Goal: Task Accomplishment & Management: Use online tool/utility

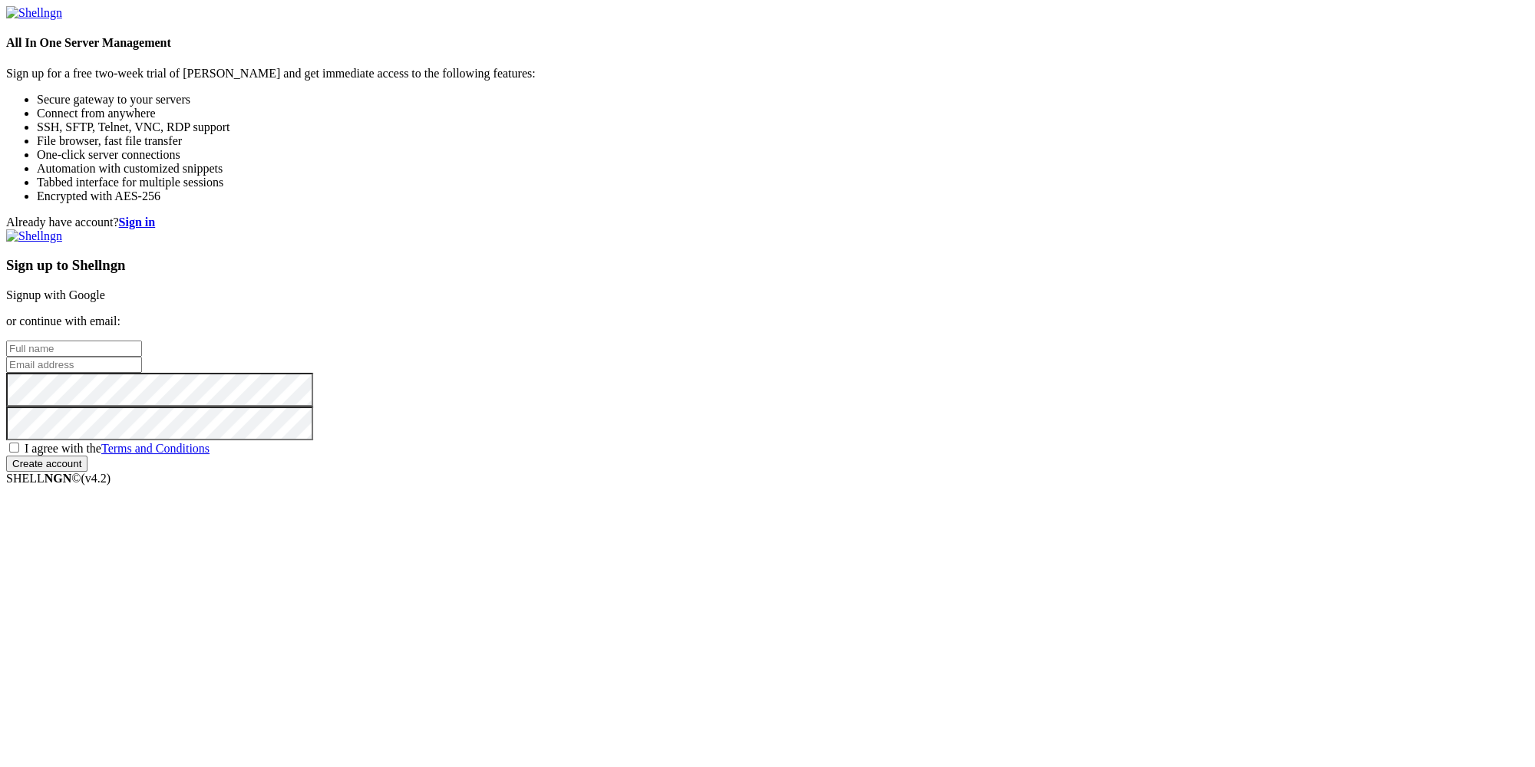
paste input "[EMAIL_ADDRESS][DOMAIN_NAME]"
type input "[EMAIL_ADDRESS][DOMAIN_NAME]"
click at [142, 373] on input "email" at bounding box center [74, 365] width 136 height 16
paste input "[EMAIL_ADDRESS][DOMAIN_NAME]"
type input "[EMAIL_ADDRESS][DOMAIN_NAME]"
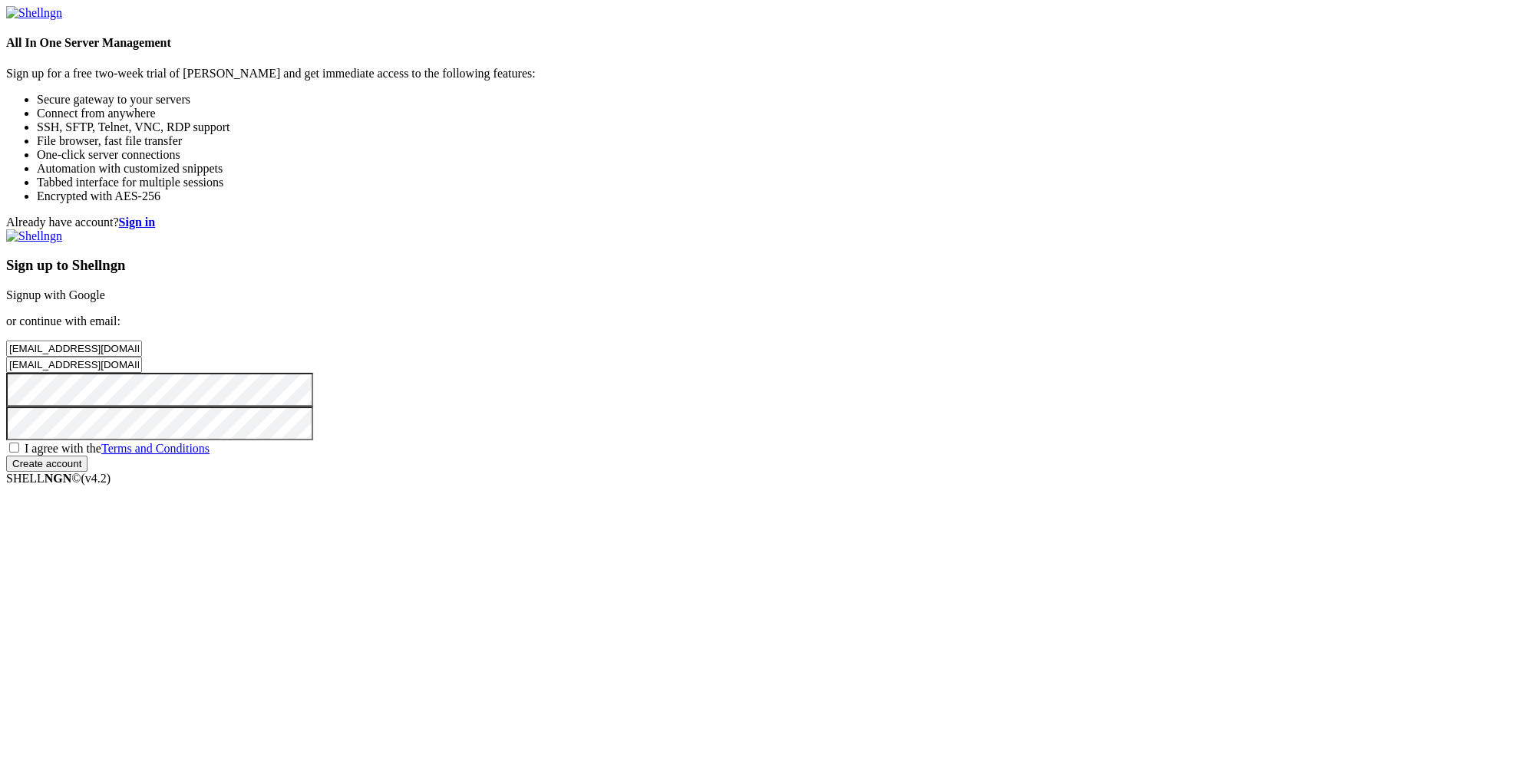
click at [210, 455] on span "I agree with the Terms and Conditions" at bounding box center [117, 448] width 185 height 13
click at [19, 453] on input "I agree with the Terms and Conditions" at bounding box center [14, 448] width 10 height 10
checkbox input "true"
click at [142, 341] on input "[EMAIL_ADDRESS][DOMAIN_NAME]" at bounding box center [74, 349] width 136 height 16
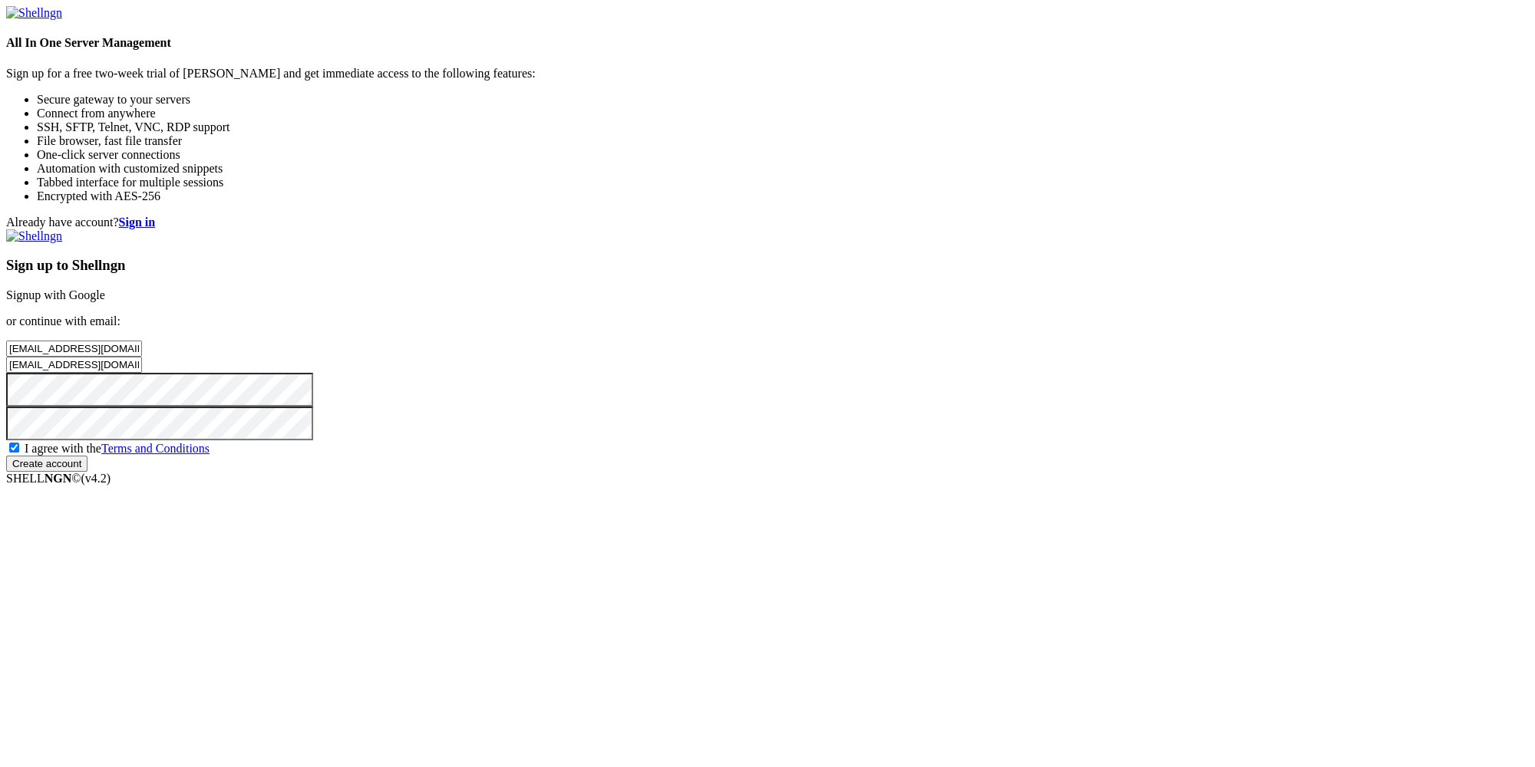
click at [142, 341] on input "[EMAIL_ADDRESS][DOMAIN_NAME]" at bounding box center [74, 349] width 136 height 16
paste input "[DOMAIN_NAME]"
type input "[DOMAIN_NAME][EMAIL_ADDRESS][DOMAIN_NAME]"
click at [142, 373] on input "[EMAIL_ADDRESS][DOMAIN_NAME]" at bounding box center [74, 365] width 136 height 16
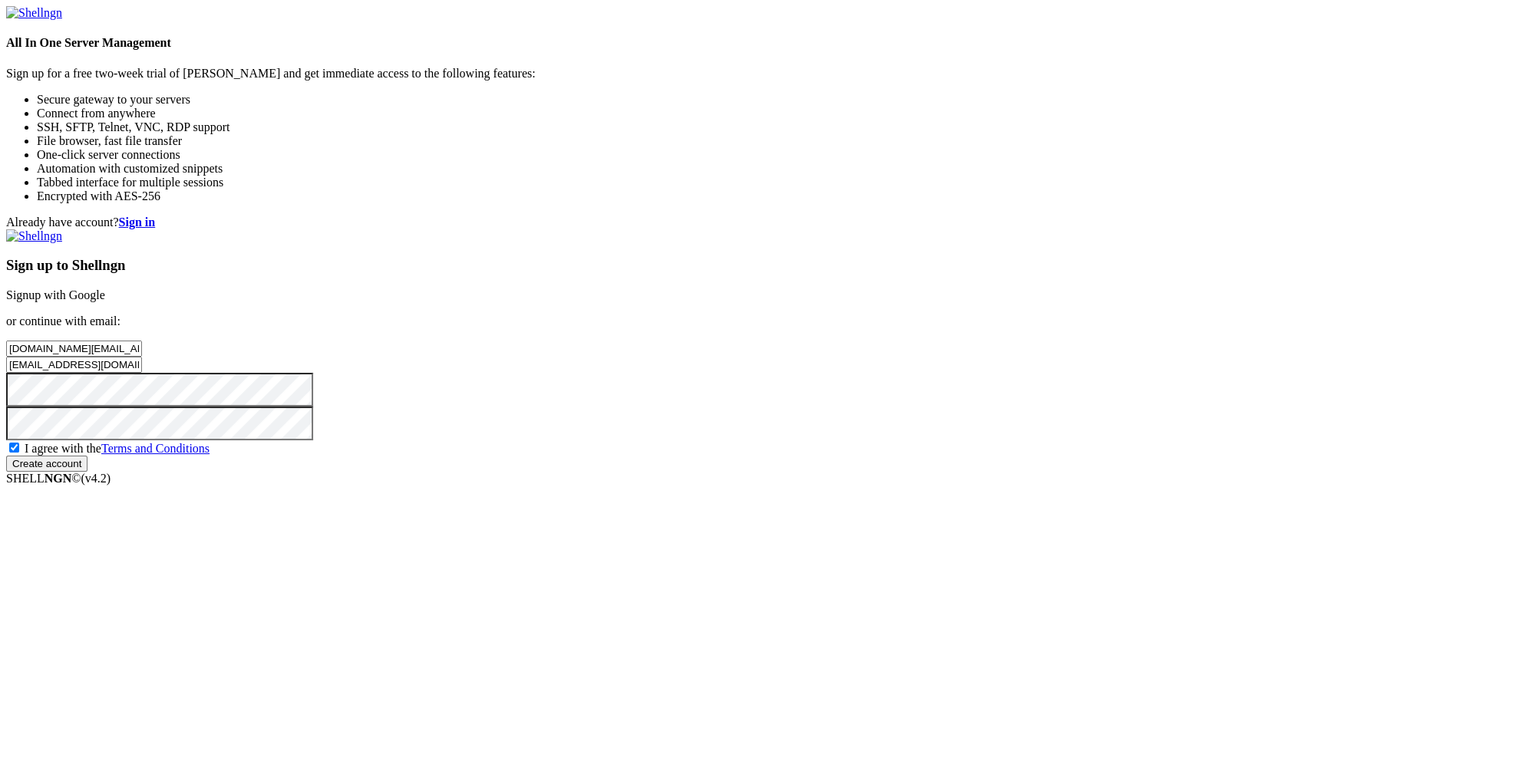
paste input "[DOMAIN_NAME]"
type input "[DOMAIN_NAME][EMAIL_ADDRESS][DOMAIN_NAME]"
click at [87, 472] on input "Create account" at bounding box center [46, 464] width 81 height 16
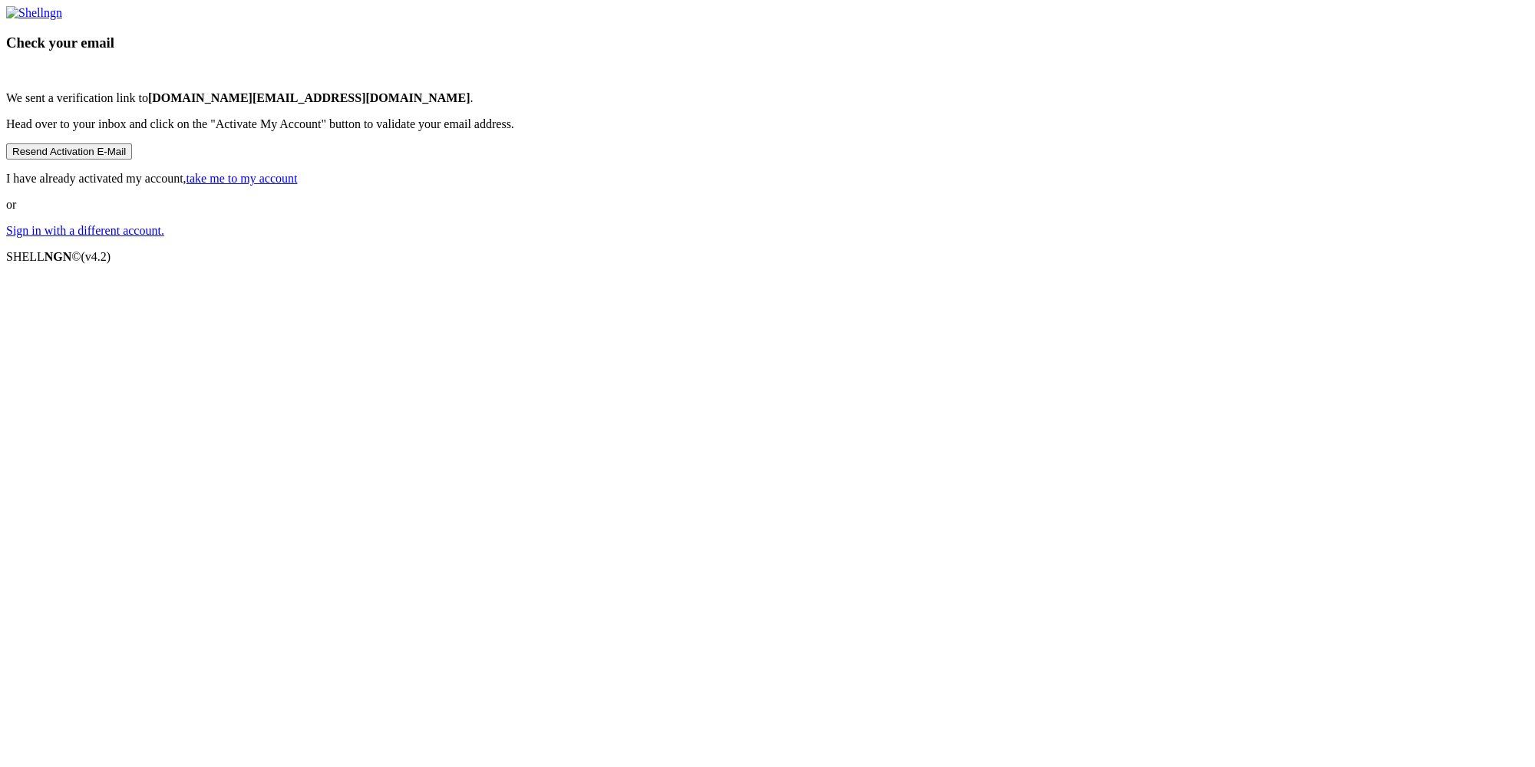
drag, startPoint x: 772, startPoint y: 371, endPoint x: 902, endPoint y: 367, distance: 129.8
click at [902, 105] on p "We sent a verification link to [DOMAIN_NAME][EMAIL_ADDRESS][DOMAIN_NAME] ." at bounding box center [767, 98] width 1523 height 14
copy p "[DOMAIN_NAME][EMAIL_ADDRESS][DOMAIN_NAME]"
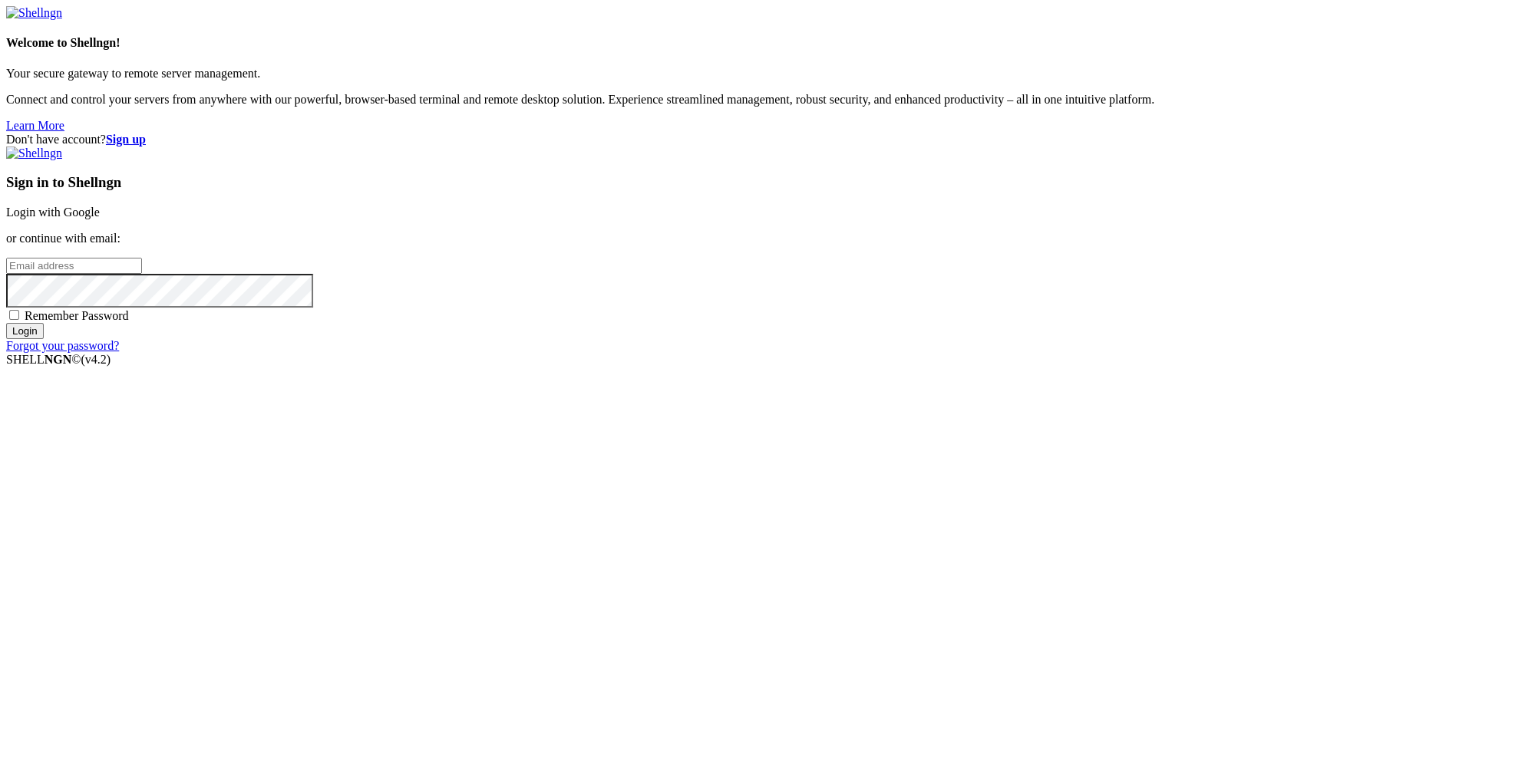
click at [142, 274] on input "email" at bounding box center [74, 266] width 136 height 16
paste input "[DOMAIN_NAME][EMAIL_ADDRESS][DOMAIN_NAME]"
type input "[DOMAIN_NAME][EMAIL_ADDRESS][DOMAIN_NAME]"
click at [44, 339] on input "Login" at bounding box center [25, 331] width 38 height 16
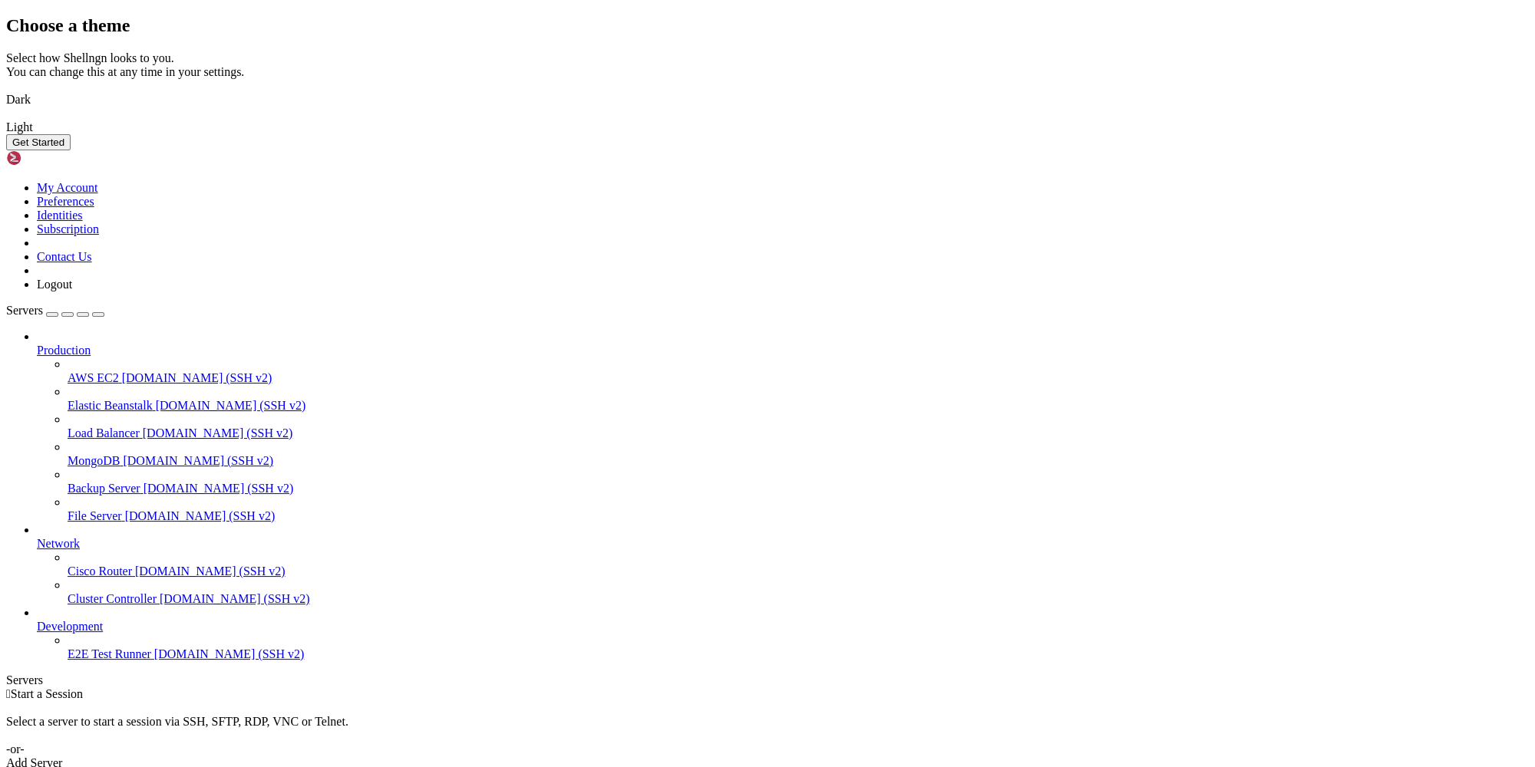
click at [71, 150] on button "Get Started" at bounding box center [38, 142] width 64 height 16
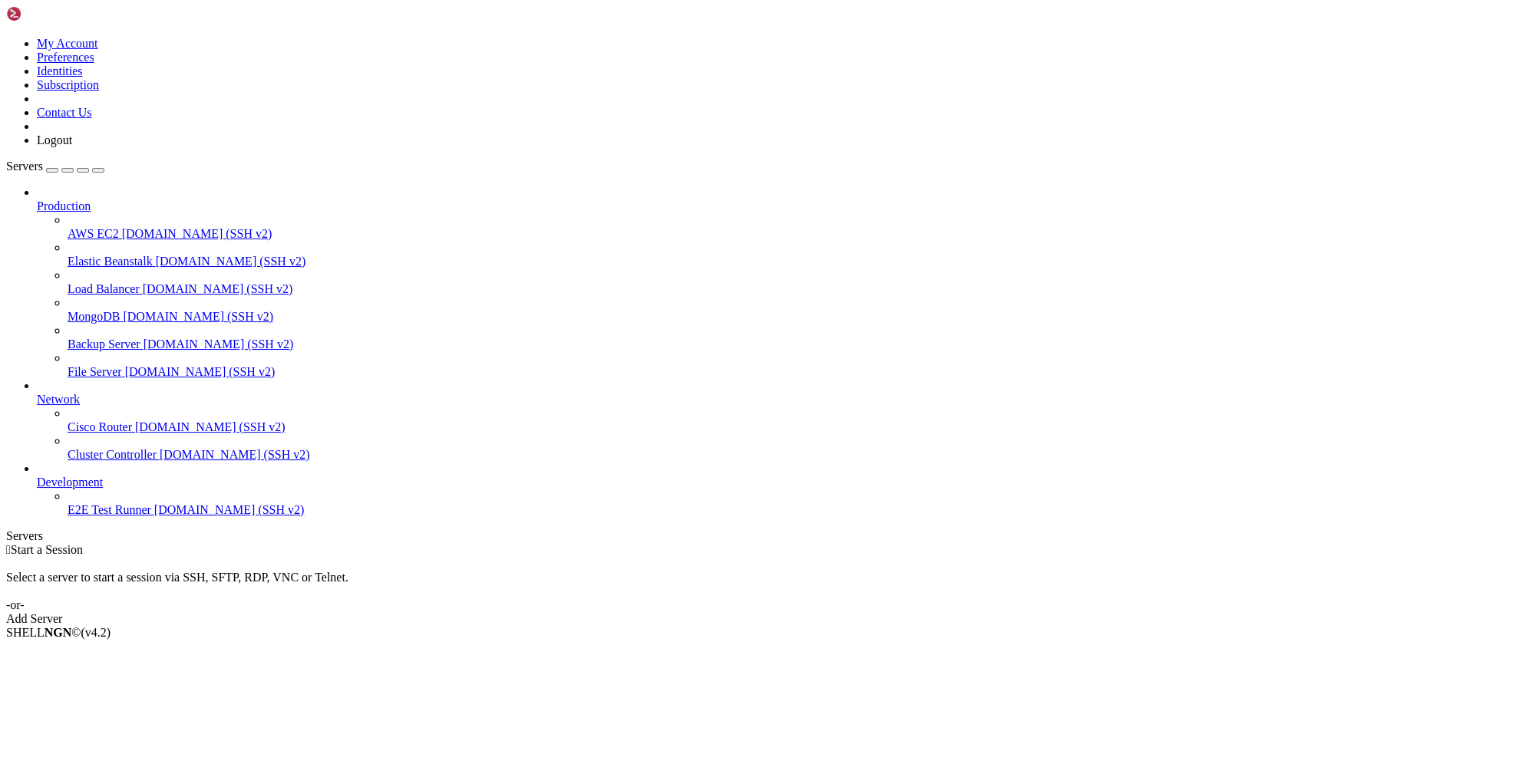
click at [882, 612] on div "Add Server" at bounding box center [767, 619] width 1523 height 14
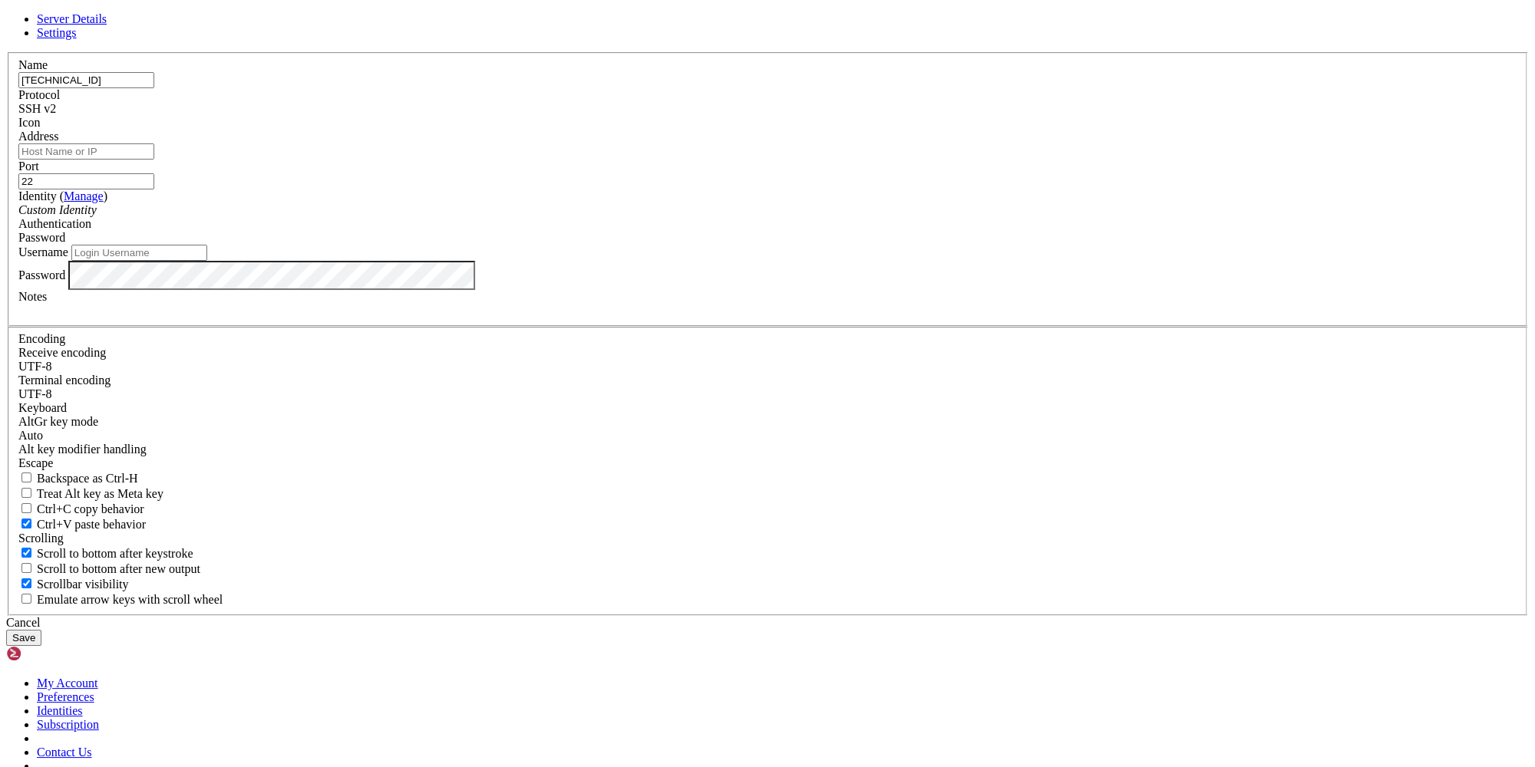
type input "[TECHNICAL_ID]"
click at [154, 160] on input "Address" at bounding box center [86, 152] width 136 height 16
paste input "[TECHNICAL_ID]"
type input "[TECHNICAL_ID]"
click at [676, 261] on div "Username" at bounding box center [767, 253] width 1498 height 16
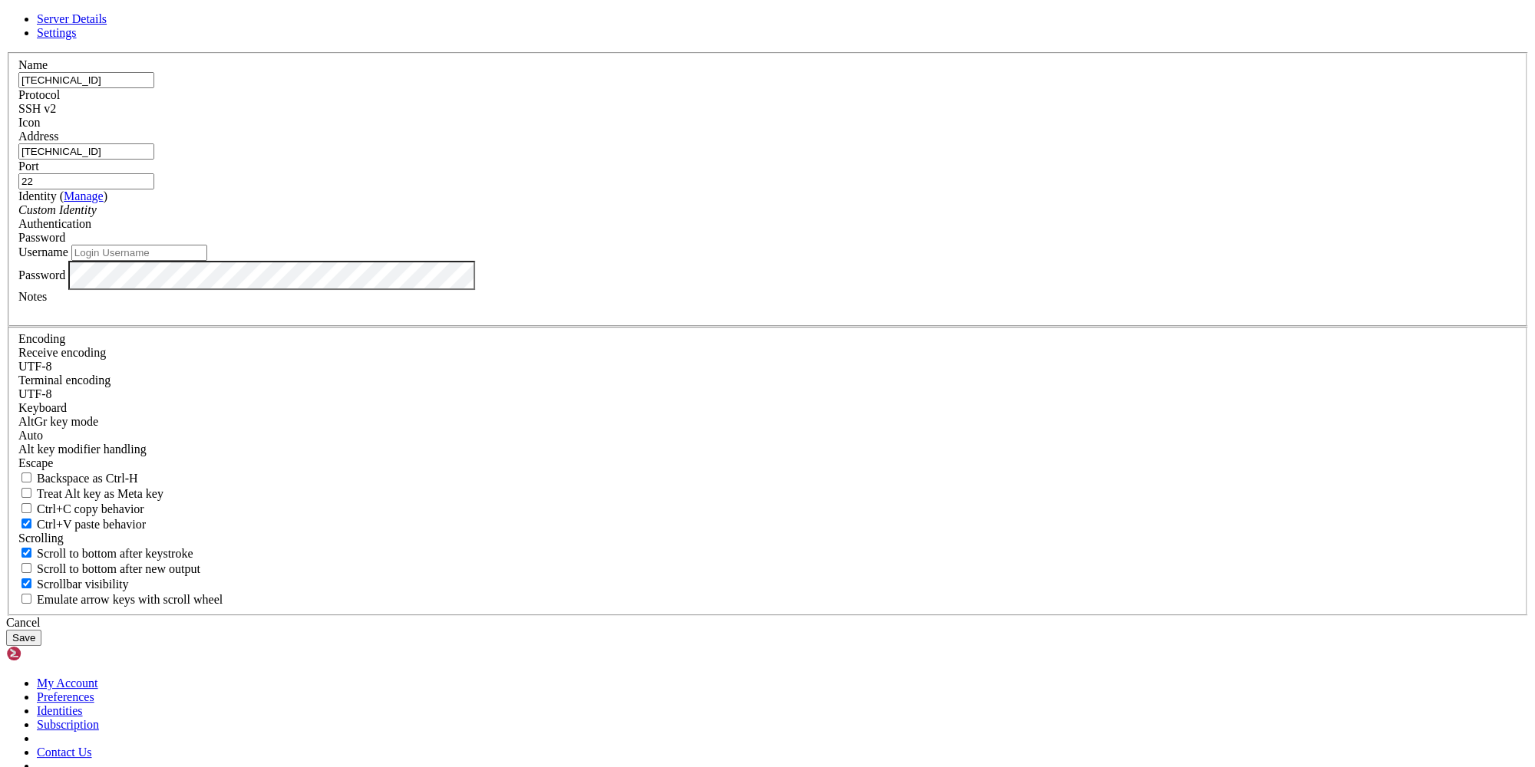
click at [207, 261] on input "Username" at bounding box center [139, 253] width 136 height 16
type input "root"
click at [41, 630] on button "Save" at bounding box center [23, 638] width 35 height 16
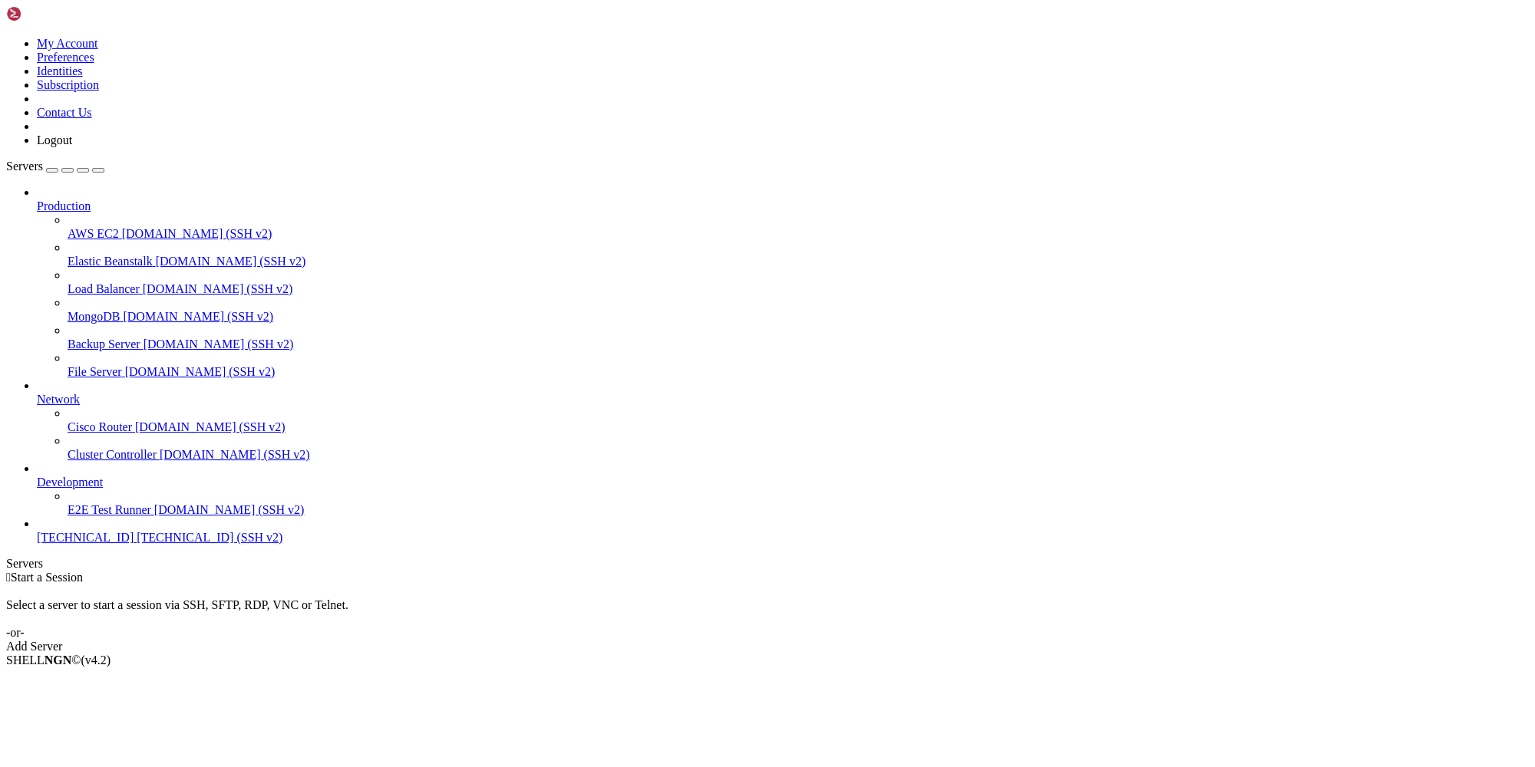
click at [104, 544] on span "[TECHNICAL_ID]" at bounding box center [85, 537] width 97 height 13
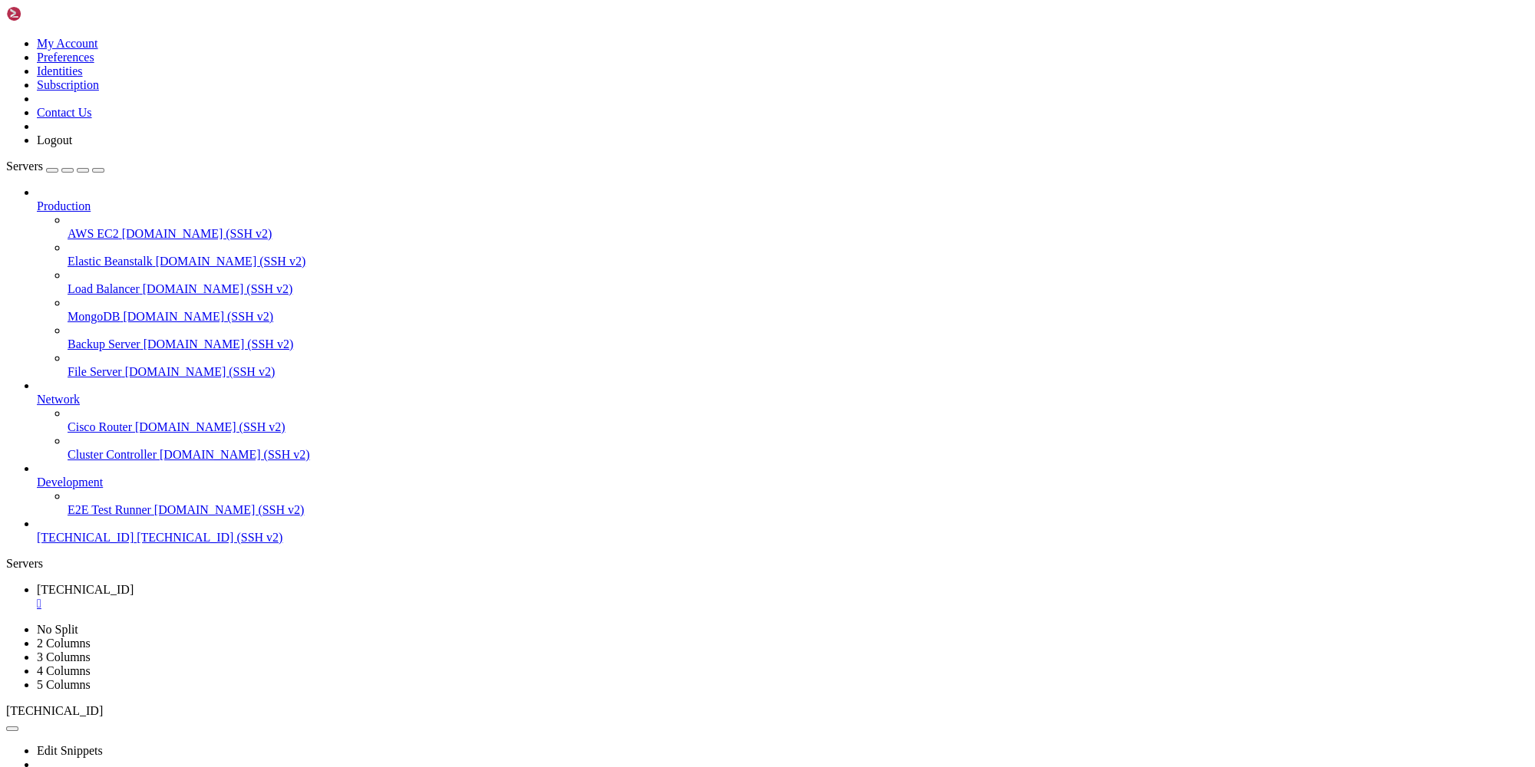
scroll to position [6560, 0]
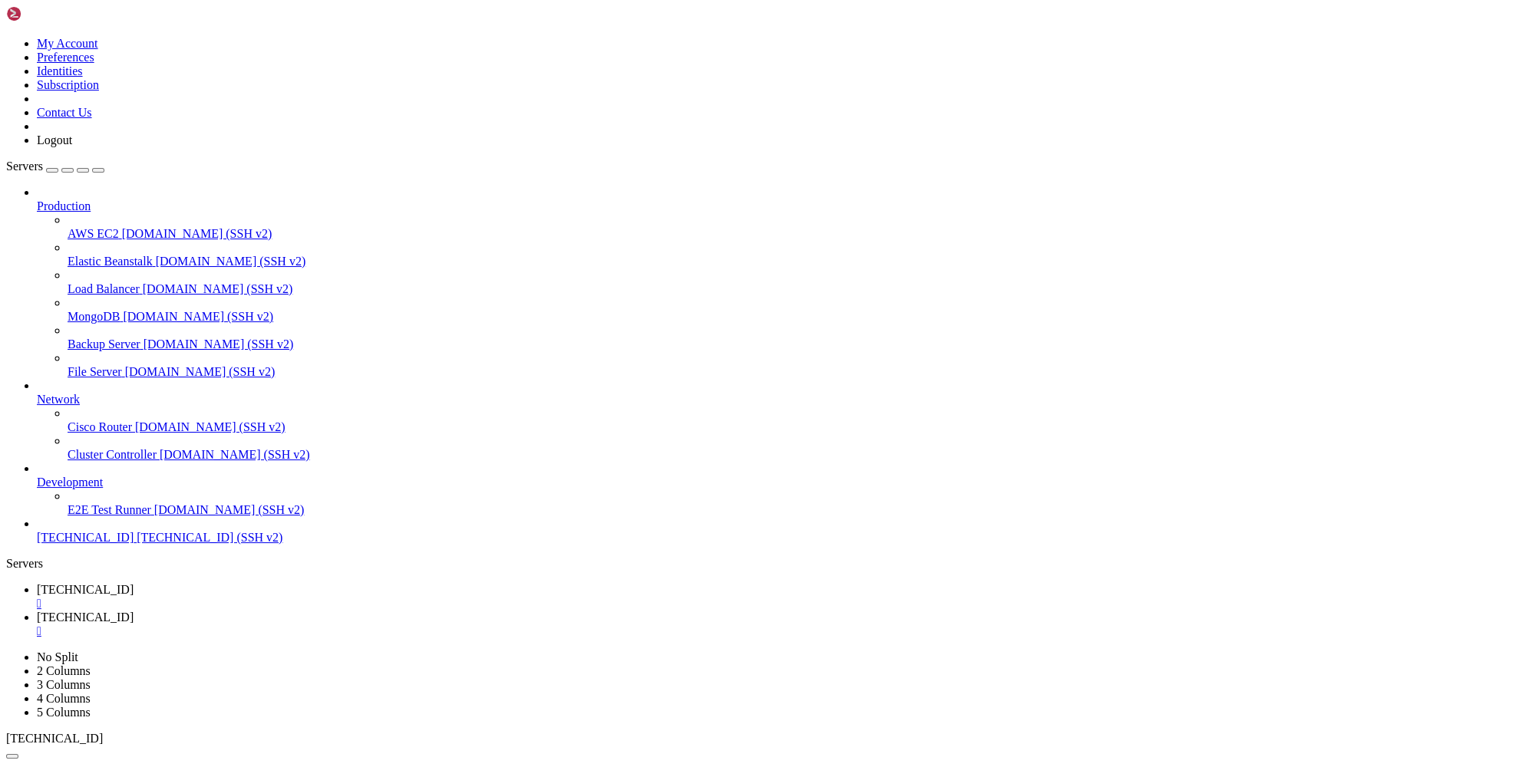
click at [134, 583] on span "[TECHNICAL_ID]" at bounding box center [85, 589] width 97 height 13
click at [134, 611] on span "[TECHNICAL_ID]" at bounding box center [85, 617] width 97 height 13
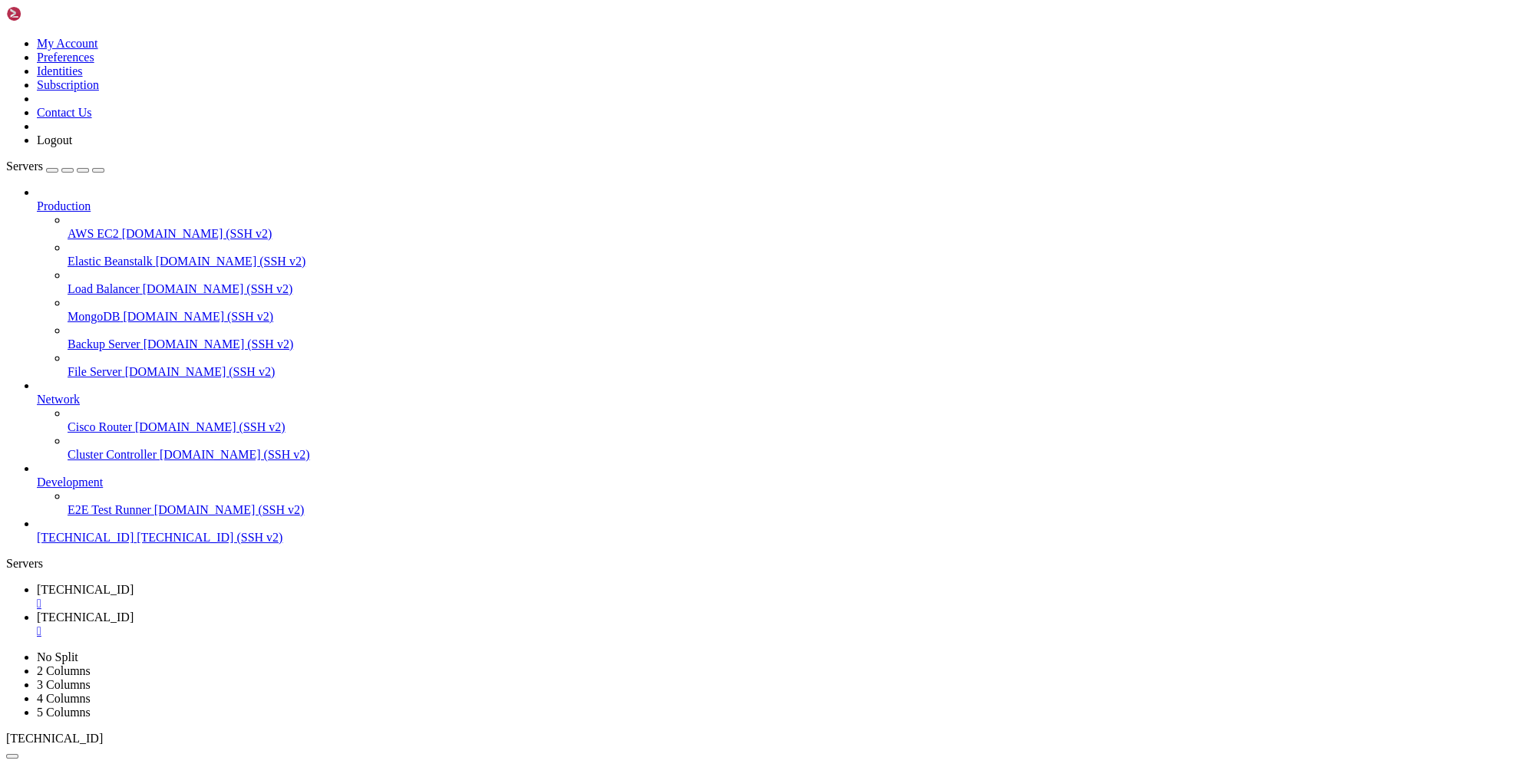
click at [134, 583] on span "[TECHNICAL_ID]" at bounding box center [85, 589] width 97 height 13
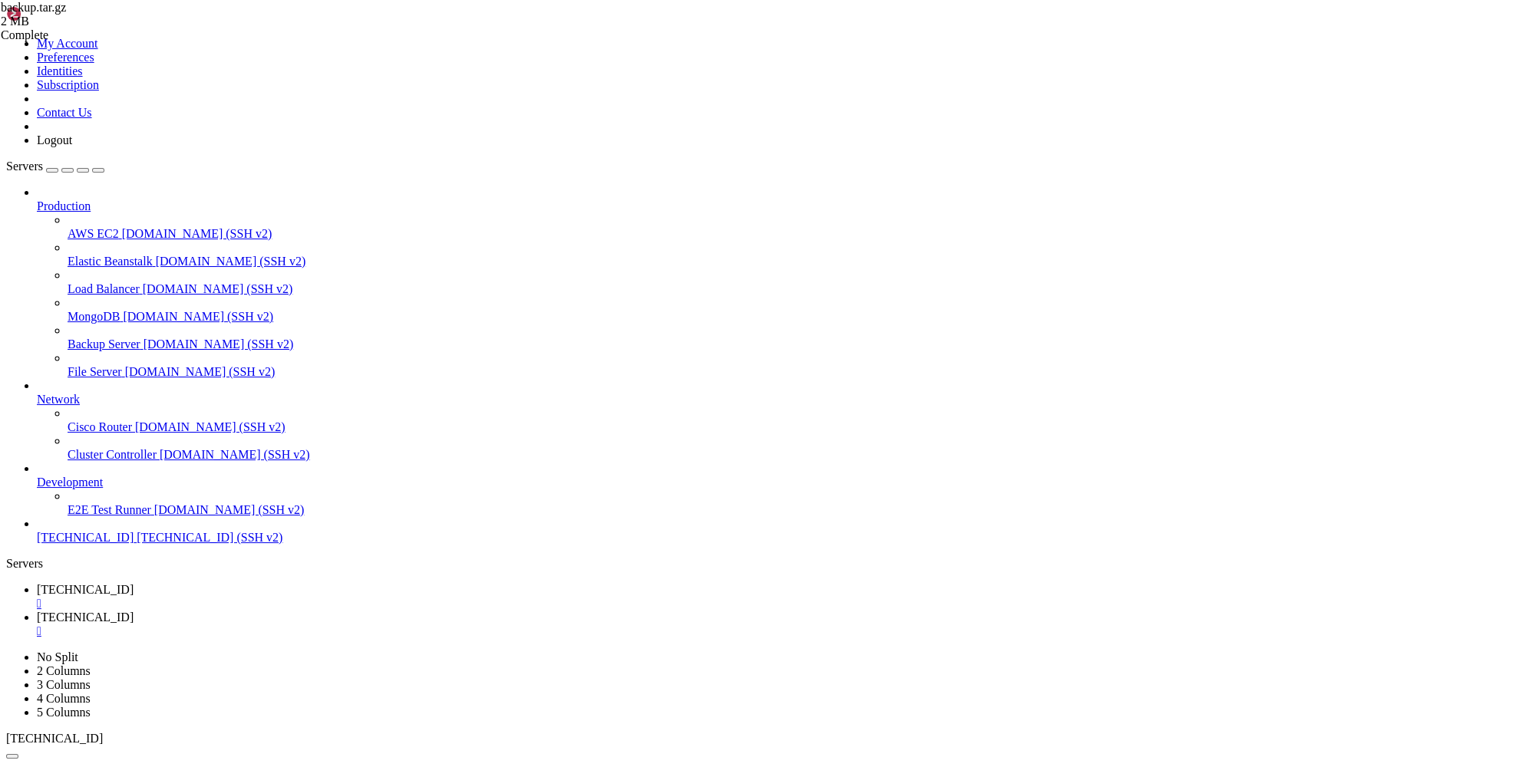
click at [371, 611] on link "[TECHNICAL_ID] " at bounding box center [783, 625] width 1492 height 28
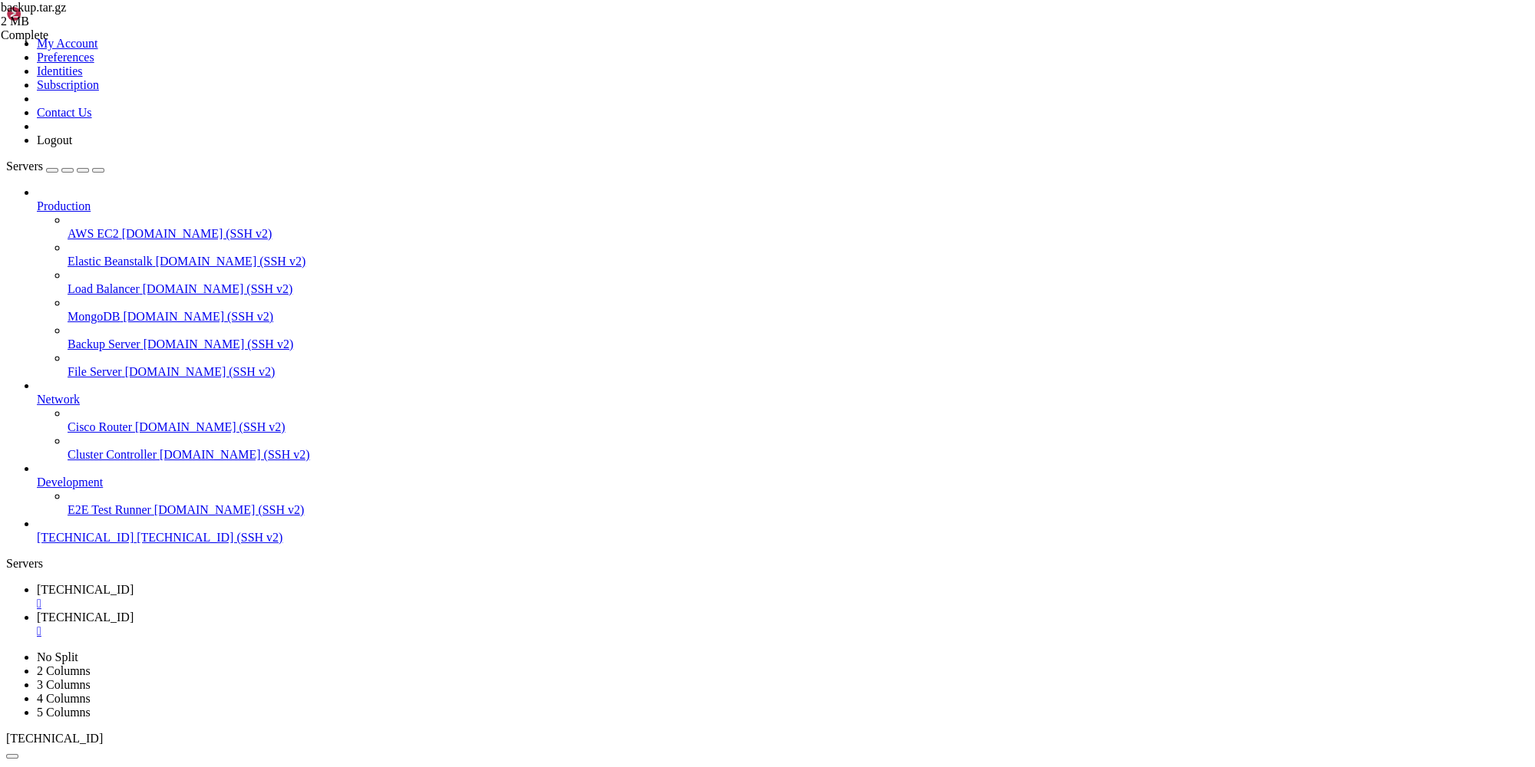
click at [134, 583] on span "[TECHNICAL_ID]" at bounding box center [85, 589] width 97 height 13
click at [134, 611] on span "[TECHNICAL_ID]" at bounding box center [85, 617] width 97 height 13
click at [245, 583] on link "[TECHNICAL_ID] " at bounding box center [783, 597] width 1492 height 28
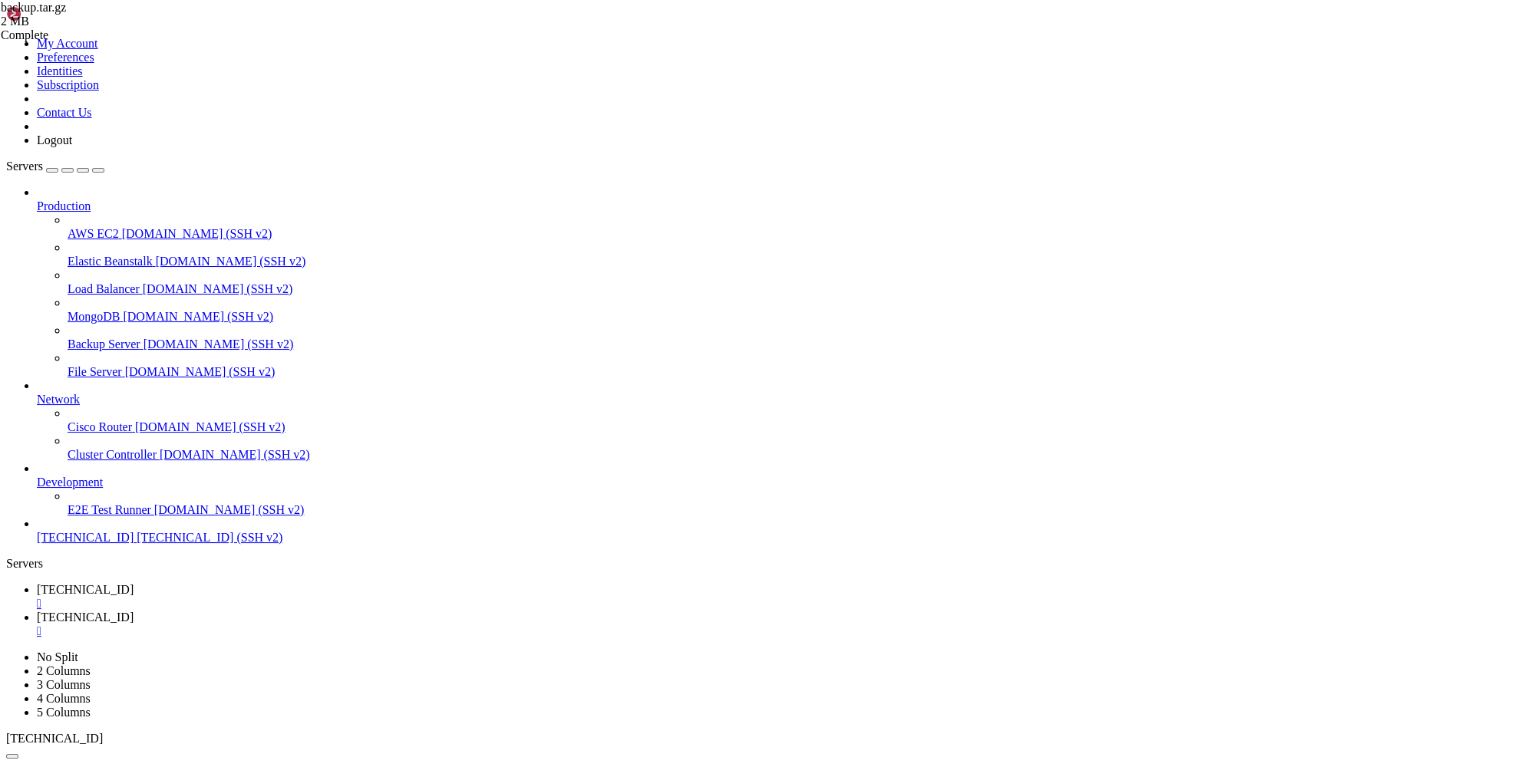
click at [134, 611] on span "[TECHNICAL_ID]" at bounding box center [85, 617] width 97 height 13
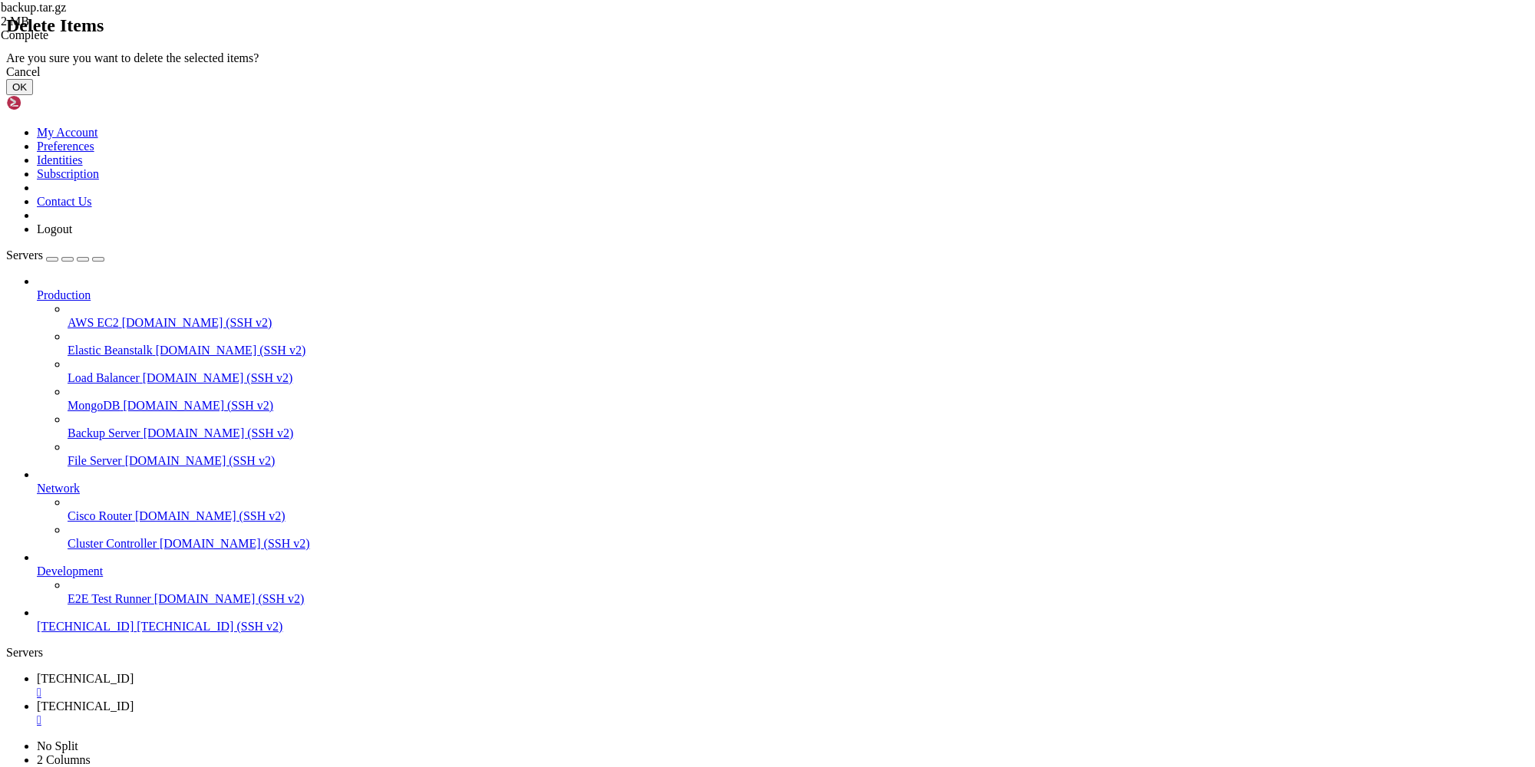
click at [33, 95] on button "OK" at bounding box center [19, 87] width 27 height 16
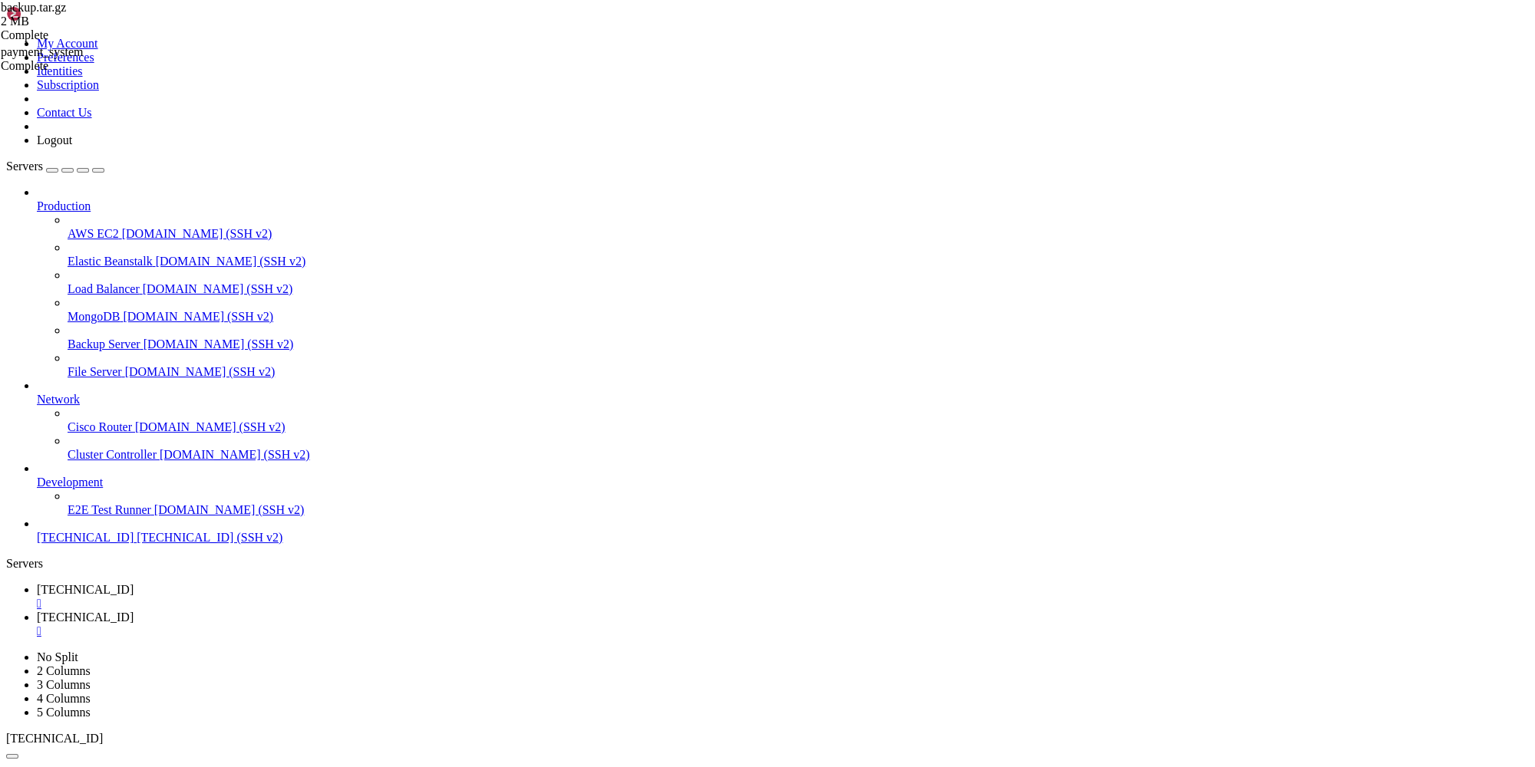
type input "/payment_system/PaymentSystemRu"
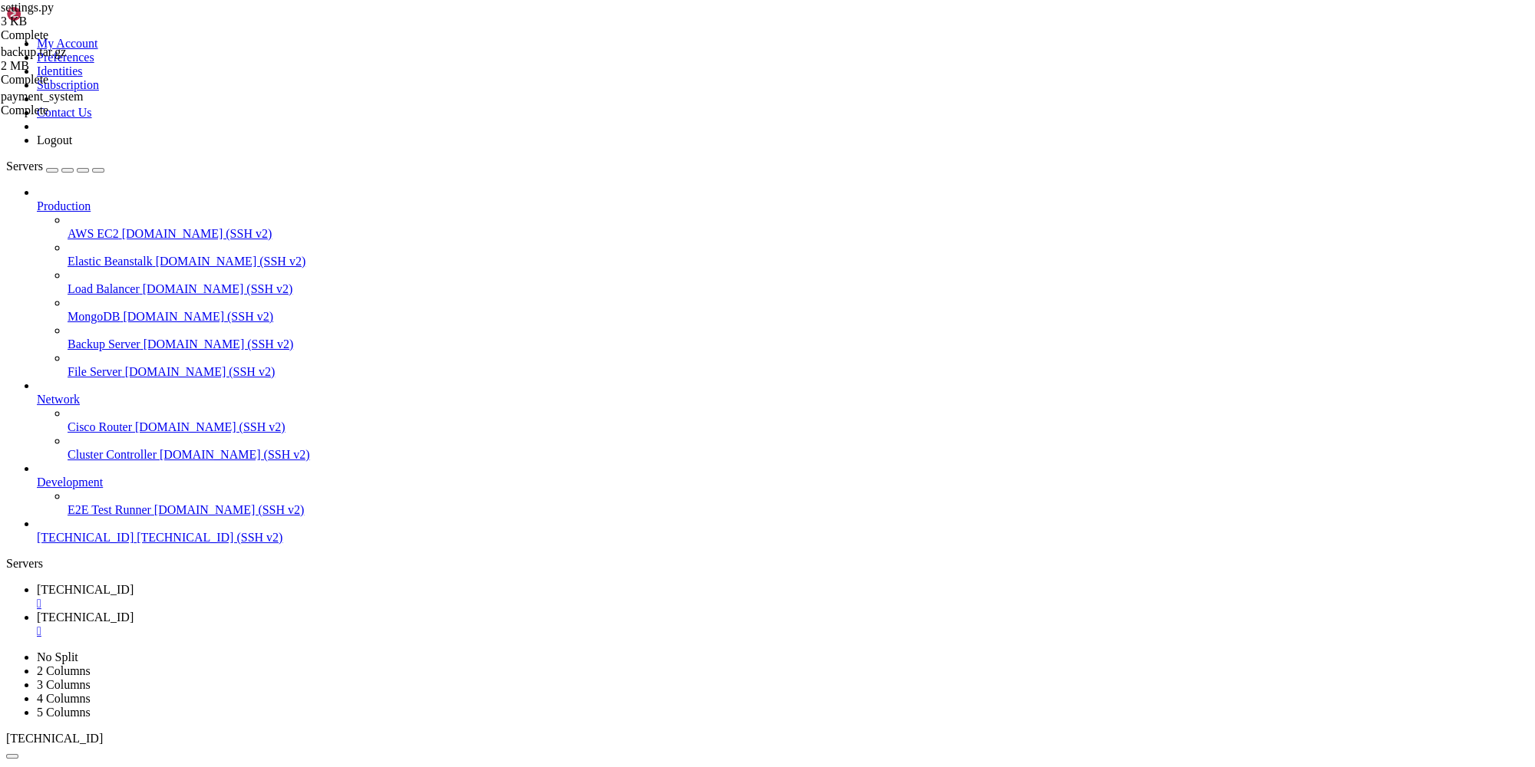
drag, startPoint x: 309, startPoint y: 619, endPoint x: 523, endPoint y: 620, distance: 214.1
type textarea "TG_BOT_TOKEN = "7993629788:AAEUlXo5BXkr-Ge1vCUjFRlbXwziKsW01bM""
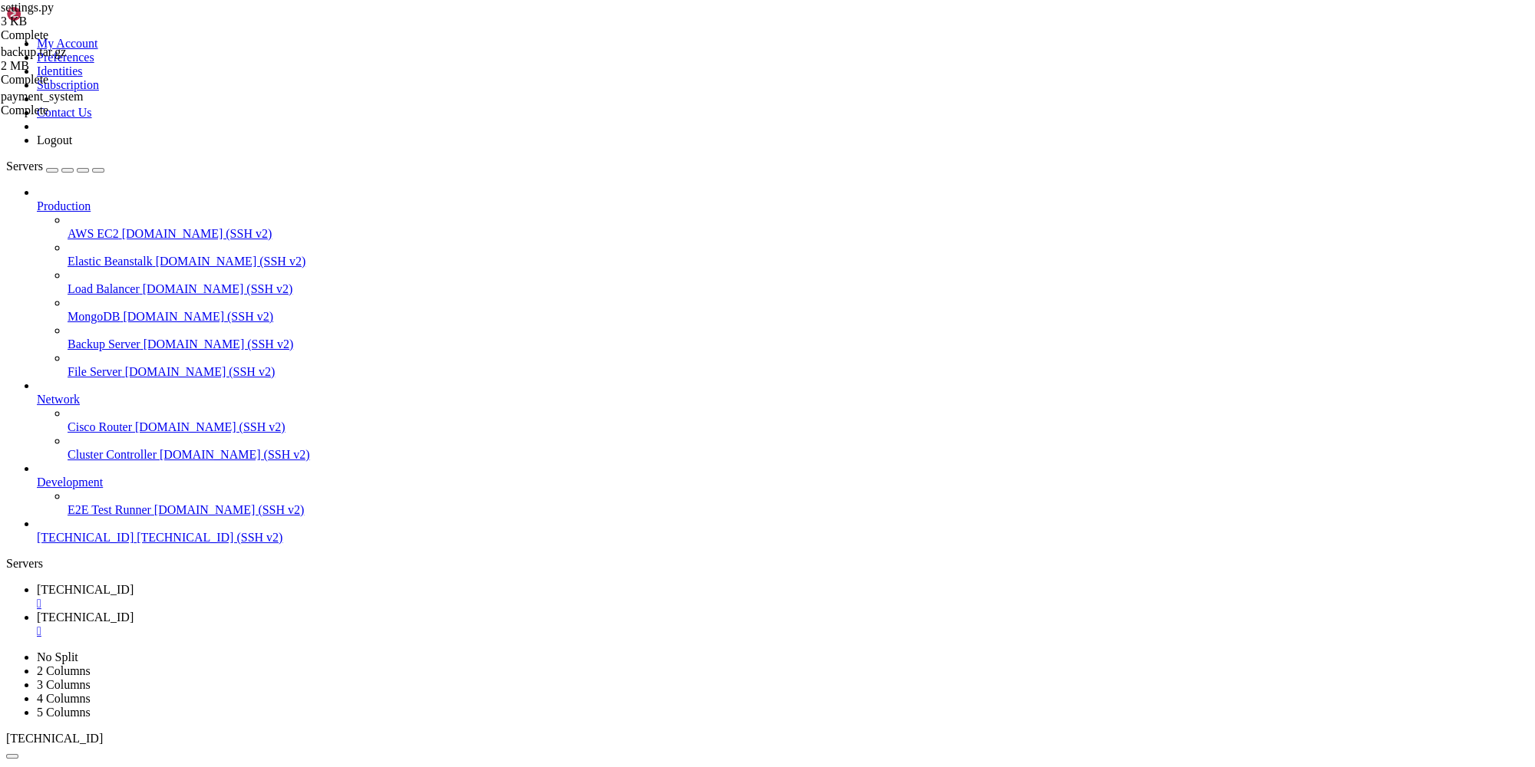
drag, startPoint x: 520, startPoint y: 623, endPoint x: 307, endPoint y: 622, distance: 213.4
paste textarea "8241597646:AAHoRfajb55haHYYUJUGYSbOJ6UIqWOm3js"
type textarea "TG_BOT_TOKEN = "8241597646:AAHoRfajb55haHYYUJUGYSbOJ6UIqWOm3js""
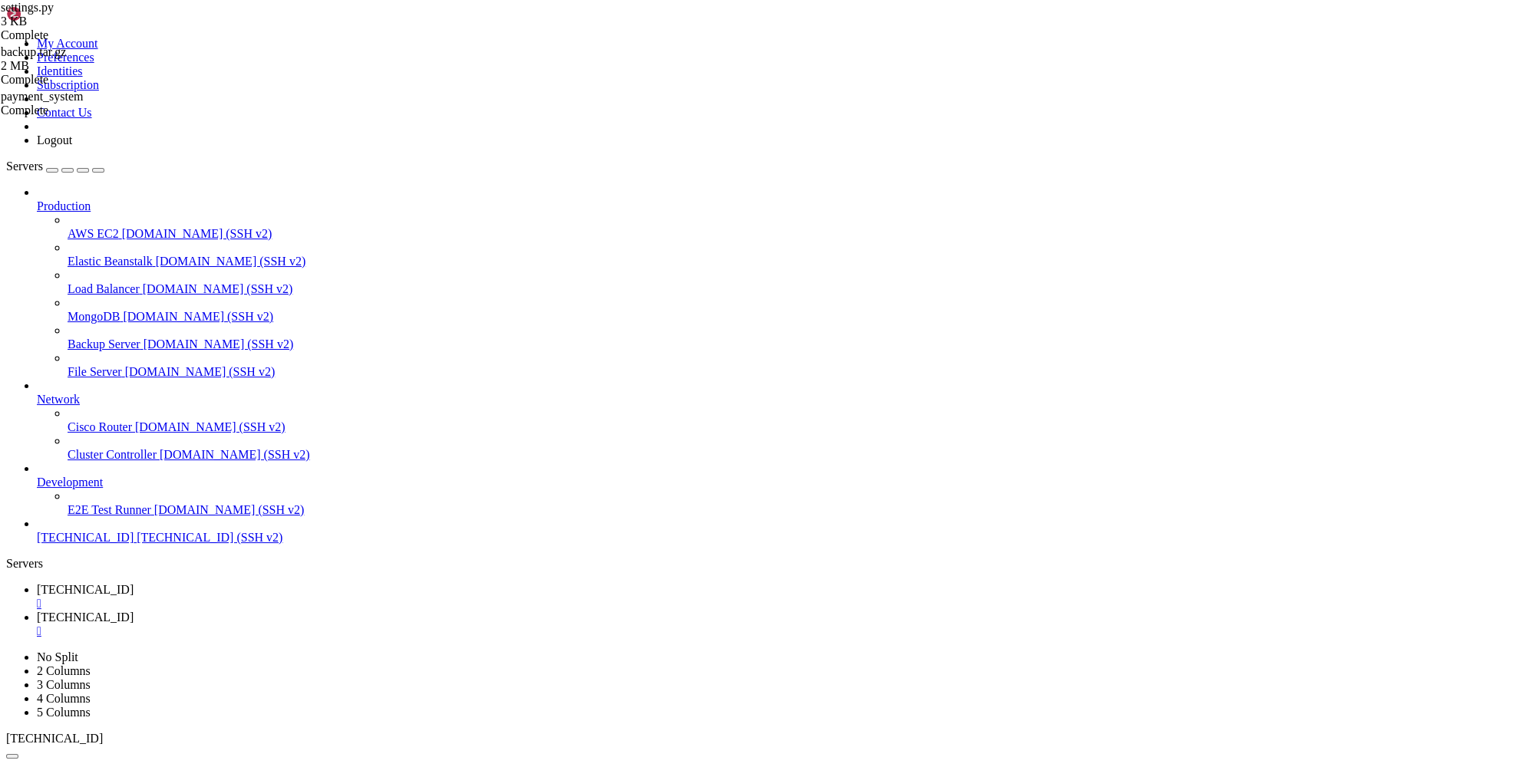
click at [244, 583] on link "[TECHNICAL_ID] " at bounding box center [783, 597] width 1492 height 28
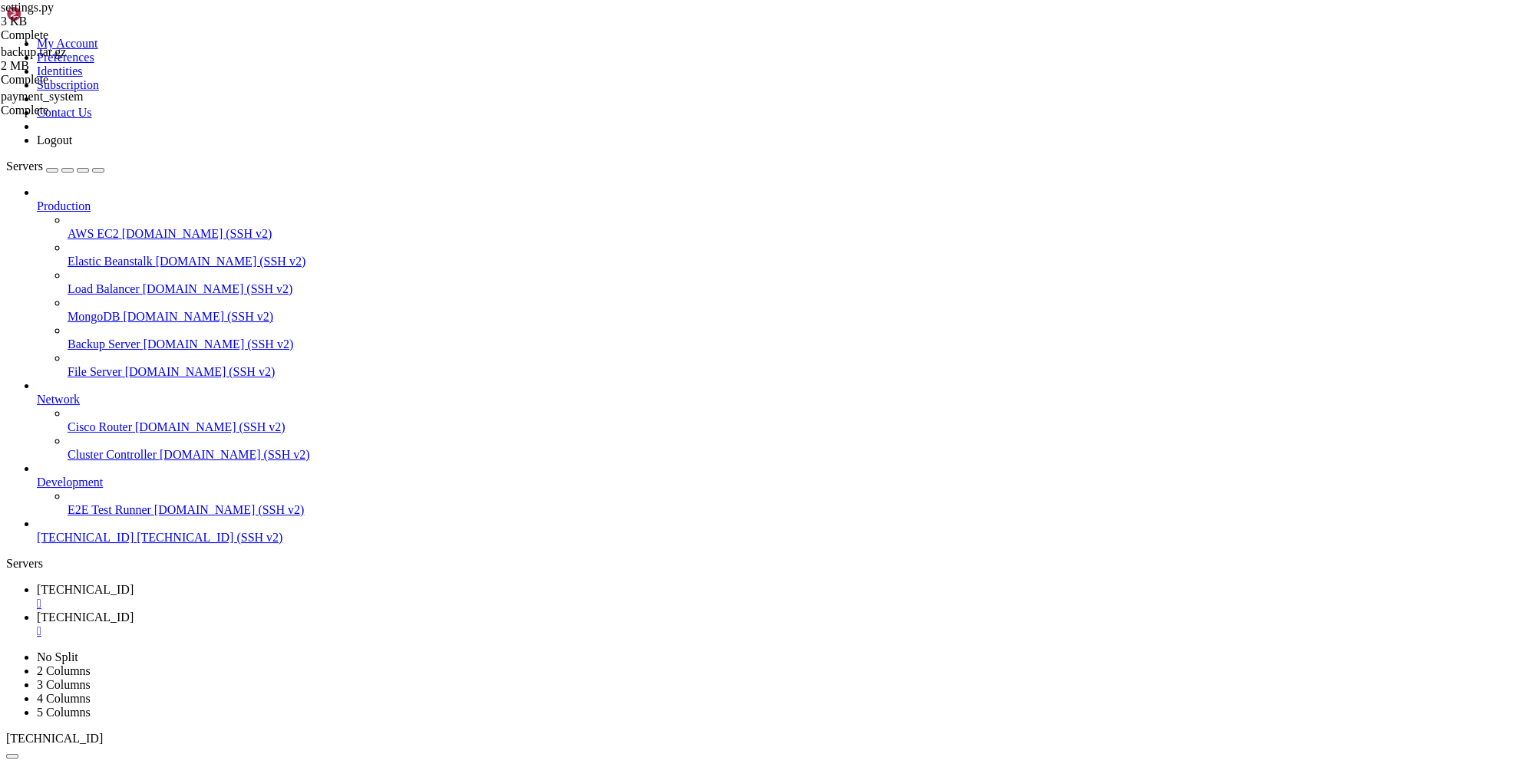
scroll to position [10172, 0]
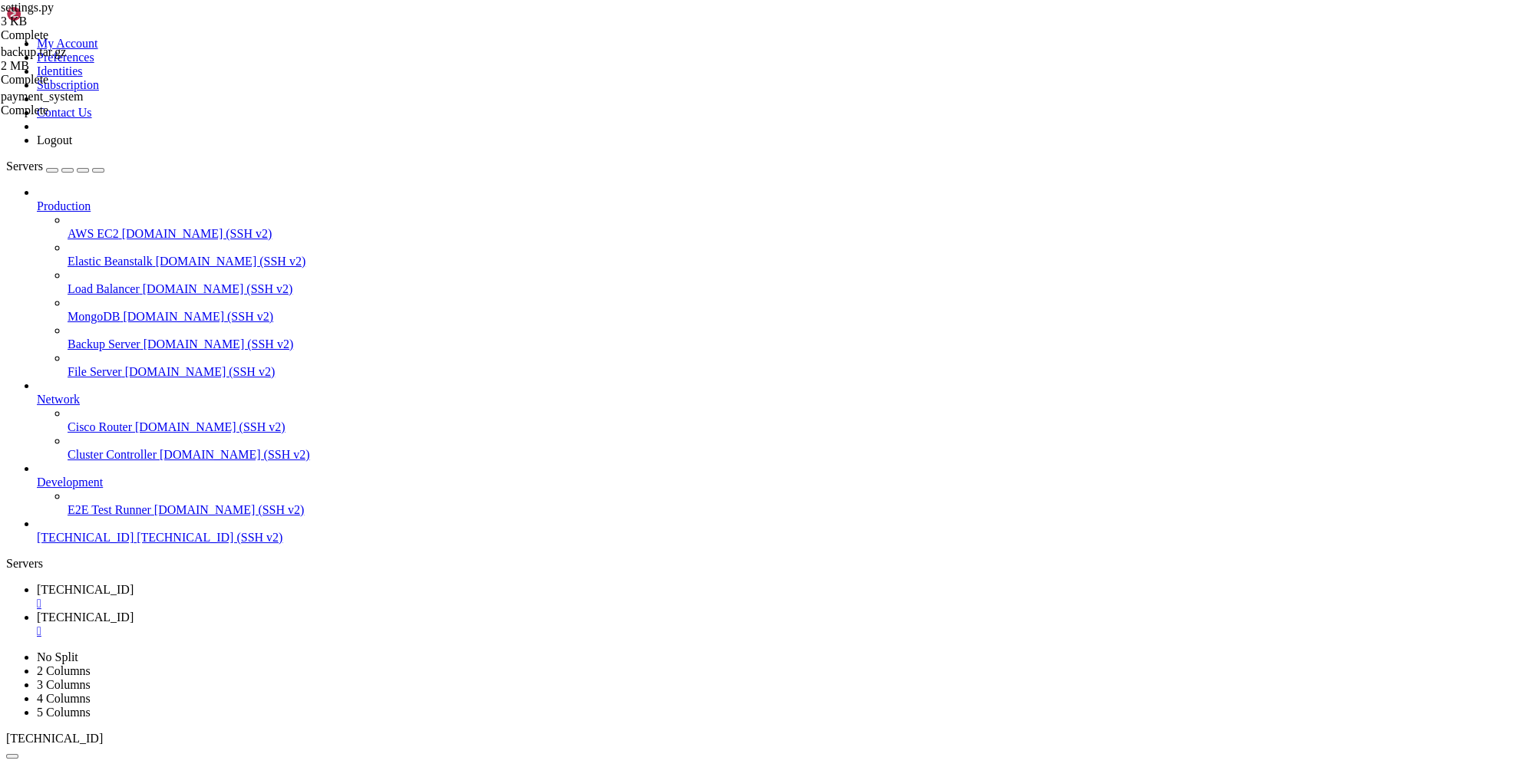
drag, startPoint x: 632, startPoint y: 1536, endPoint x: 322, endPoint y: 1533, distance: 309.3
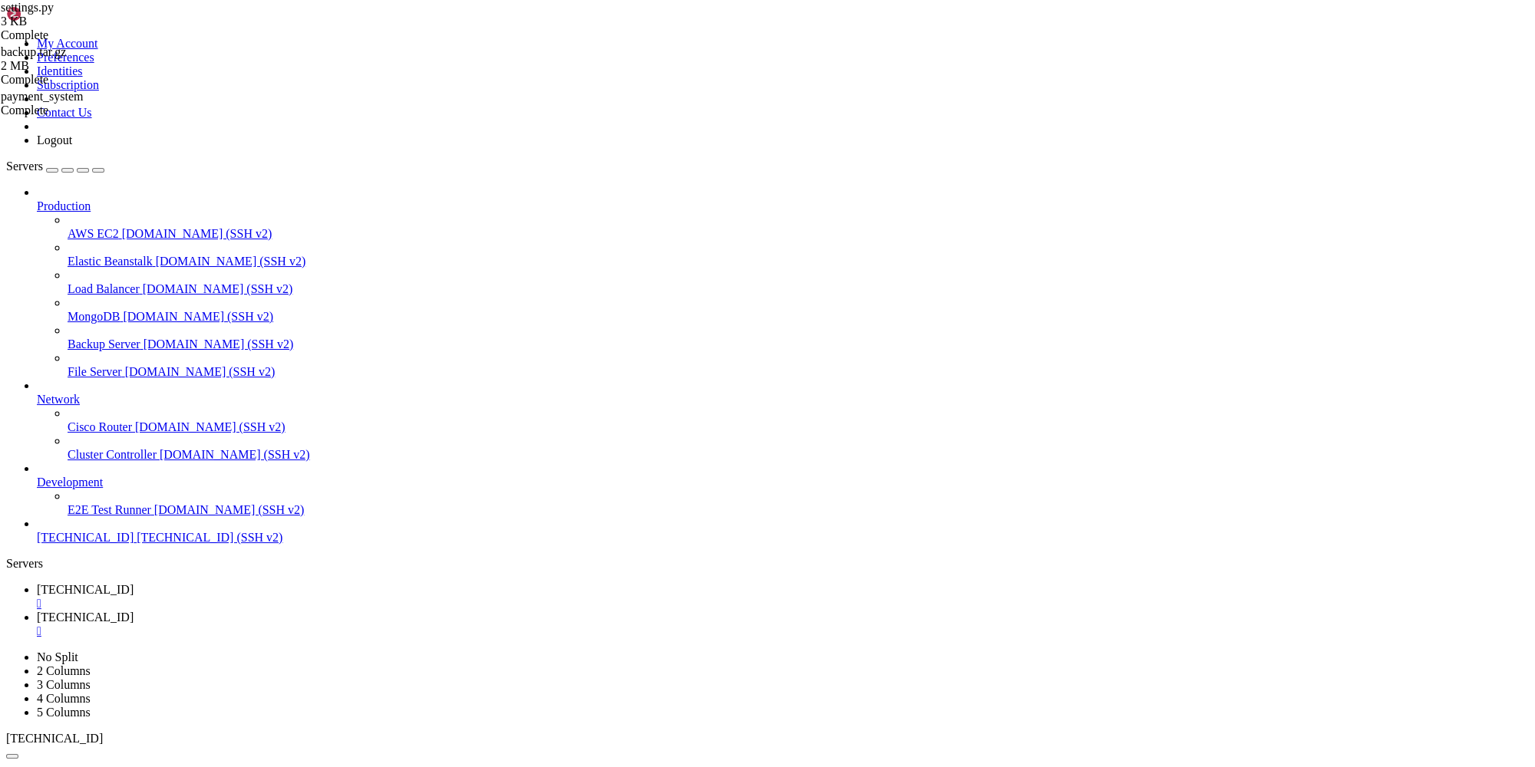
drag, startPoint x: 289, startPoint y: 1494, endPoint x: 594, endPoint y: 1493, distance: 305.4
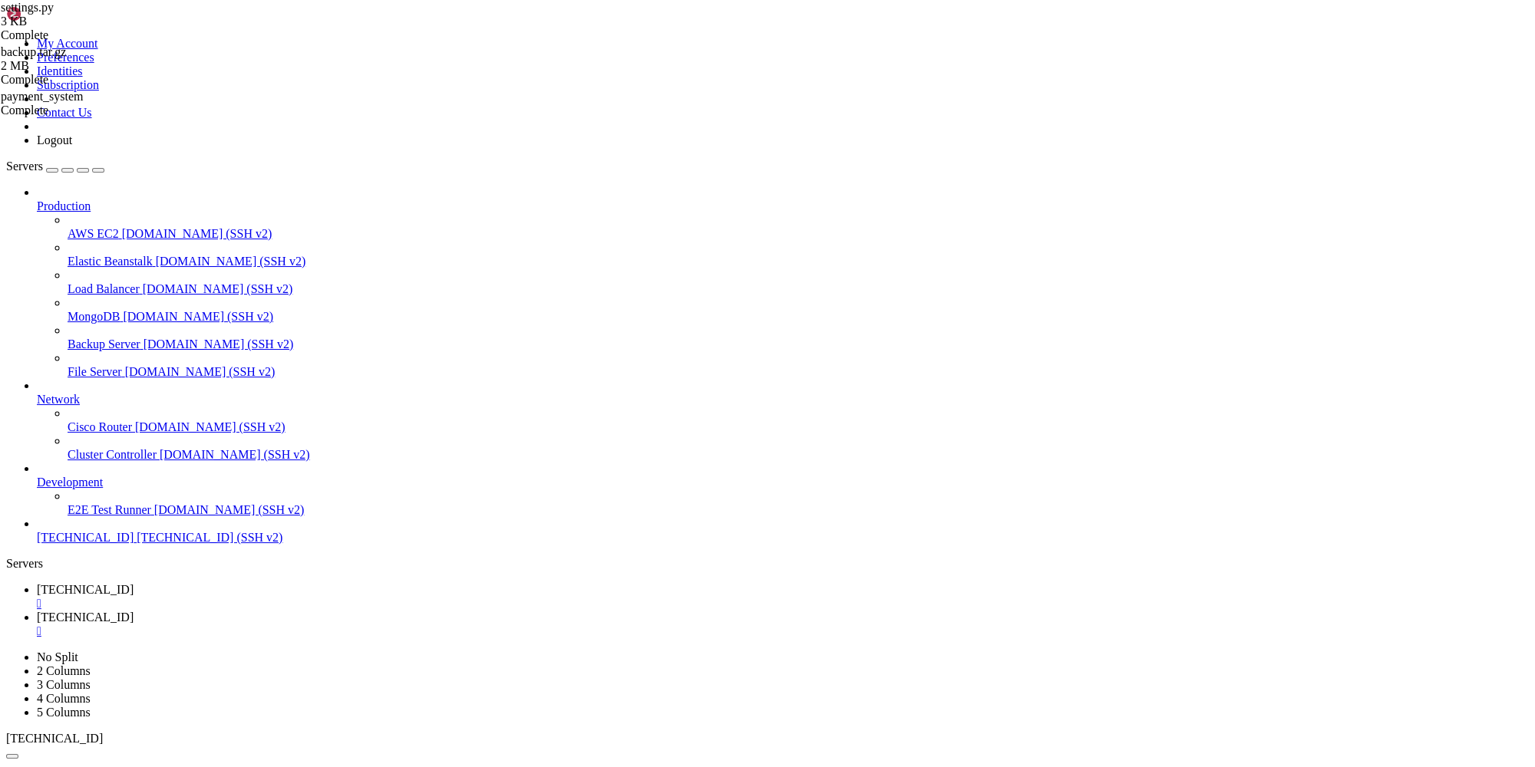
click at [134, 611] on span "[TECHNICAL_ID]" at bounding box center [85, 617] width 97 height 13
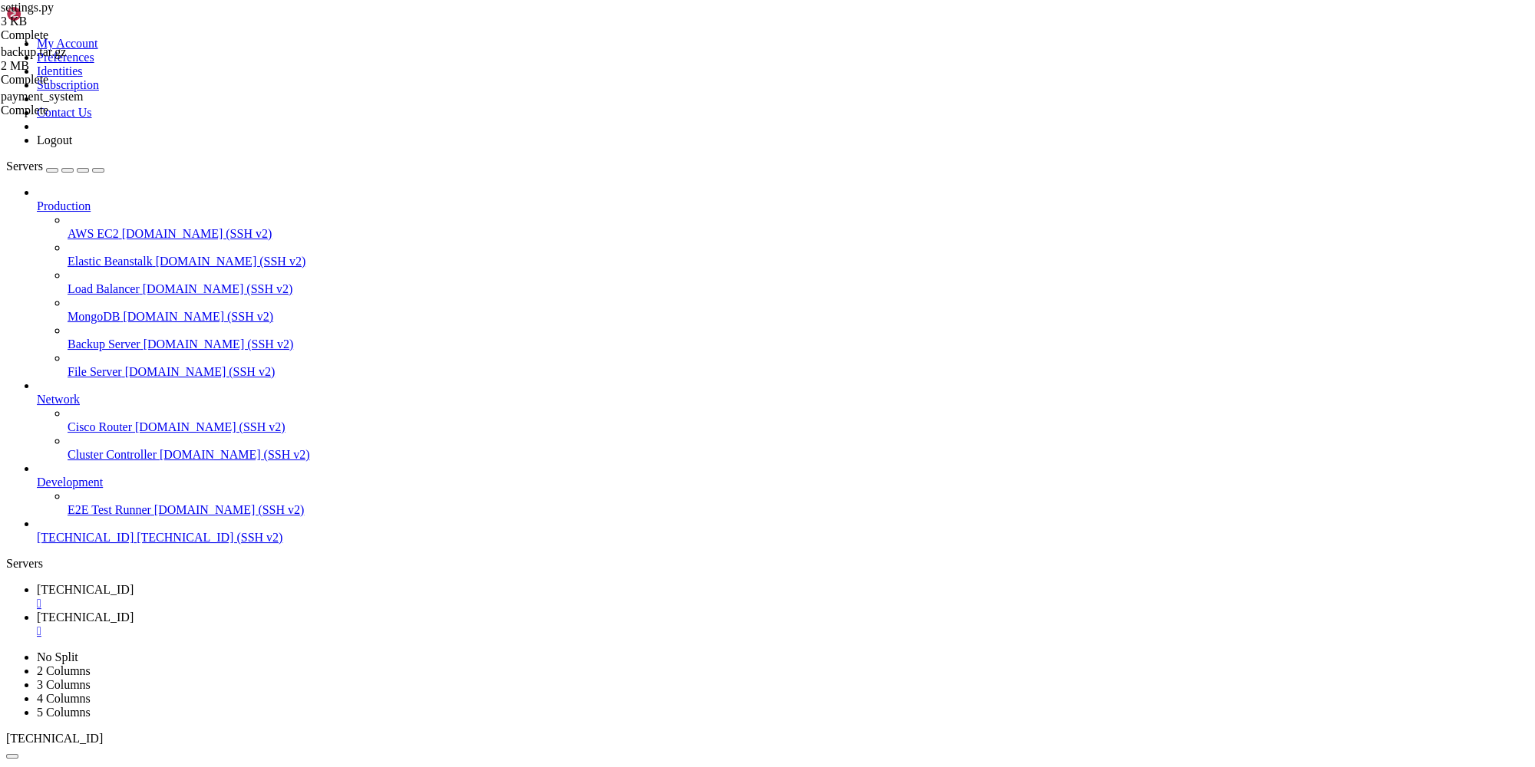
click at [41, 546] on span " nginx" at bounding box center [24, 552] width 32 height 13
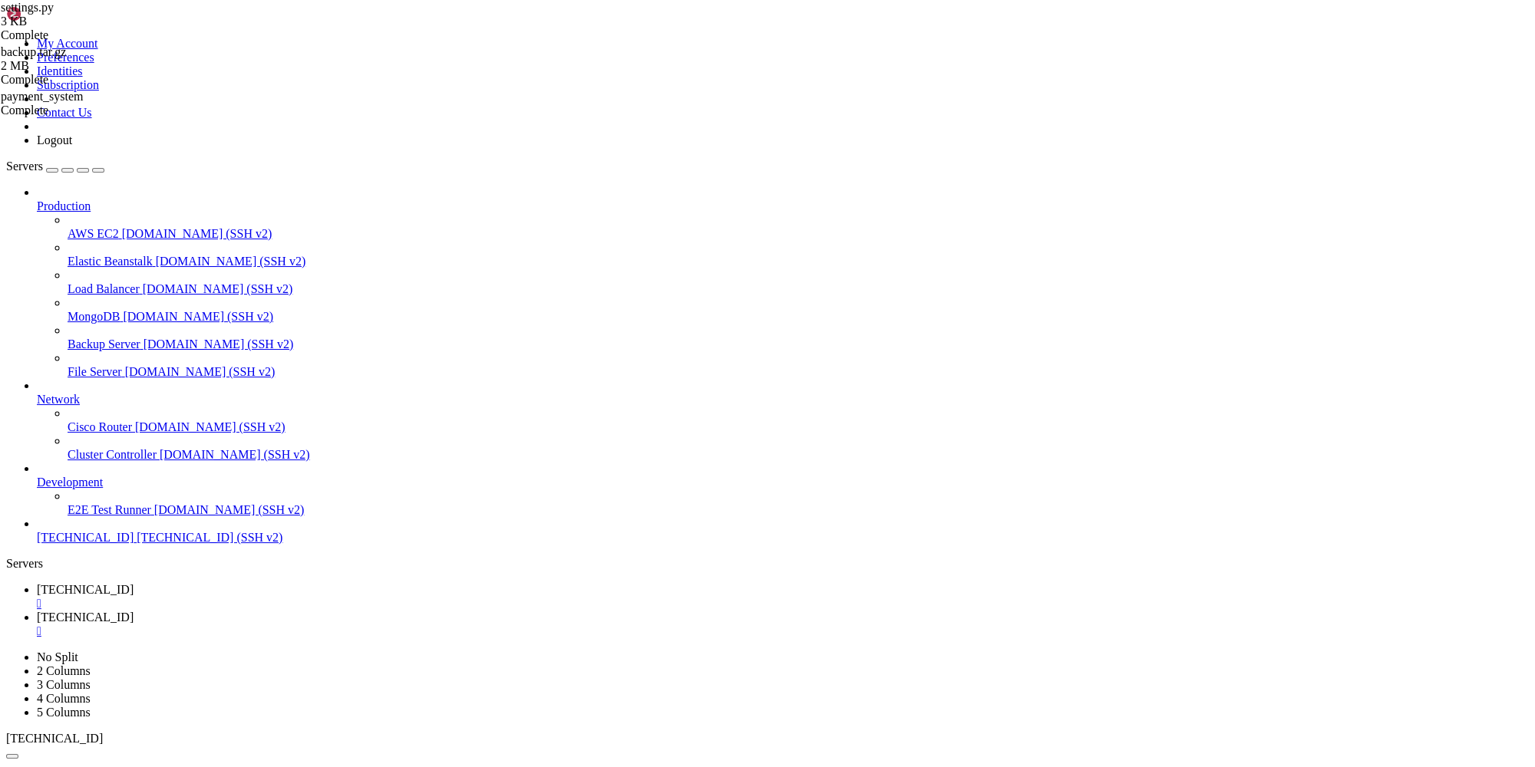
type input "/etc/nginx/sites-available"
paste textarea "}"
type textarea "}"
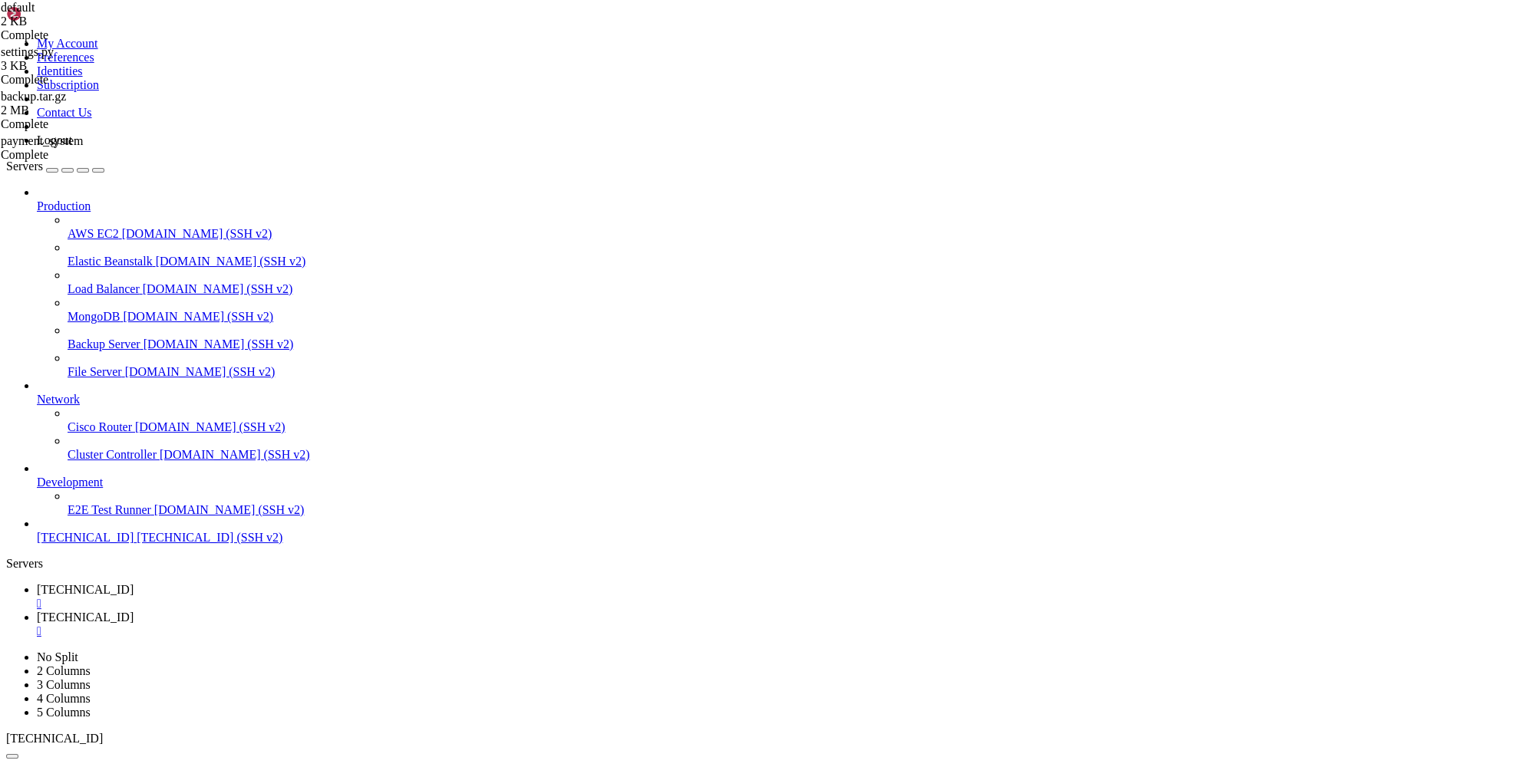
click at [242, 583] on link "[TECHNICAL_ID] " at bounding box center [783, 597] width 1492 height 28
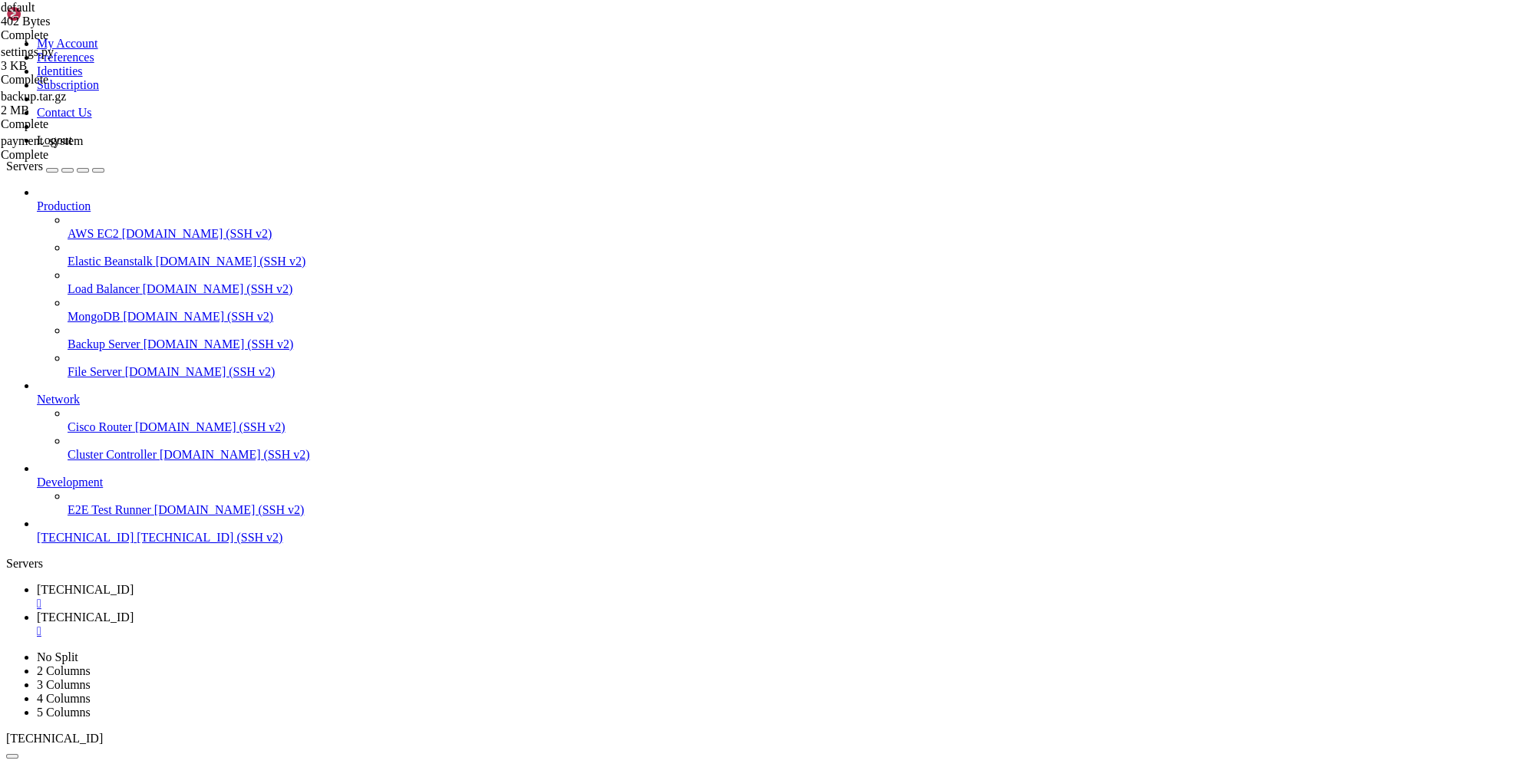
scroll to position [10785, 0]
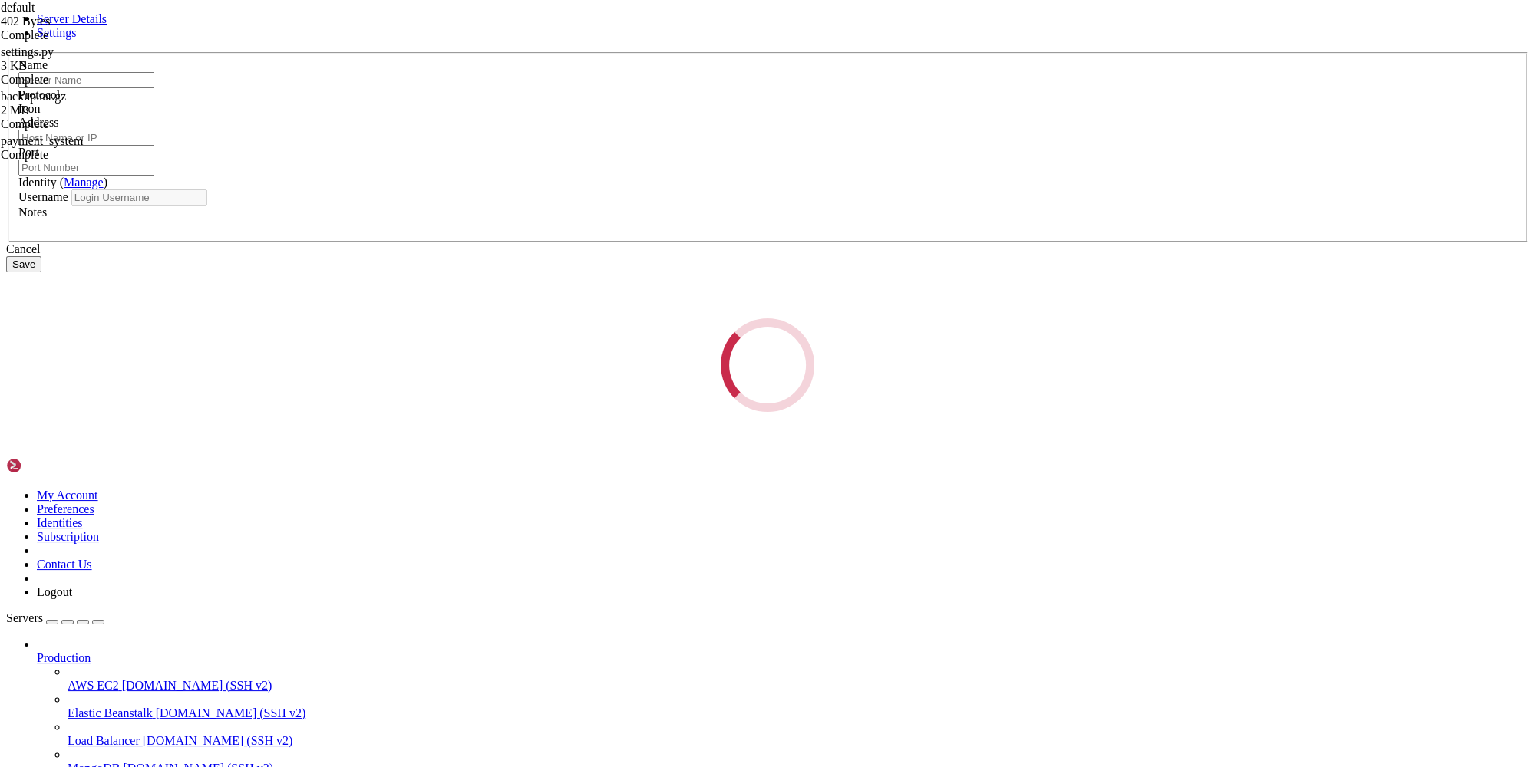
type input "[TECHNICAL_ID]"
type input "22"
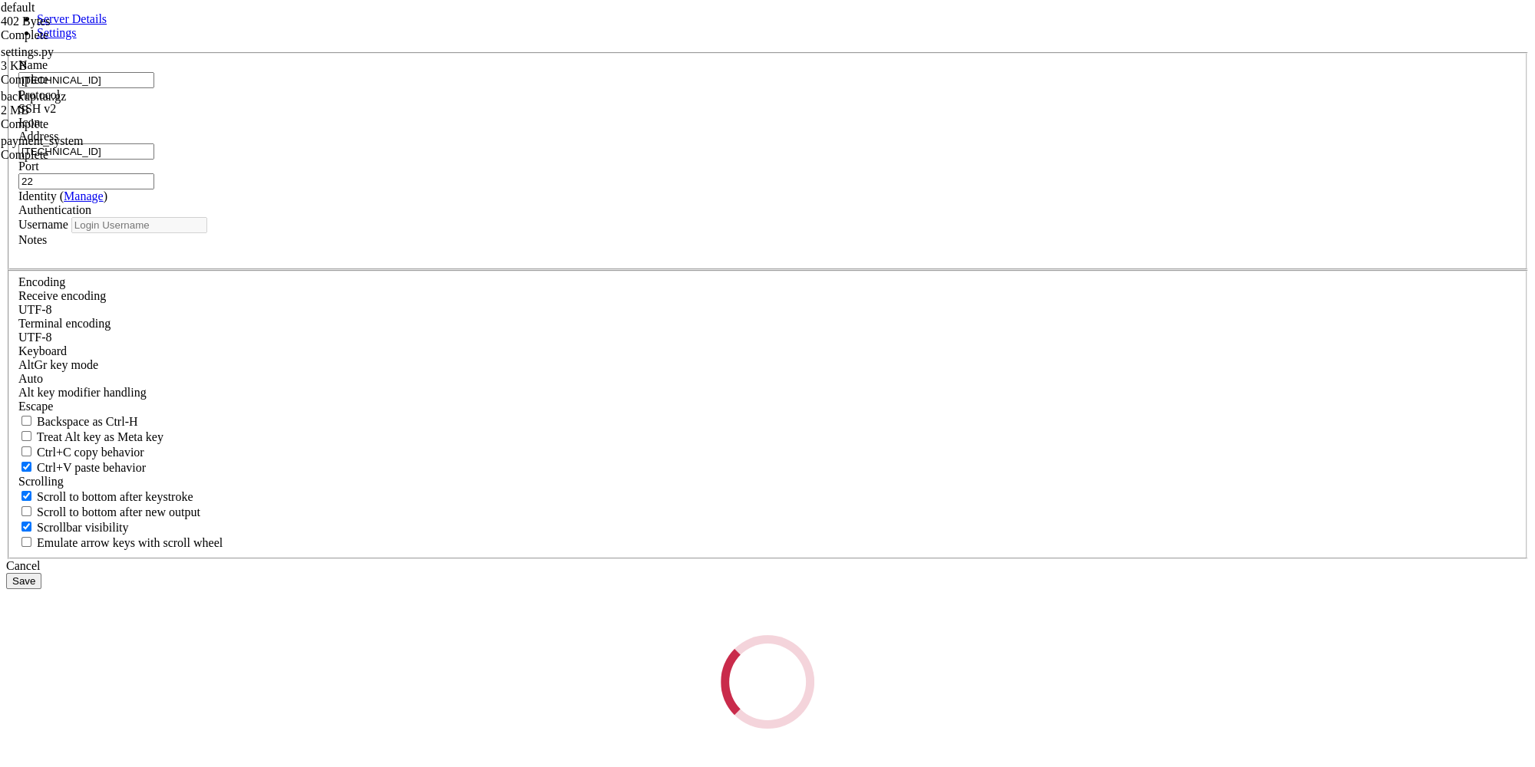
type input "root"
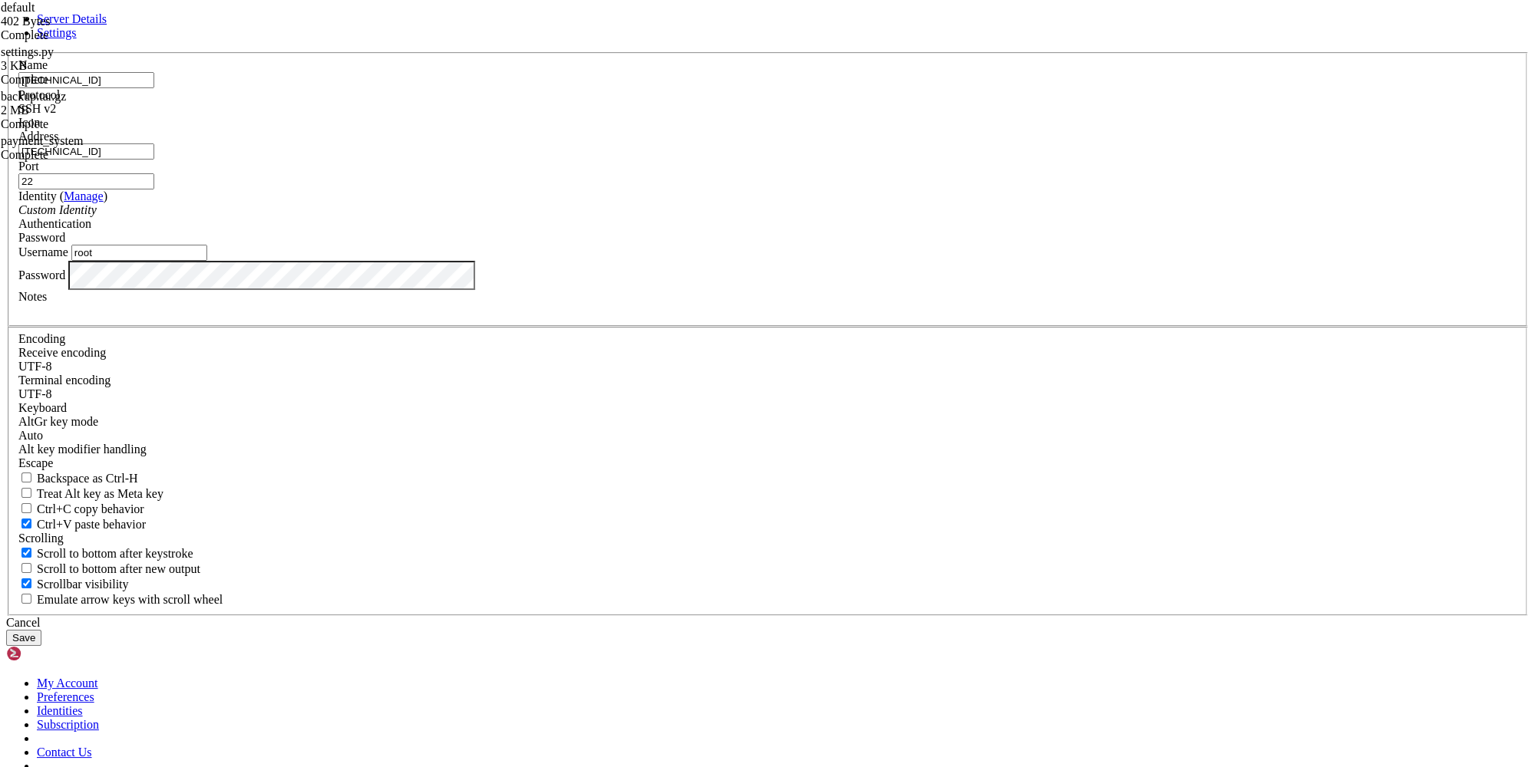
click at [154, 88] on input "[TECHNICAL_ID]" at bounding box center [86, 80] width 136 height 16
click at [884, 616] on div "Cancel" at bounding box center [767, 623] width 1523 height 14
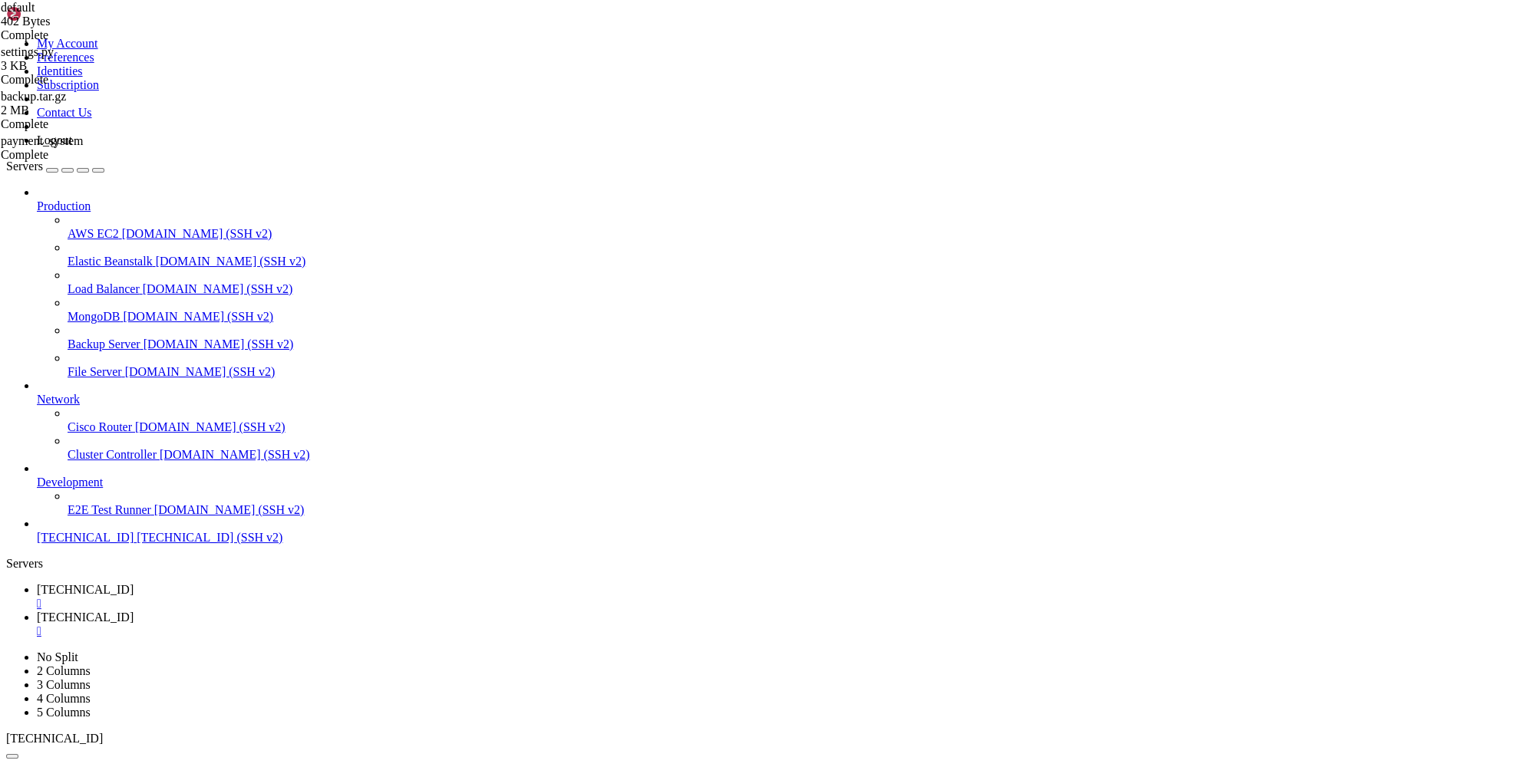
click at [134, 611] on span "[TECHNICAL_ID]" at bounding box center [85, 617] width 97 height 13
click at [234, 583] on link "[TECHNICAL_ID] " at bounding box center [783, 597] width 1492 height 28
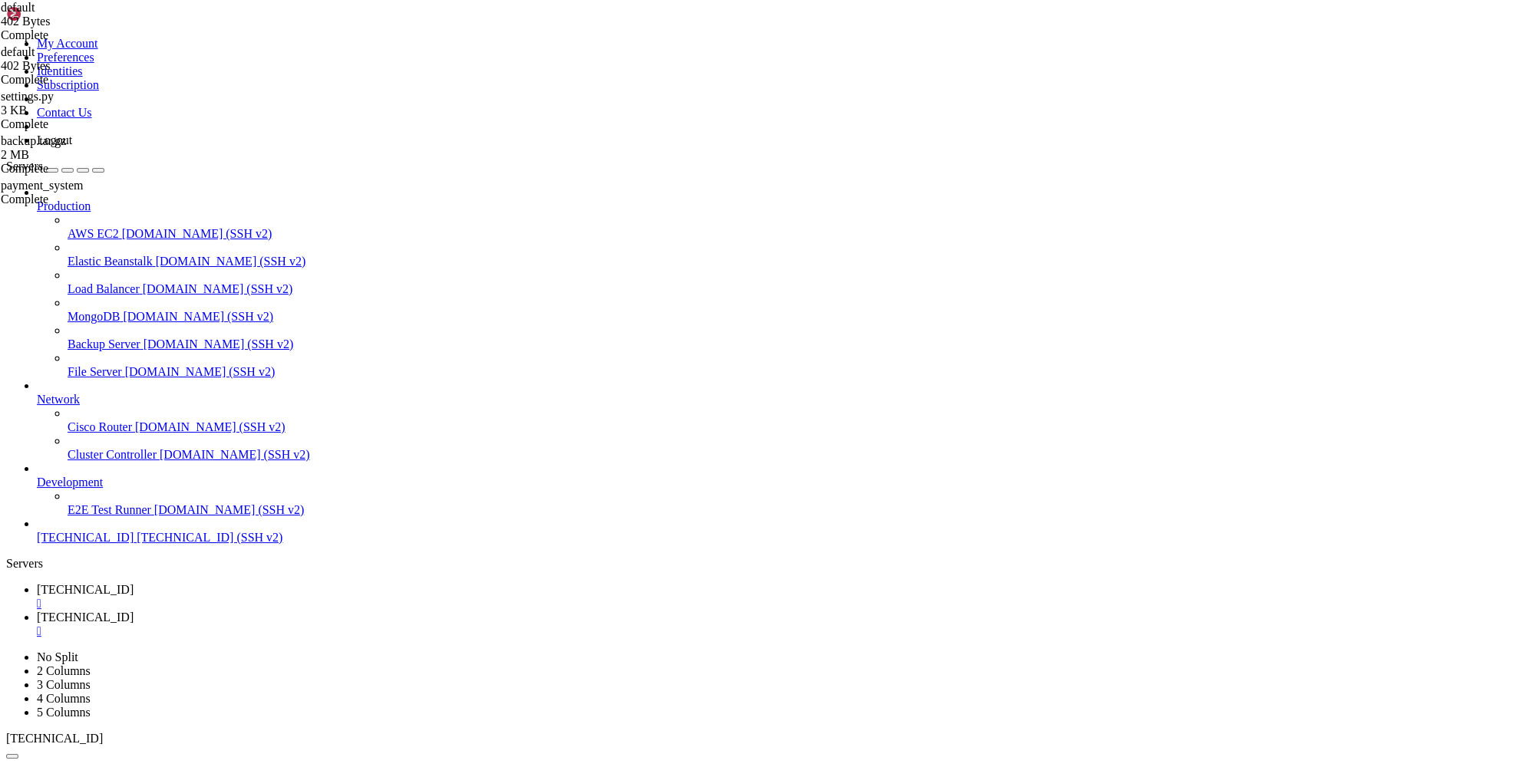
click at [134, 611] on span "[TECHNICAL_ID]" at bounding box center [85, 617] width 97 height 13
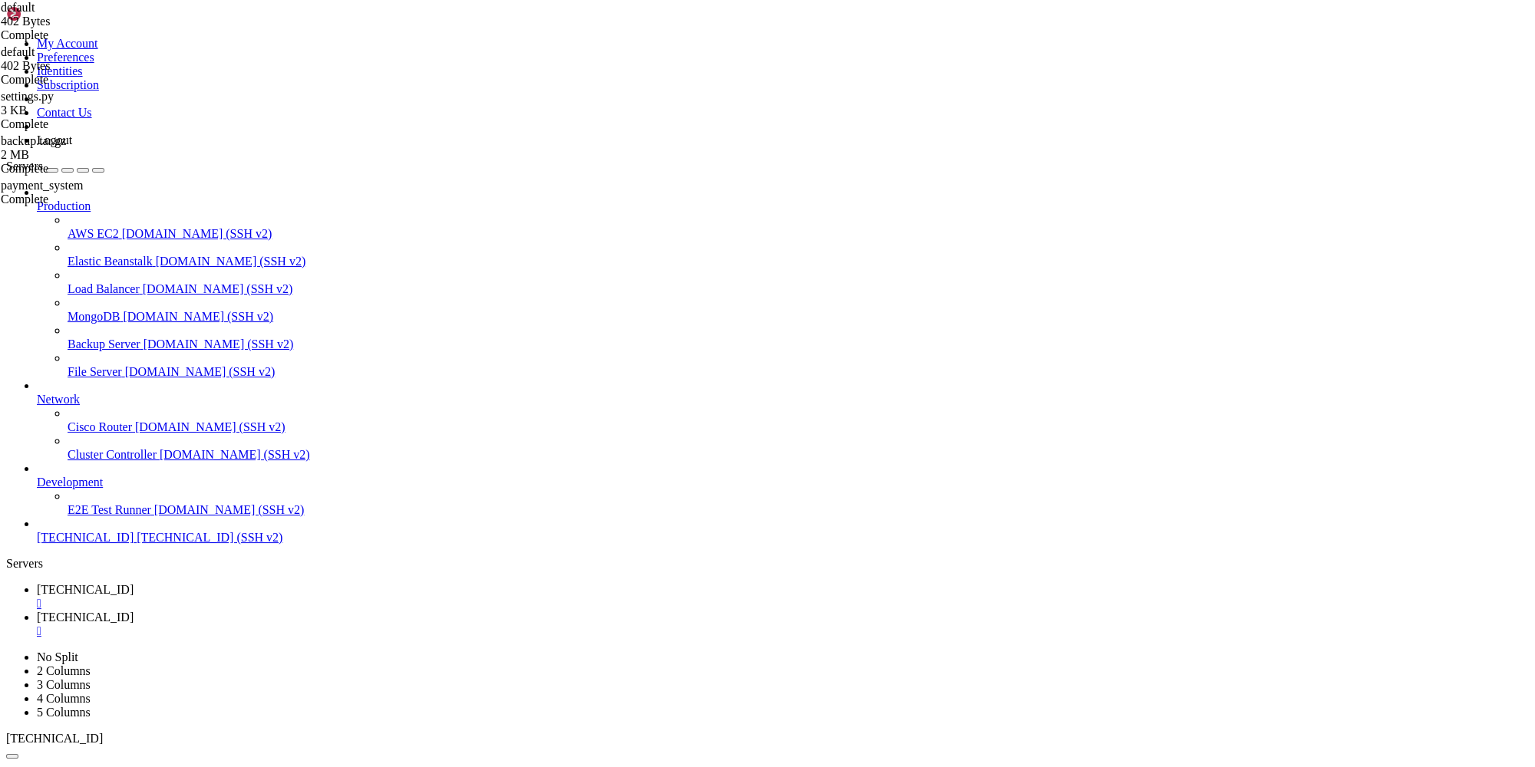
type input "/etc/nginx/sites-available"
click at [134, 583] on span "[TECHNICAL_ID]" at bounding box center [85, 589] width 97 height 13
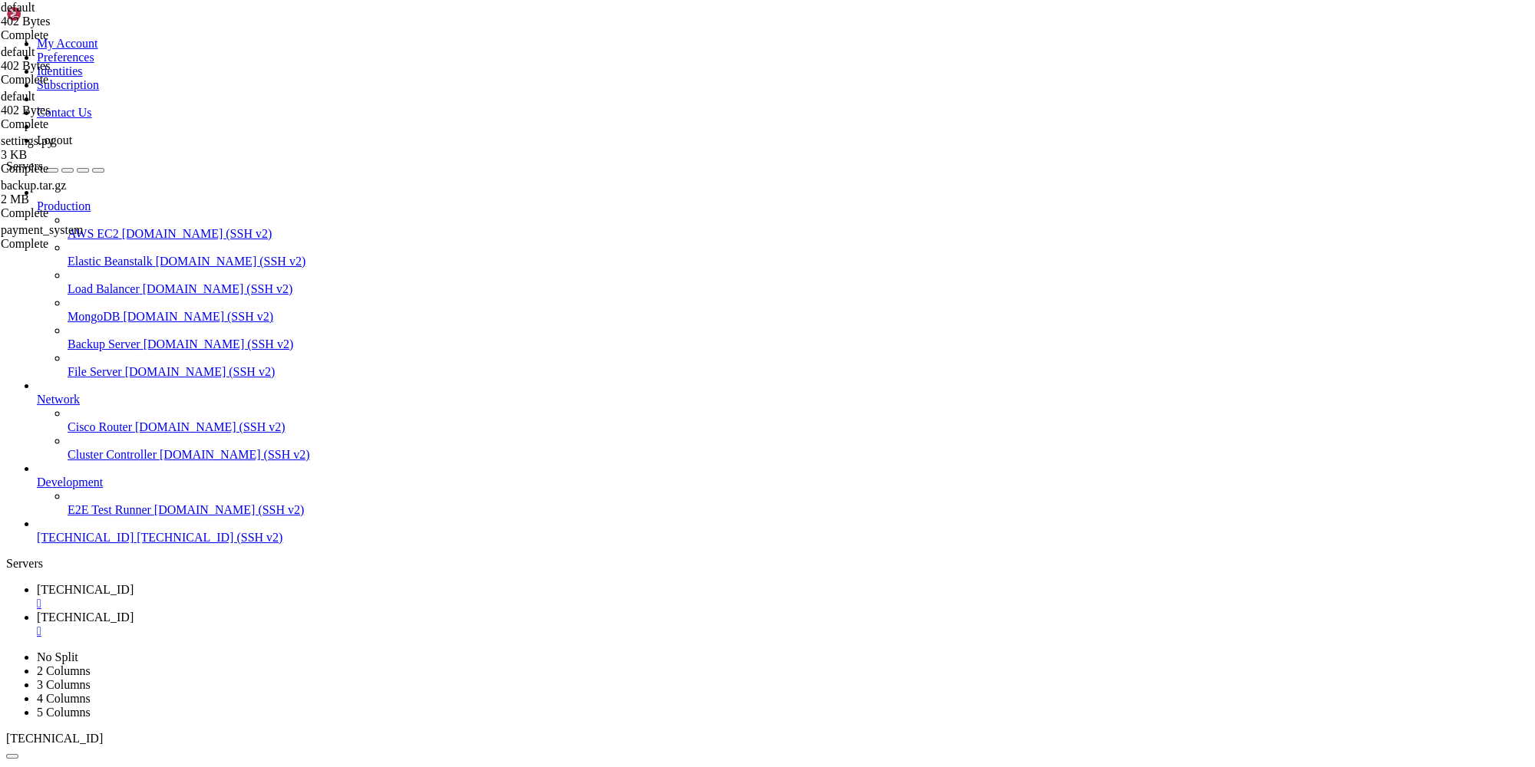
scroll to position [11614, 0]
drag, startPoint x: 262, startPoint y: 1520, endPoint x: 250, endPoint y: 1516, distance: 12.1
drag, startPoint x: 211, startPoint y: 1531, endPoint x: 14, endPoint y: 1058, distance: 512.9
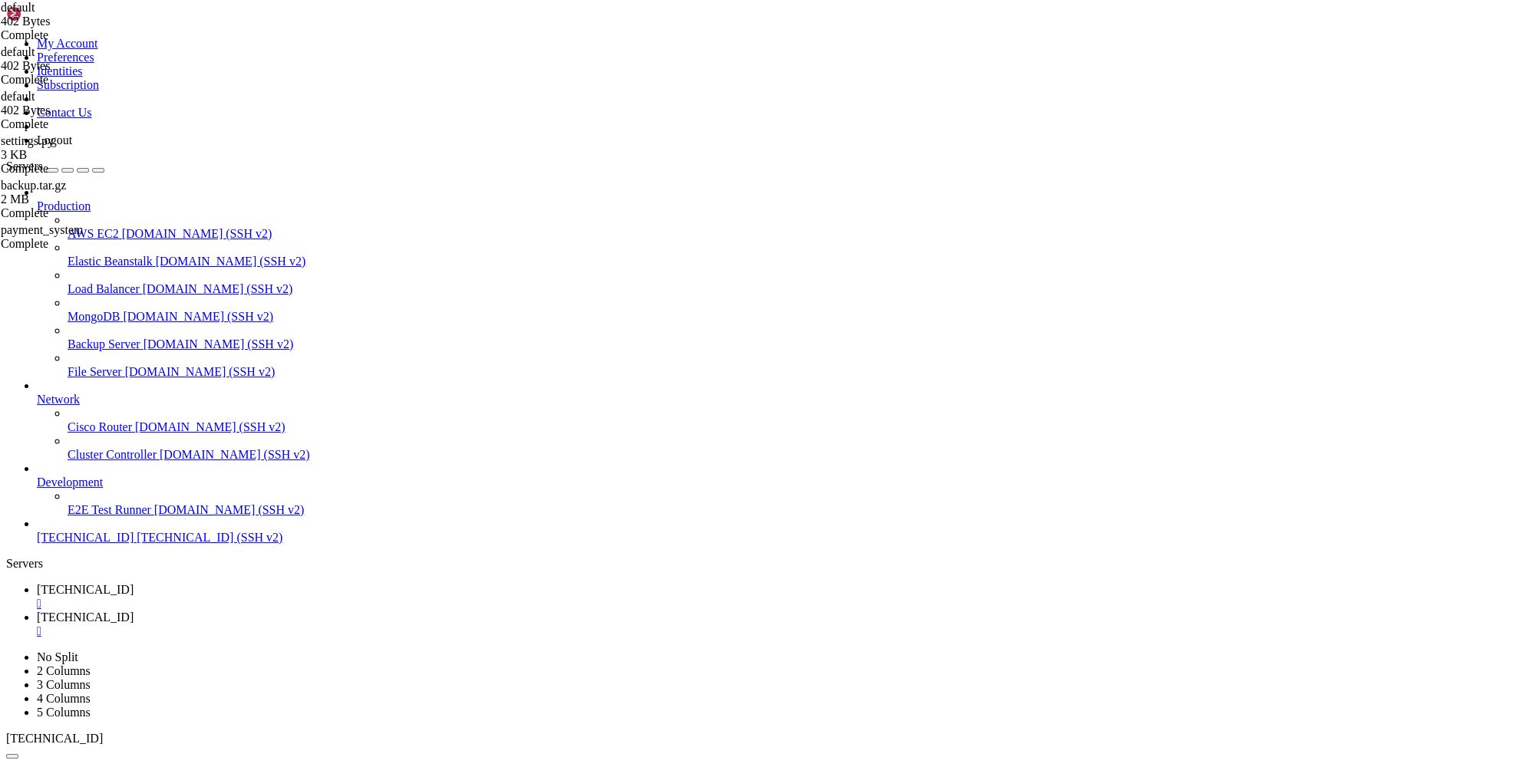
scroll to position [11627, 0]
drag, startPoint x: 121, startPoint y: 1526, endPoint x: 14, endPoint y: 1518, distance: 107.7
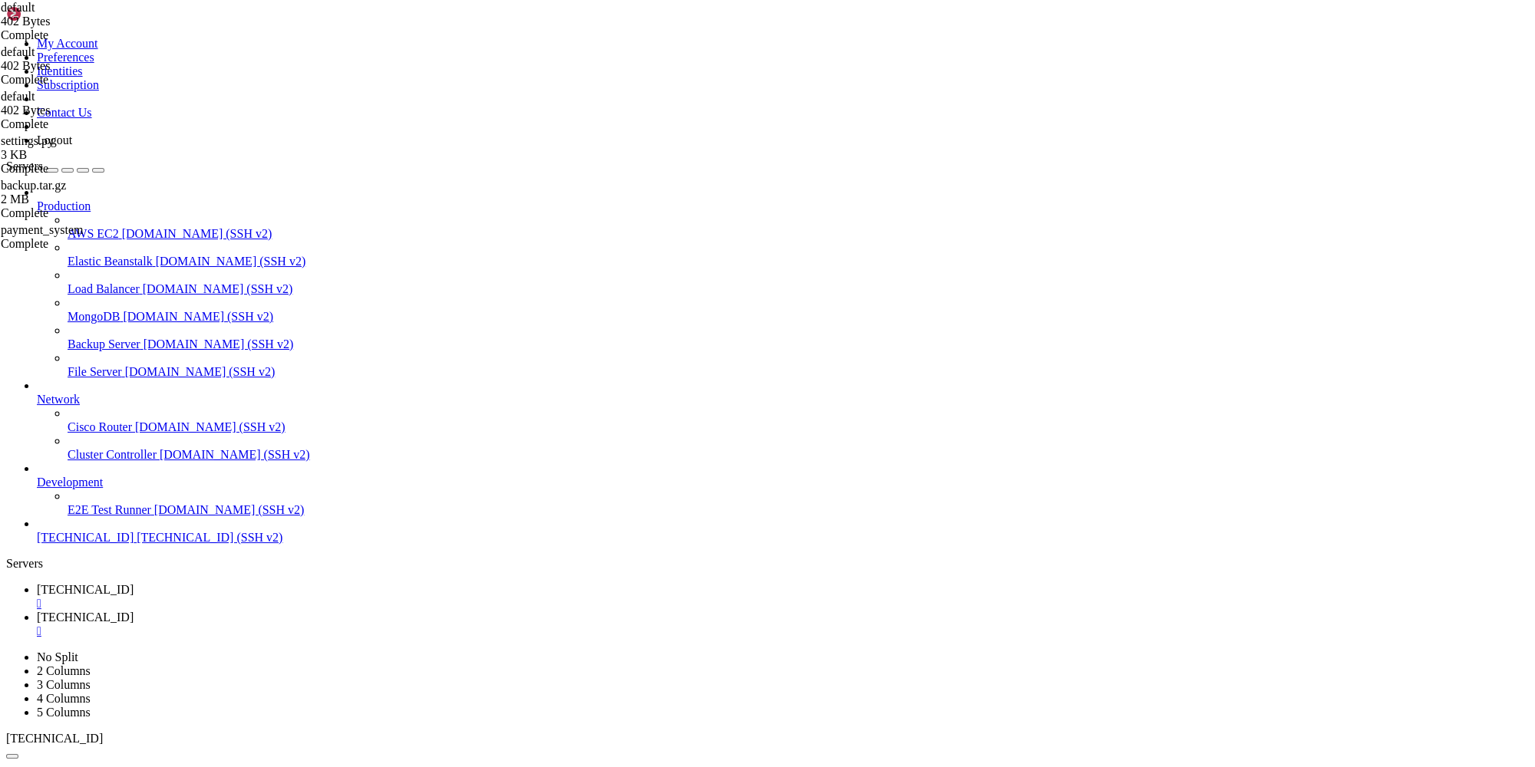
scroll to position [11691, 0]
drag, startPoint x: 580, startPoint y: 1536, endPoint x: 13, endPoint y: 1506, distance: 567.9
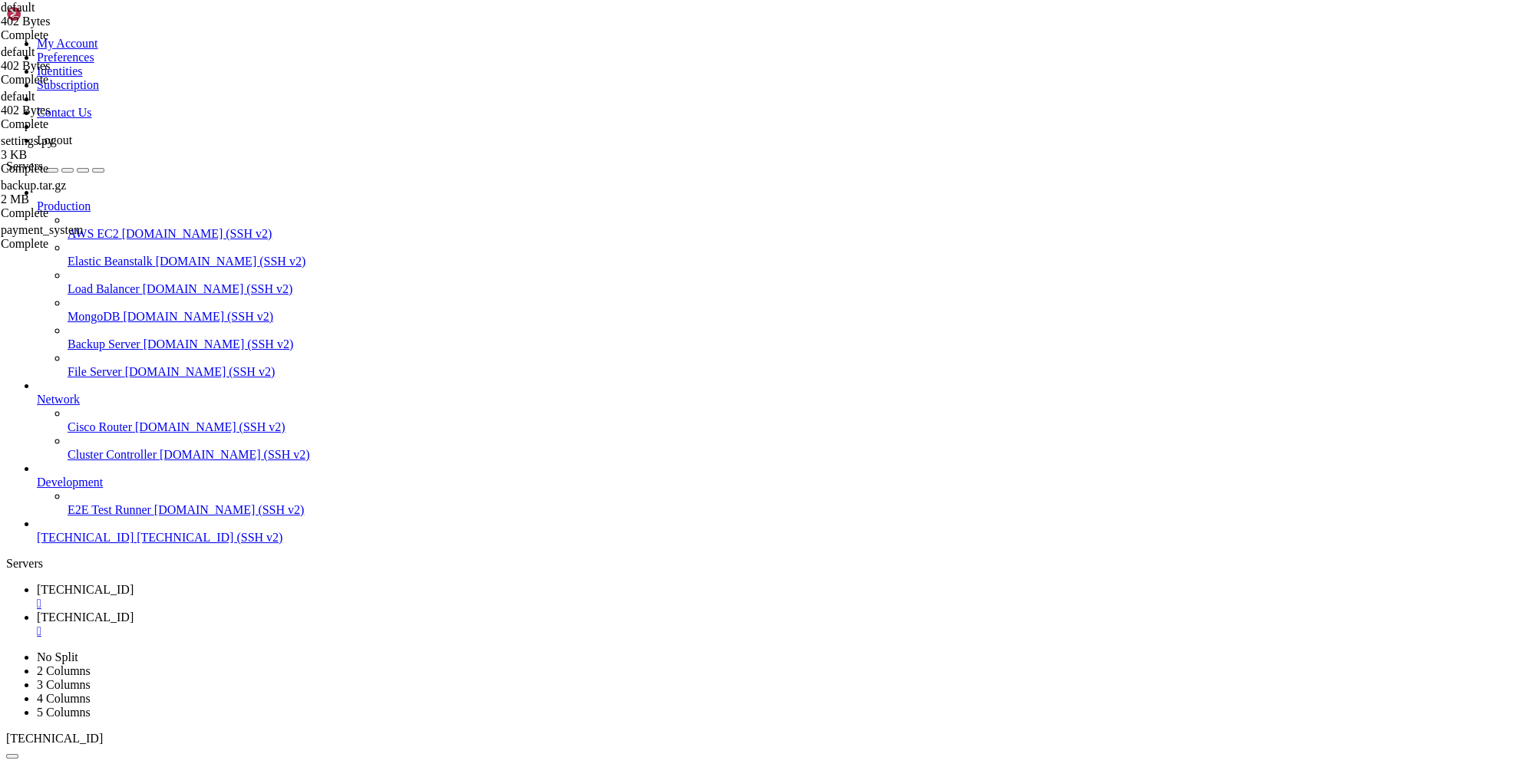
scroll to position [11743, 0]
drag, startPoint x: 286, startPoint y: 1523, endPoint x: 14, endPoint y: 1396, distance: 300.4
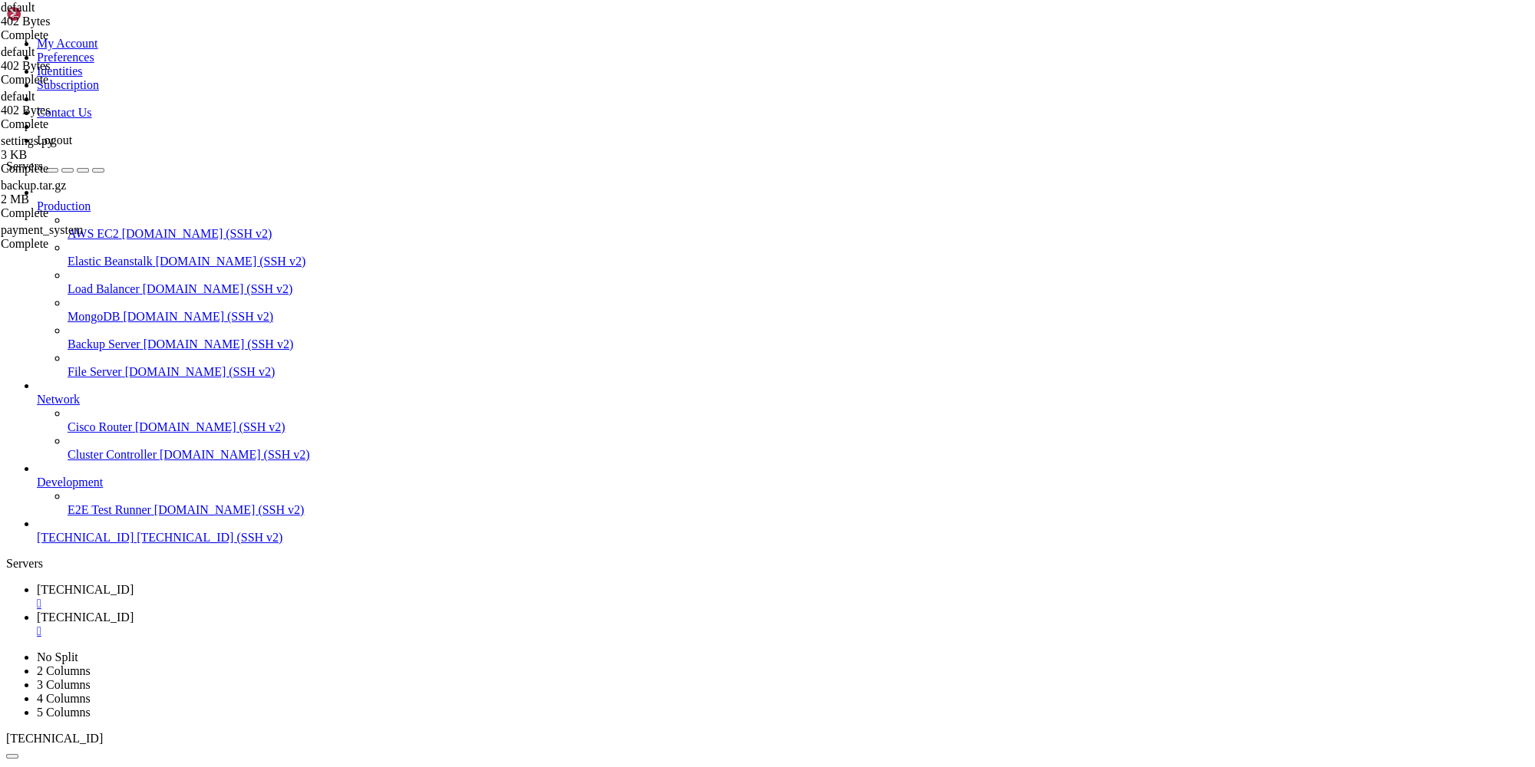
scroll to position [11908, 0]
drag, startPoint x: 393, startPoint y: 1369, endPoint x: 124, endPoint y: 1369, distance: 268.6
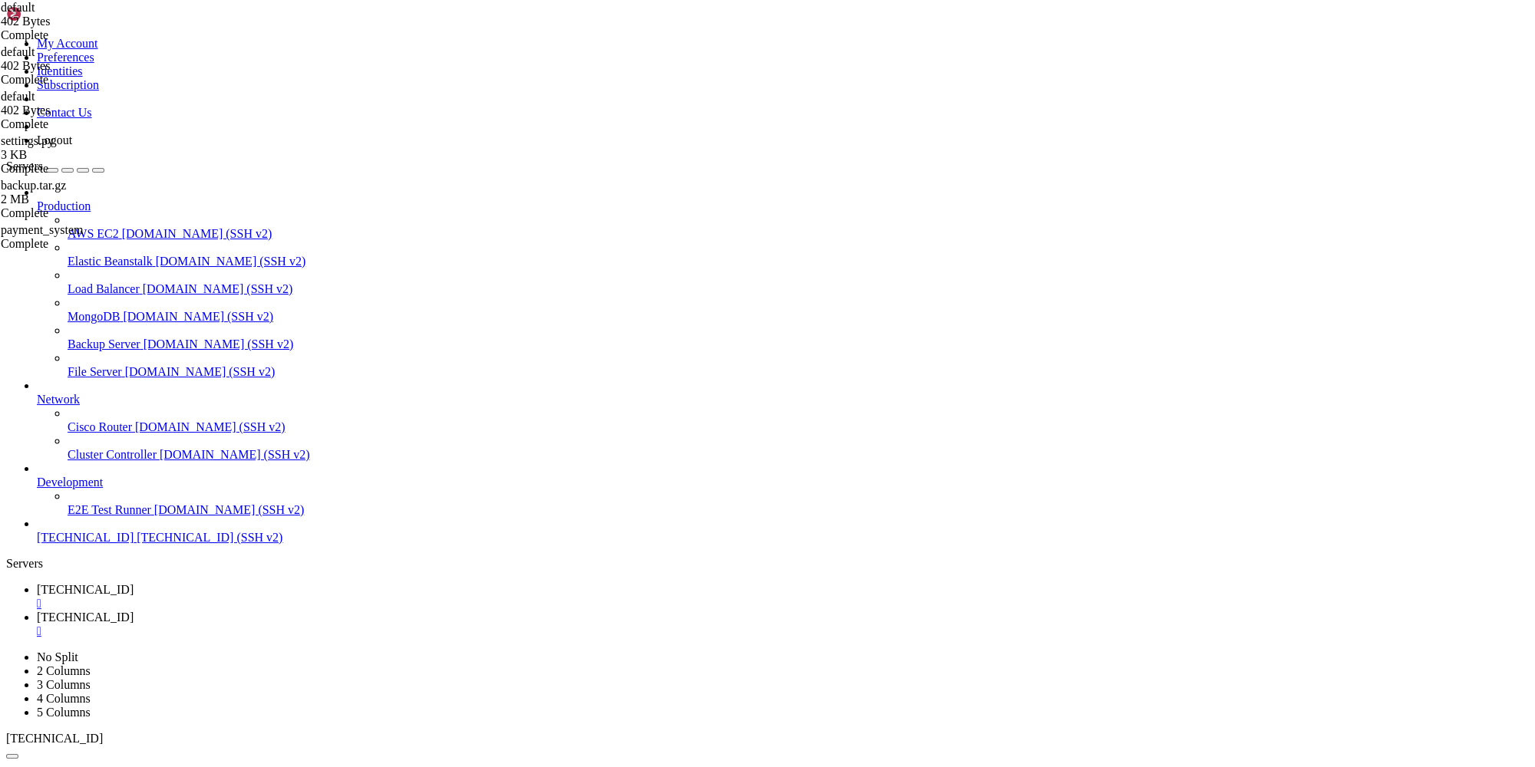
copy x-row "sudo tail -n 100 /var/log/nginx/error.log"
drag, startPoint x: 12, startPoint y: 1332, endPoint x: 307, endPoint y: 1332, distance: 294.7
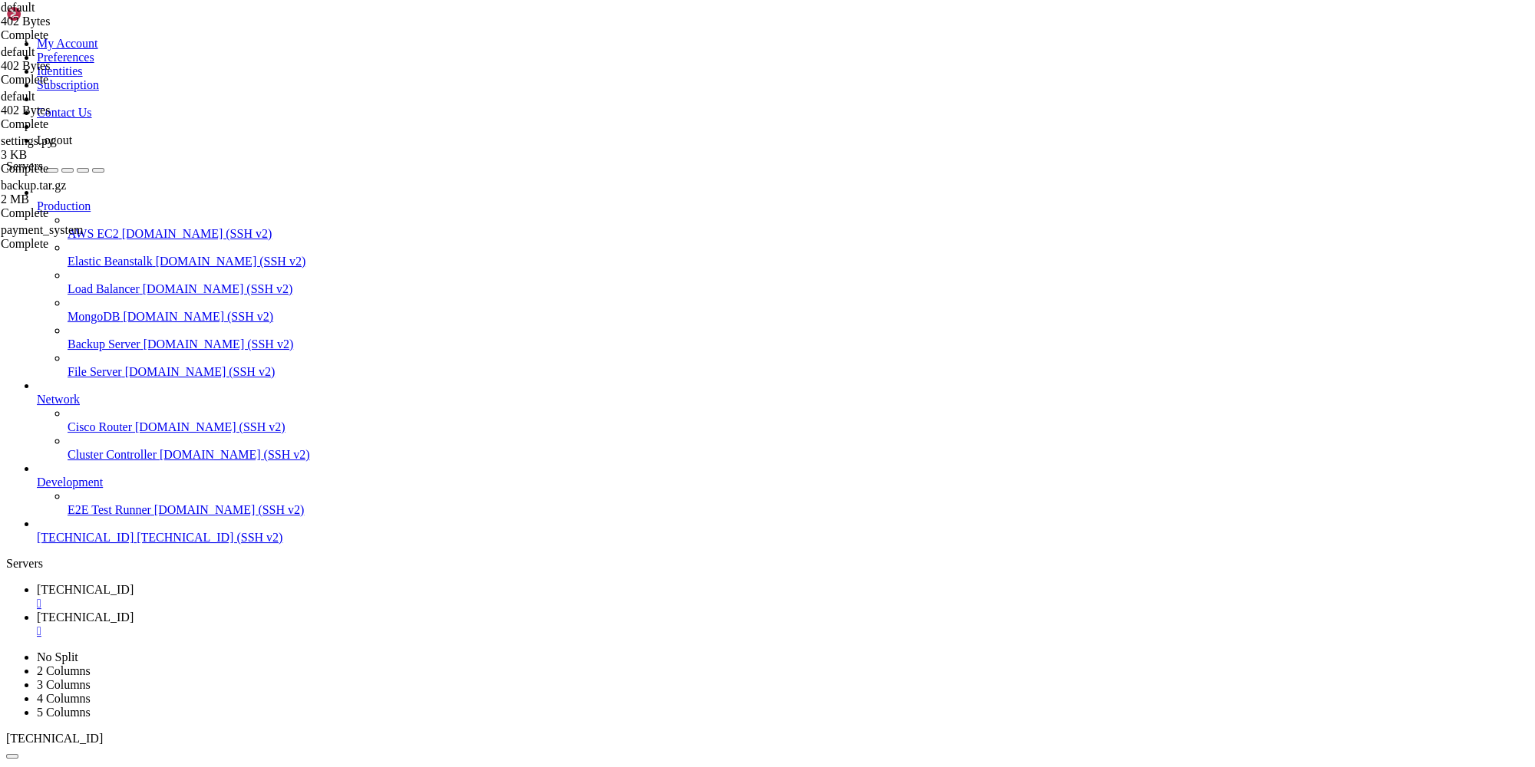
click at [371, 611] on link "[TECHNICAL_ID] " at bounding box center [783, 625] width 1492 height 28
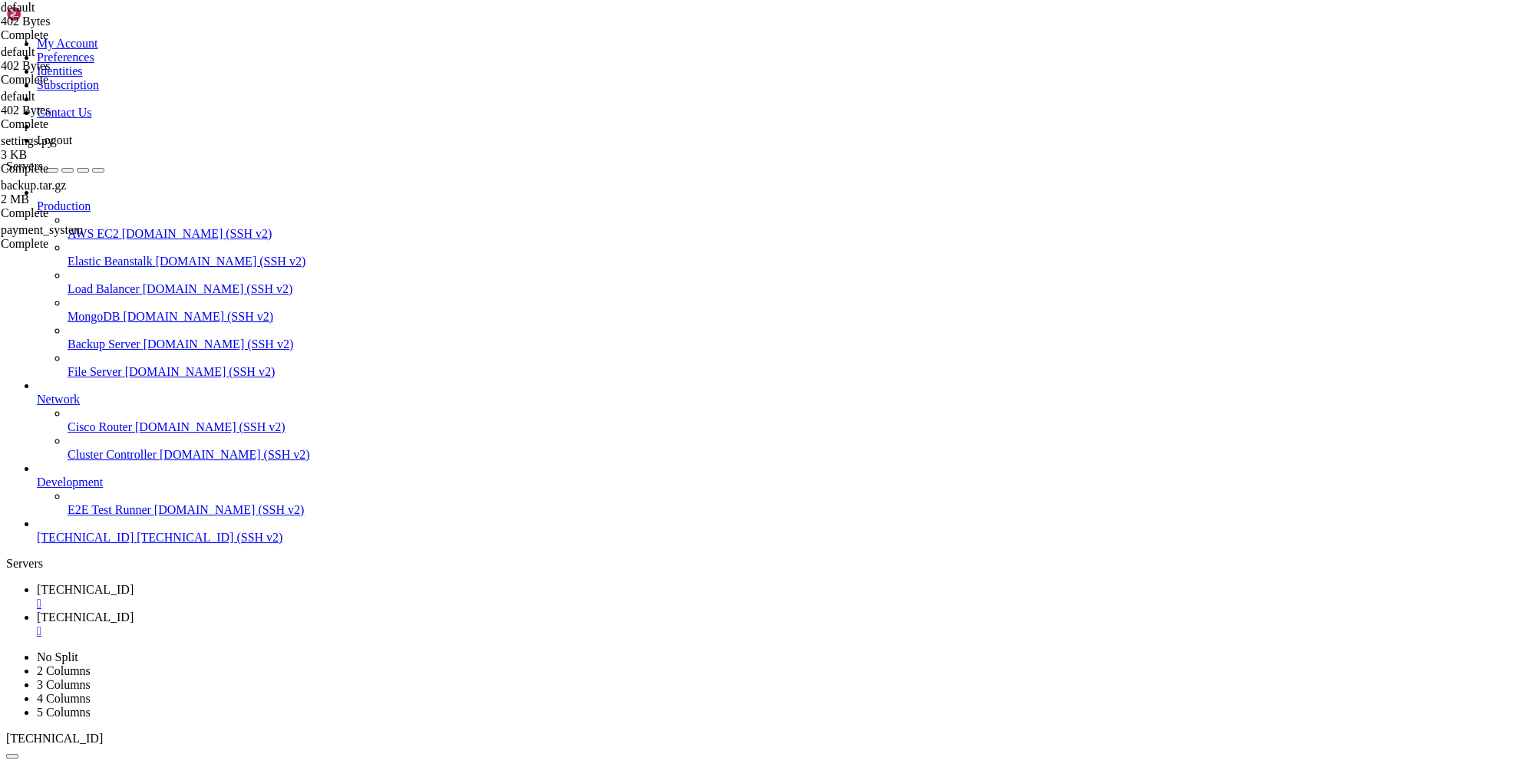
click at [134, 583] on span "[TECHNICAL_ID]" at bounding box center [85, 589] width 97 height 13
drag, startPoint x: 60, startPoint y: 1536, endPoint x: 15, endPoint y: 1294, distance: 245.9
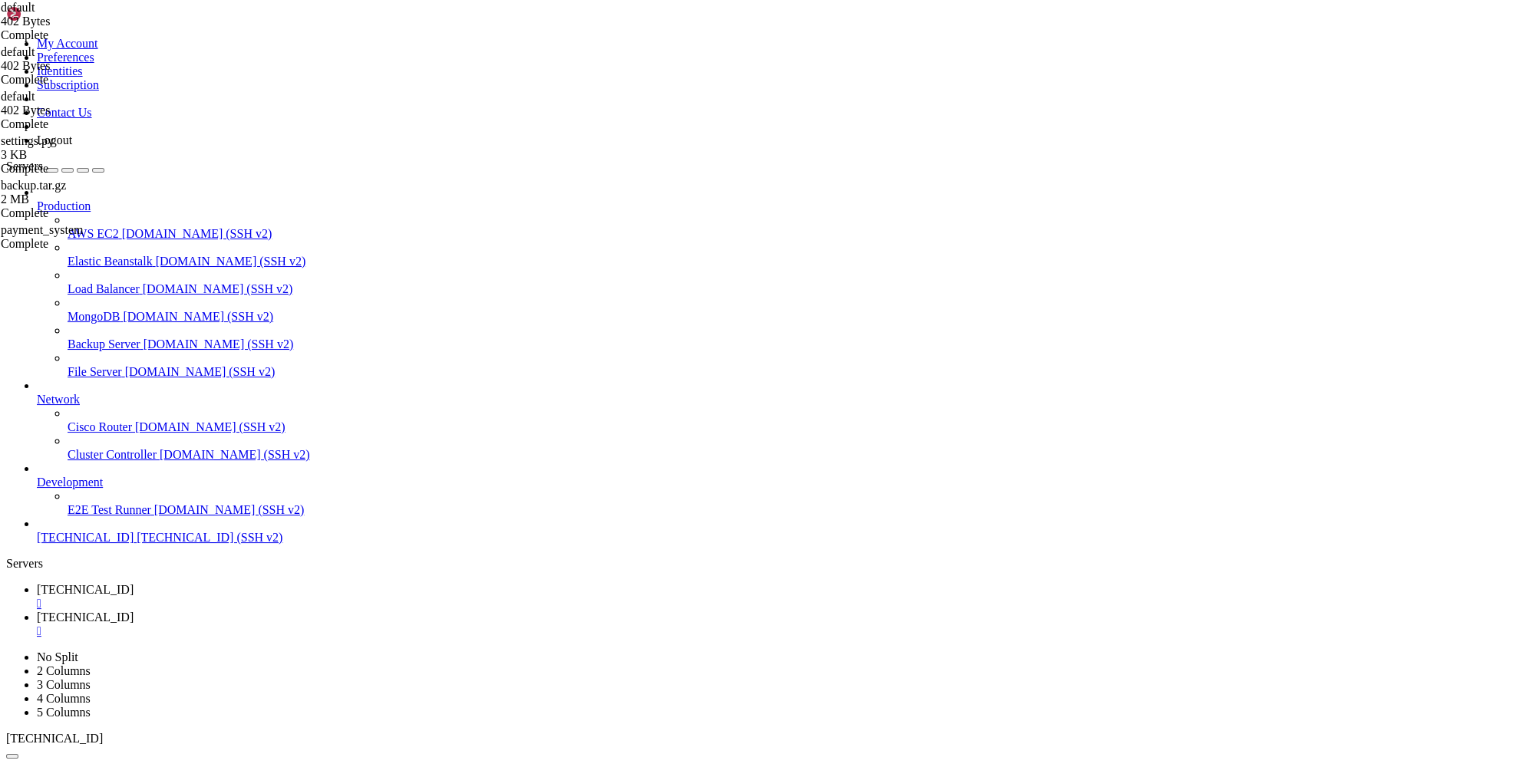
copy div "root@hostname:~# curl -4 [DOMAIN_NAME] ; echo [TECHNICAL_ID] root@hostname:~# c…"
click at [134, 611] on span "[TECHNICAL_ID]" at bounding box center [85, 617] width 97 height 13
drag, startPoint x: 236, startPoint y: 18, endPoint x: 103, endPoint y: 23, distance: 132.8
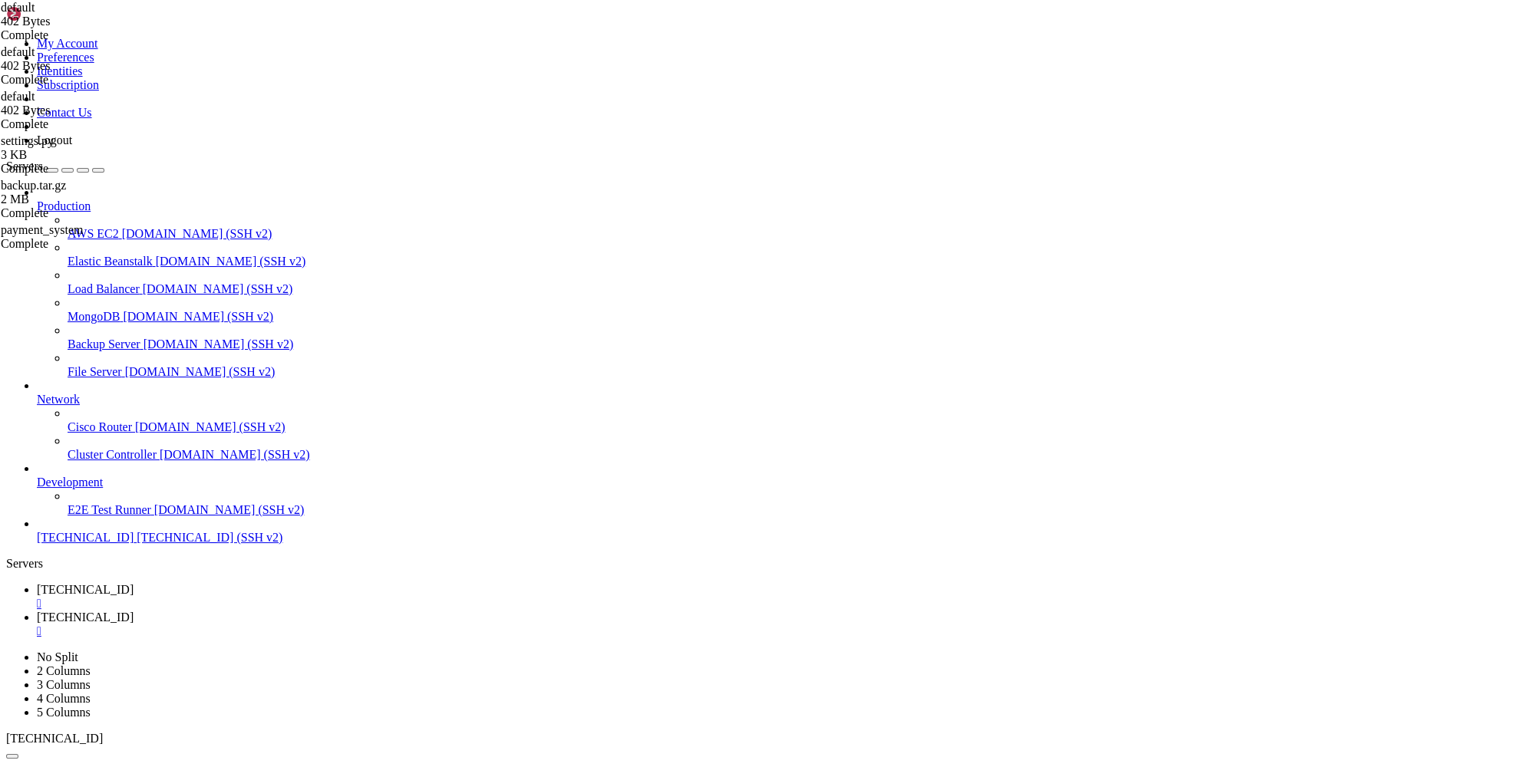
click at [134, 583] on span "[TECHNICAL_ID]" at bounding box center [85, 589] width 97 height 13
click at [134, 611] on span "[TECHNICAL_ID]" at bounding box center [85, 617] width 97 height 13
type textarea "} }"
paste textarea
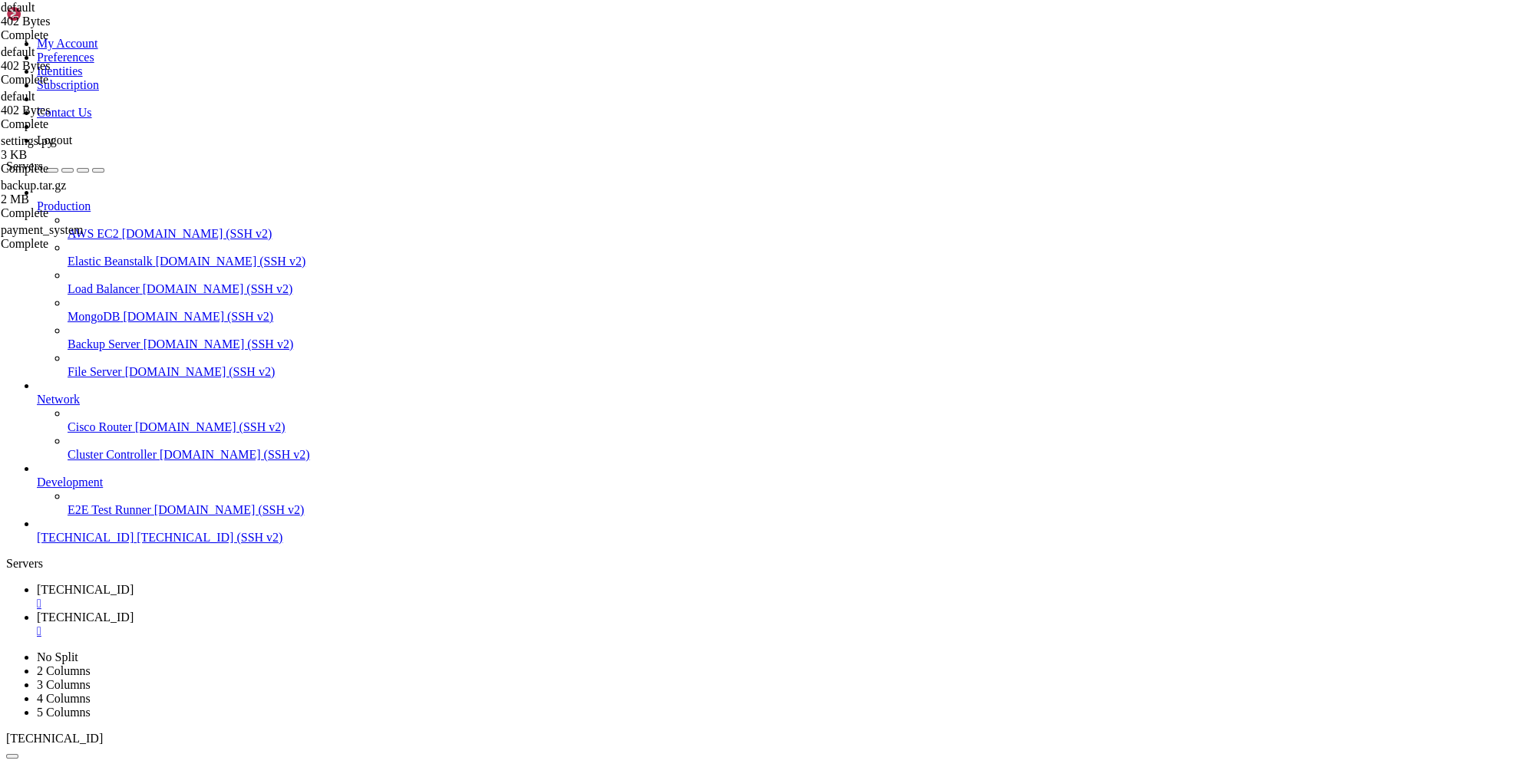
click at [249, 583] on link "[TECHNICAL_ID] " at bounding box center [783, 597] width 1492 height 28
paste textarea "5"
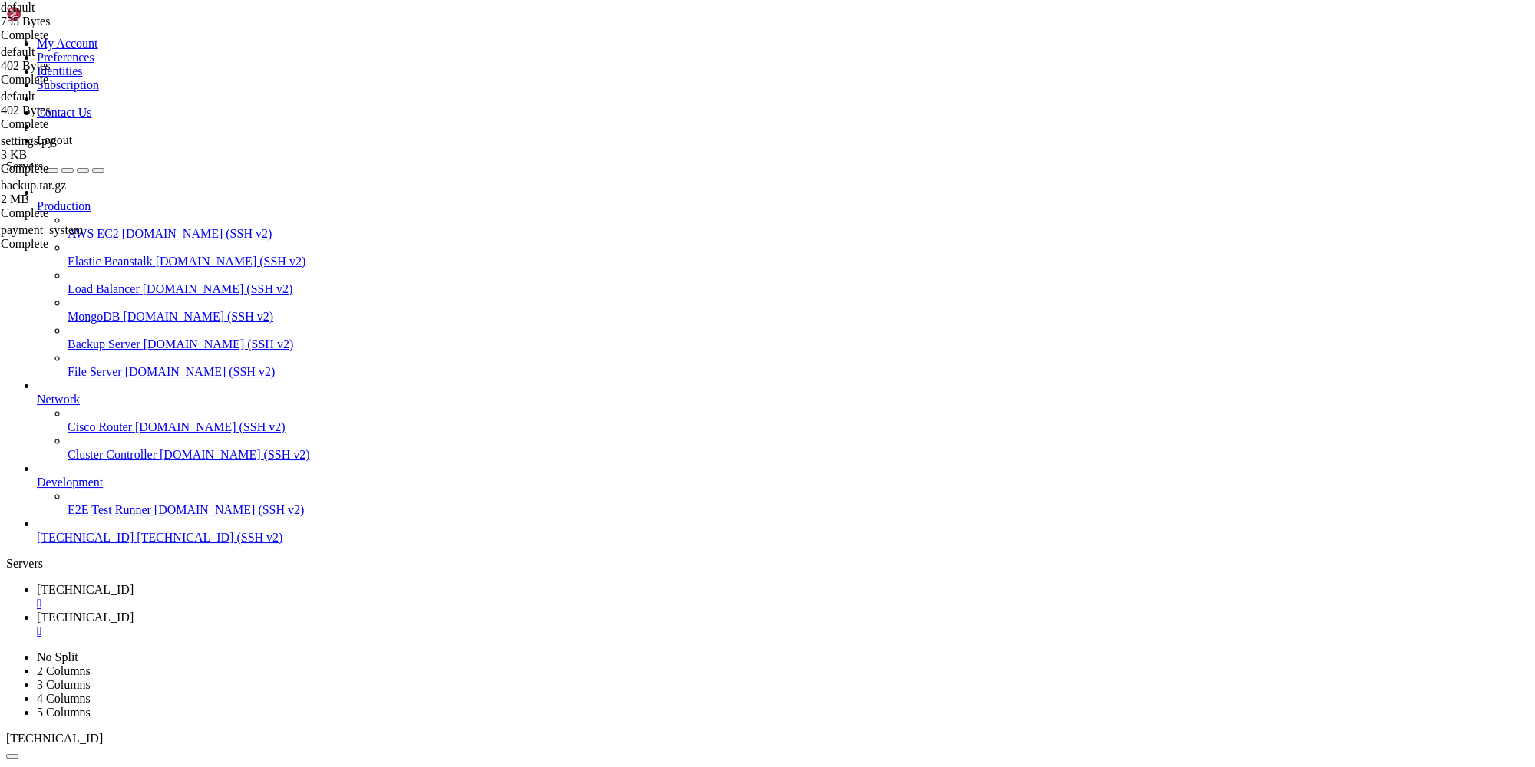
type textarea "5"
drag, startPoint x: 133, startPoint y: 1534, endPoint x: 14, endPoint y: 1506, distance: 122.1
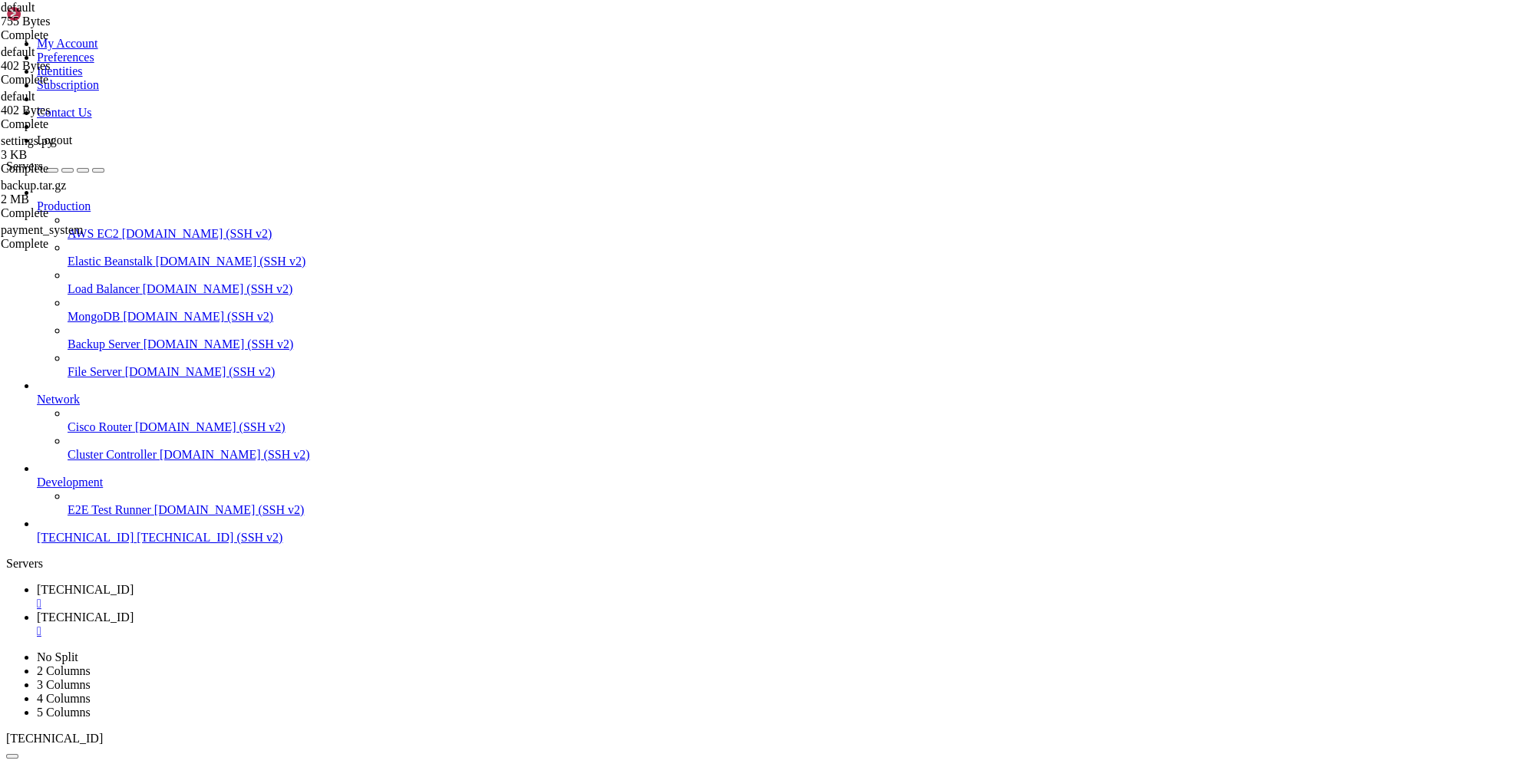
copy div "root@hostname:~# dig +short AAAA [DOMAIN_NAME] [TECHNICAL_ID] [TECHNICAL_ID]"
click at [134, 611] on span "[TECHNICAL_ID]" at bounding box center [85, 617] width 97 height 13
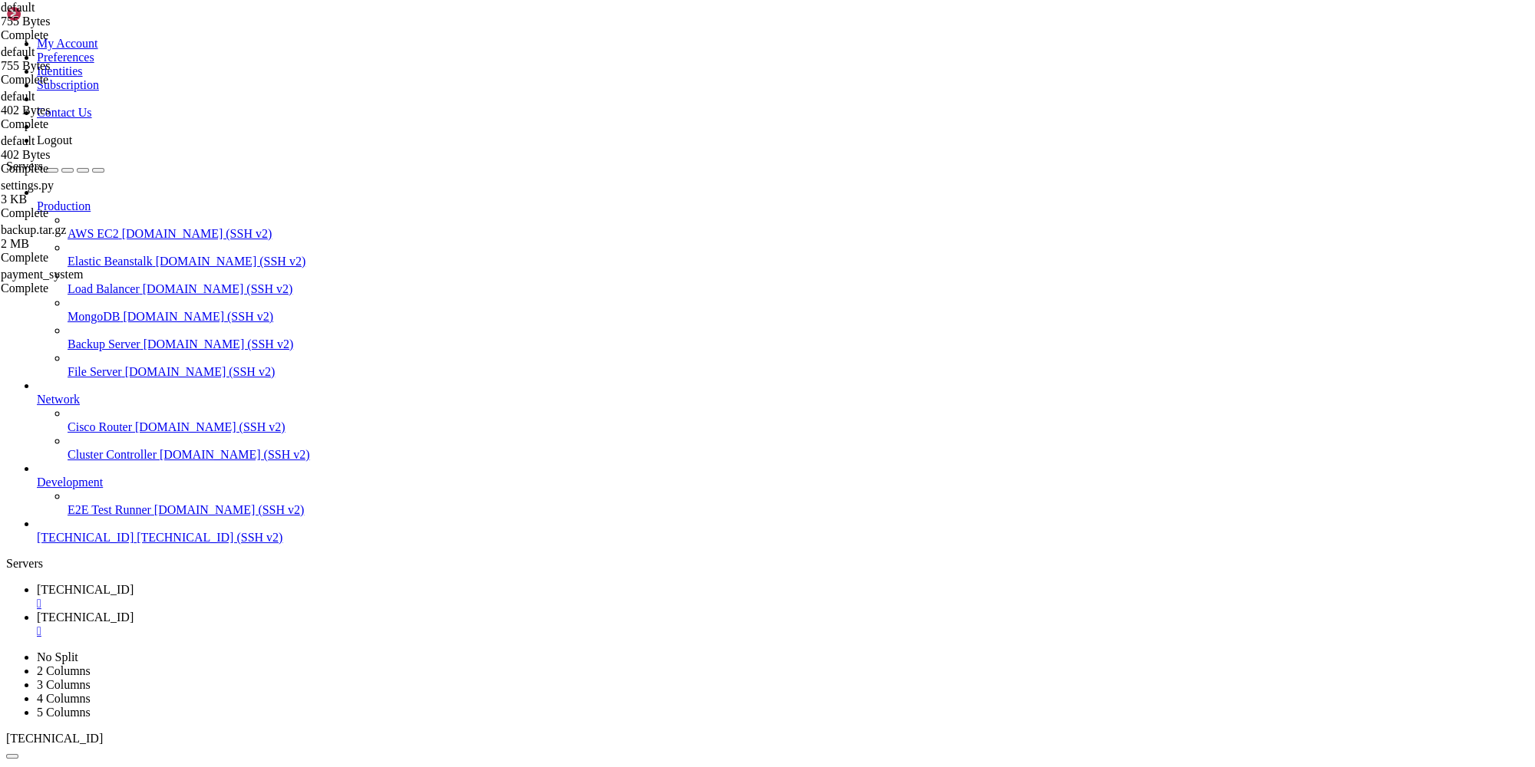
type textarea "listen [::]:80 default_server;"
paste textarea "listen [::]:80 default_server;"
type textarea "listen [::]:80 default_server;"
drag, startPoint x: 324, startPoint y: 105, endPoint x: 128, endPoint y: 100, distance: 195.8
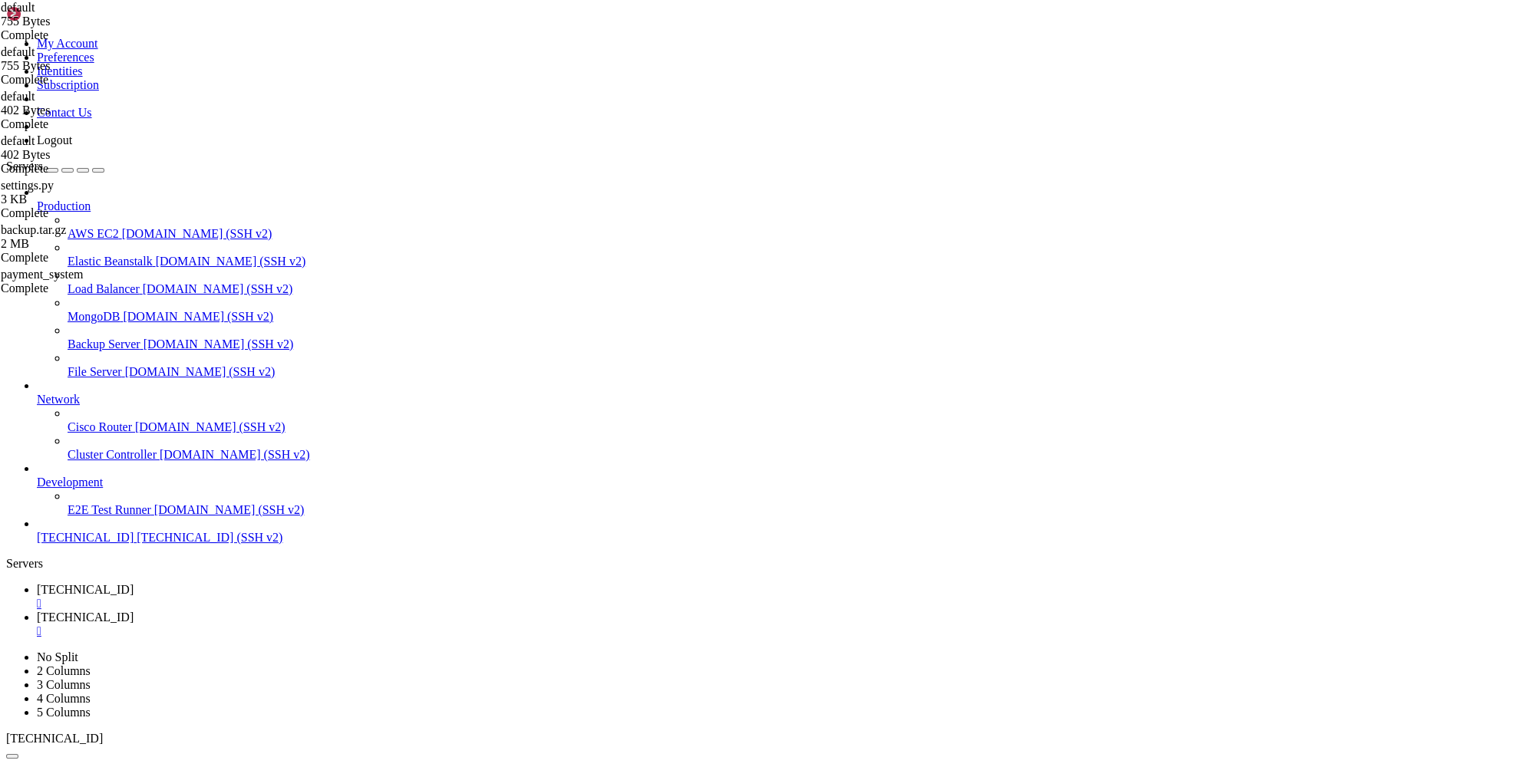
type textarea "listen [::]:80 default_server;"
paste textarea "listen [::]:443 ssl http2 default_server;"
type textarea "listen [::]:443 ssl http2 default_server;"
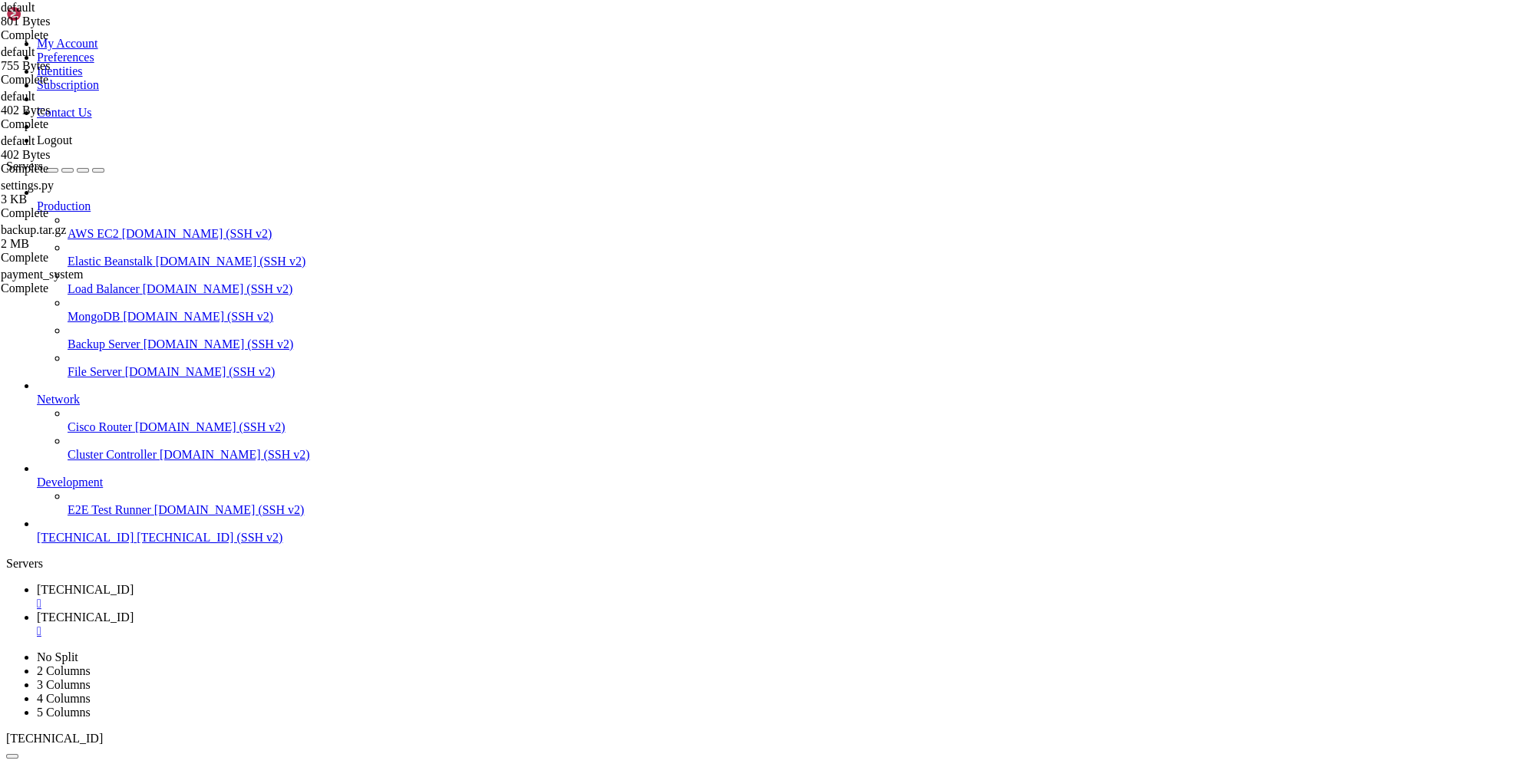
click at [134, 583] on span "[TECHNICAL_ID]" at bounding box center [85, 589] width 97 height 13
drag, startPoint x: 484, startPoint y: 1534, endPoint x: 14, endPoint y: 1480, distance: 473.6
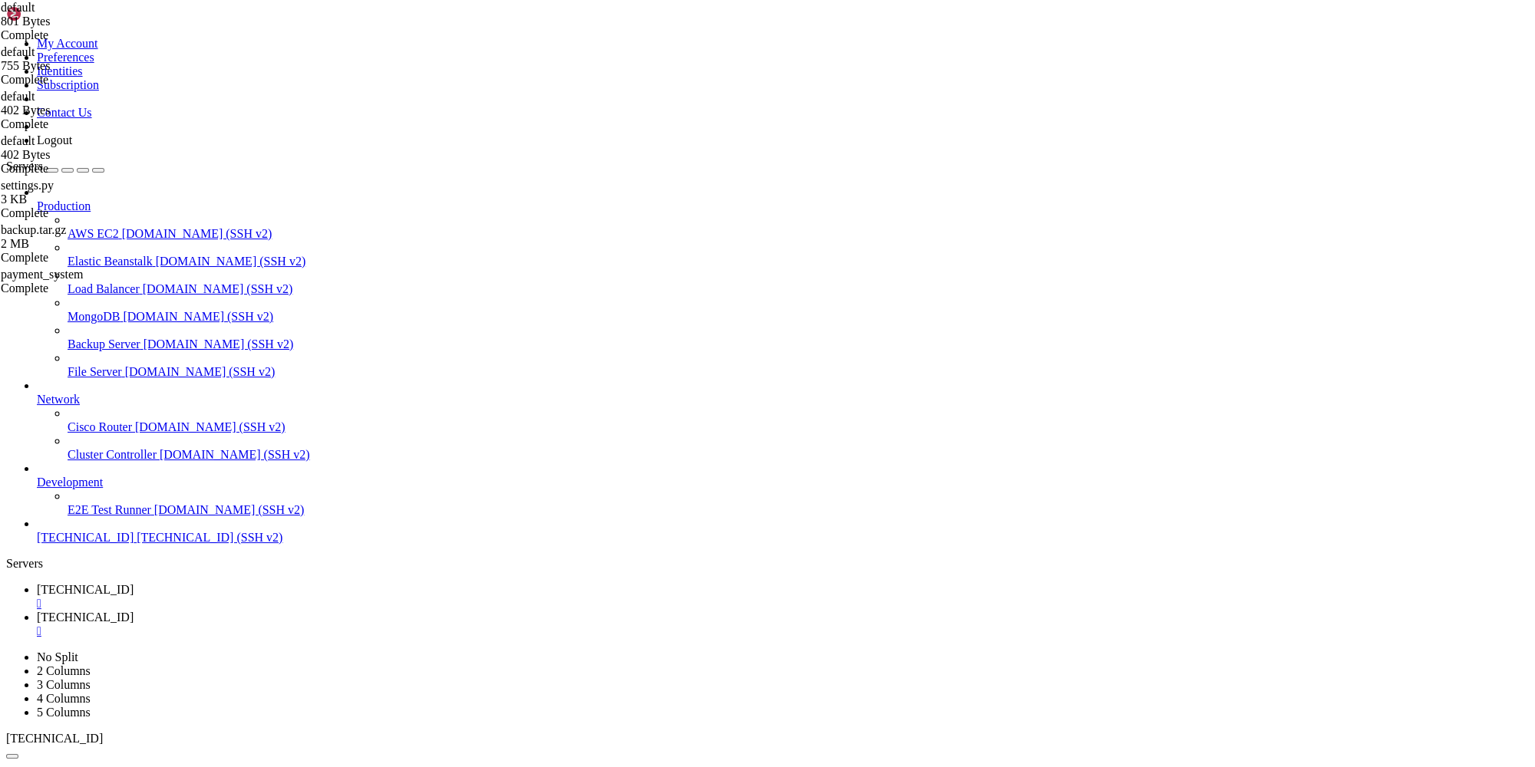
copy div "sudo systemctl reload nginx nginx: [emerg] no "ssl_certificate" is defined for …"
click at [134, 611] on span "[TECHNICAL_ID]" at bounding box center [85, 617] width 97 height 13
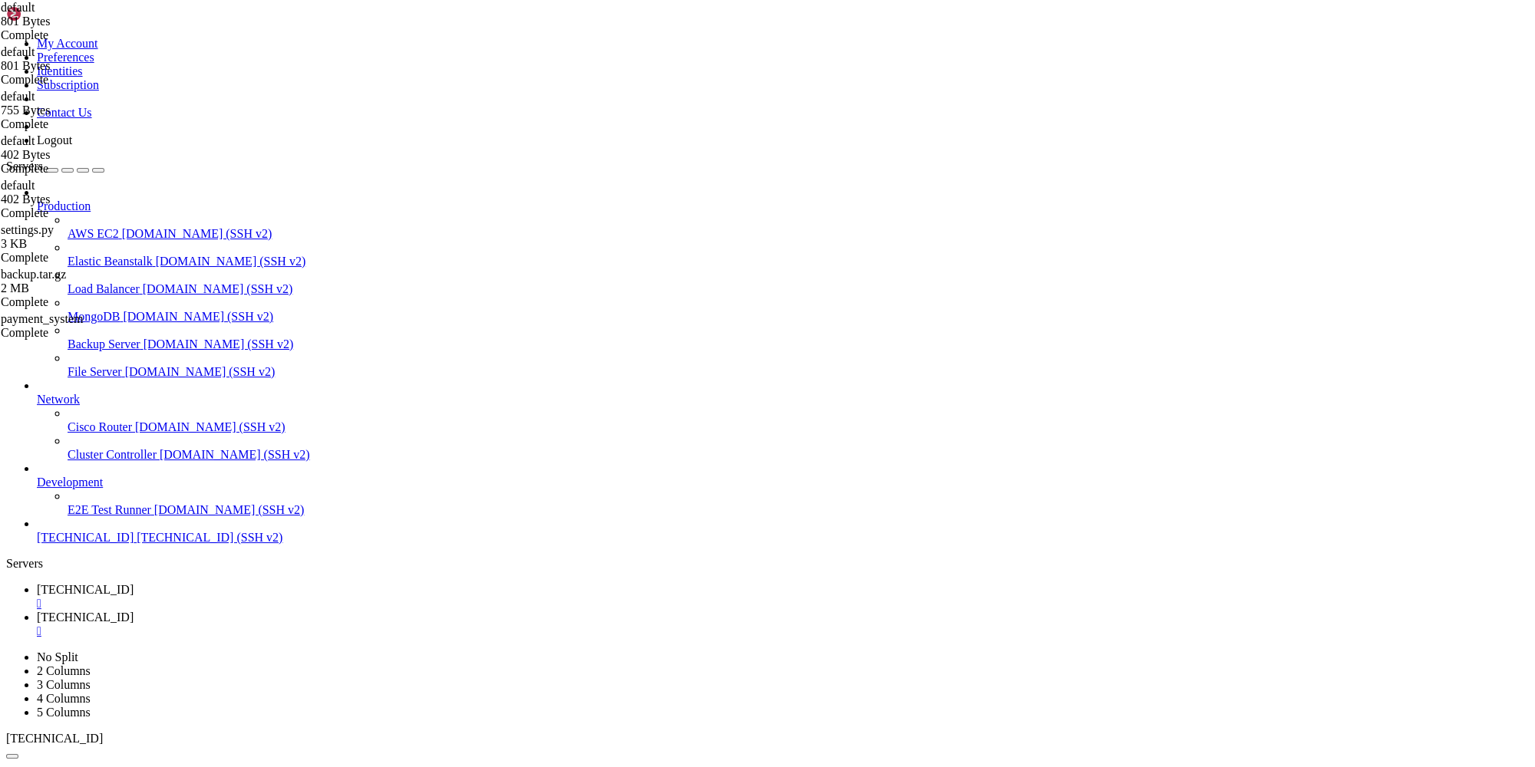
type textarea "server_name _;"
click at [134, 583] on span "[TECHNICAL_ID]" at bounding box center [85, 589] width 97 height 13
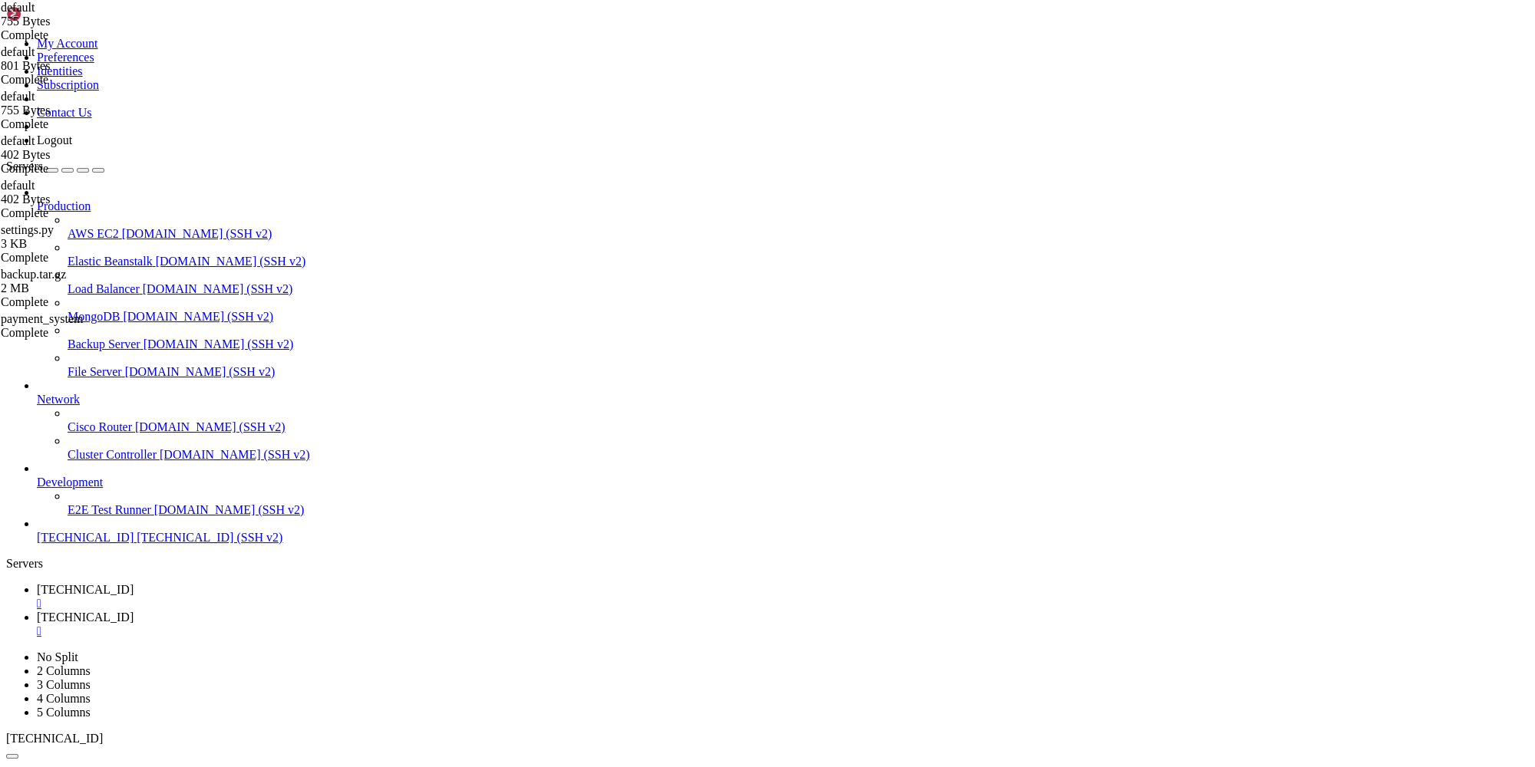
click at [134, 611] on span "[TECHNICAL_ID]" at bounding box center [85, 617] width 97 height 13
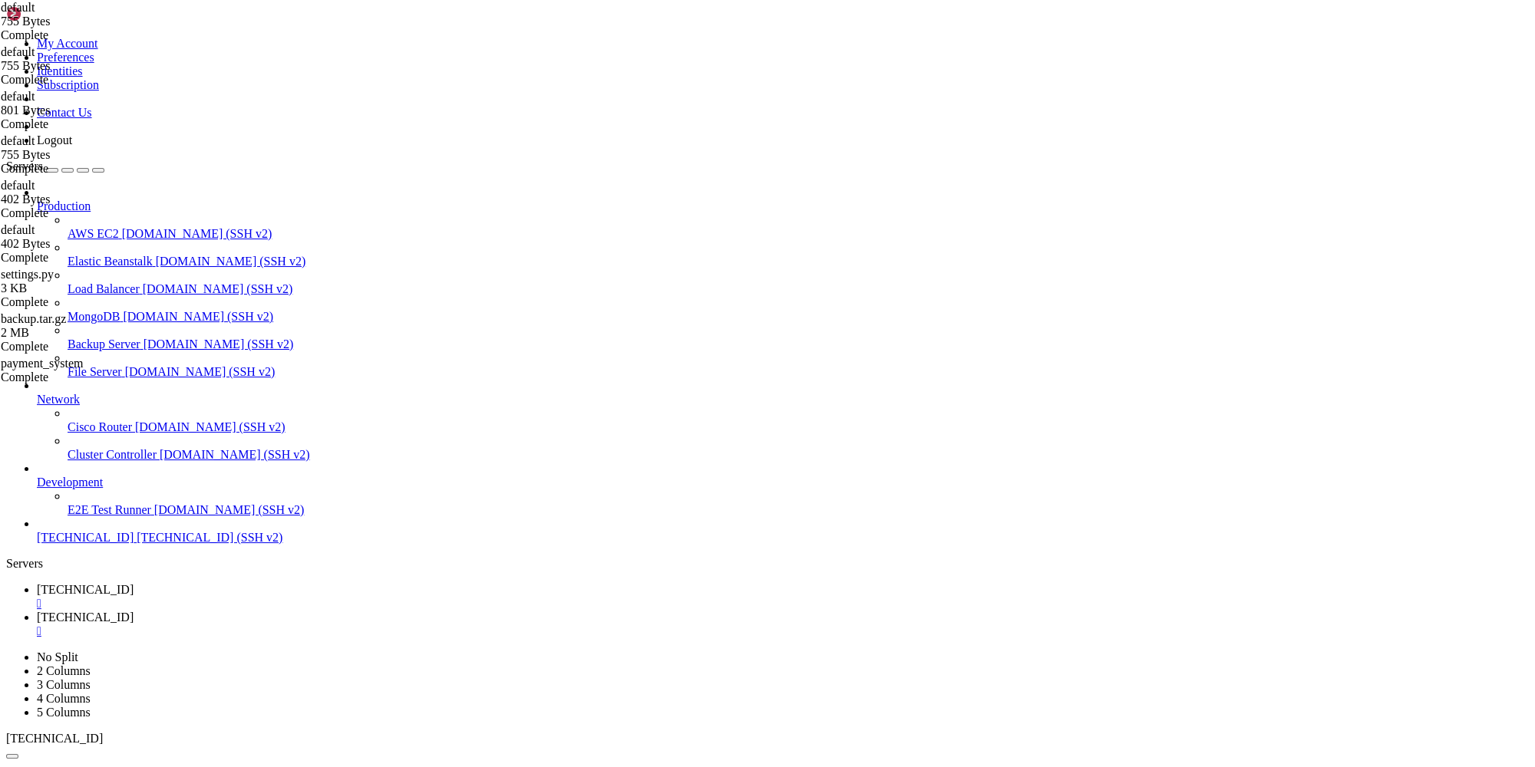
type textarea "server {"
paste textarea
type textarea "}"
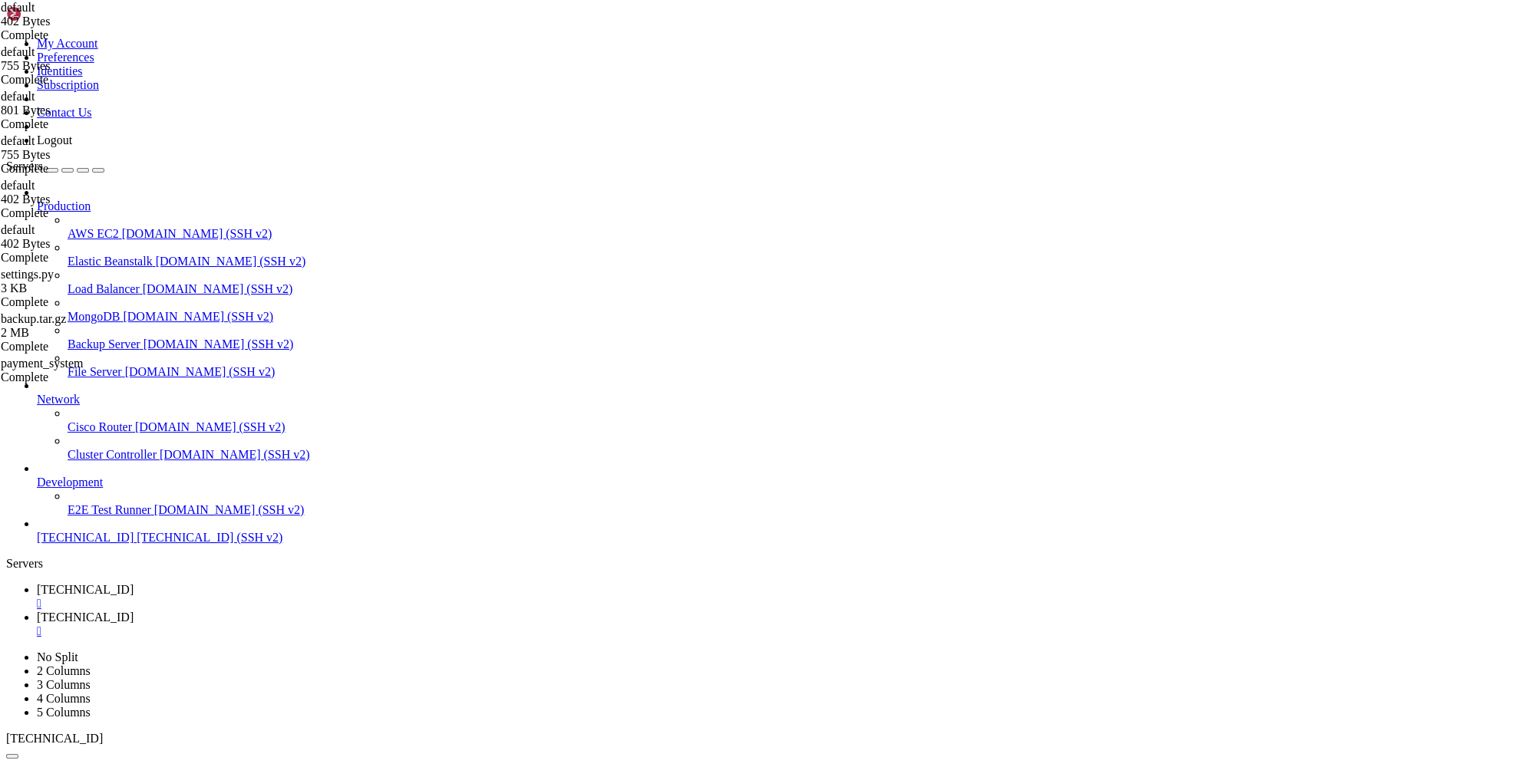
click at [134, 583] on span "[TECHNICAL_ID]" at bounding box center [85, 589] width 97 height 13
click at [134, 611] on span "[TECHNICAL_ID]" at bounding box center [85, 617] width 97 height 13
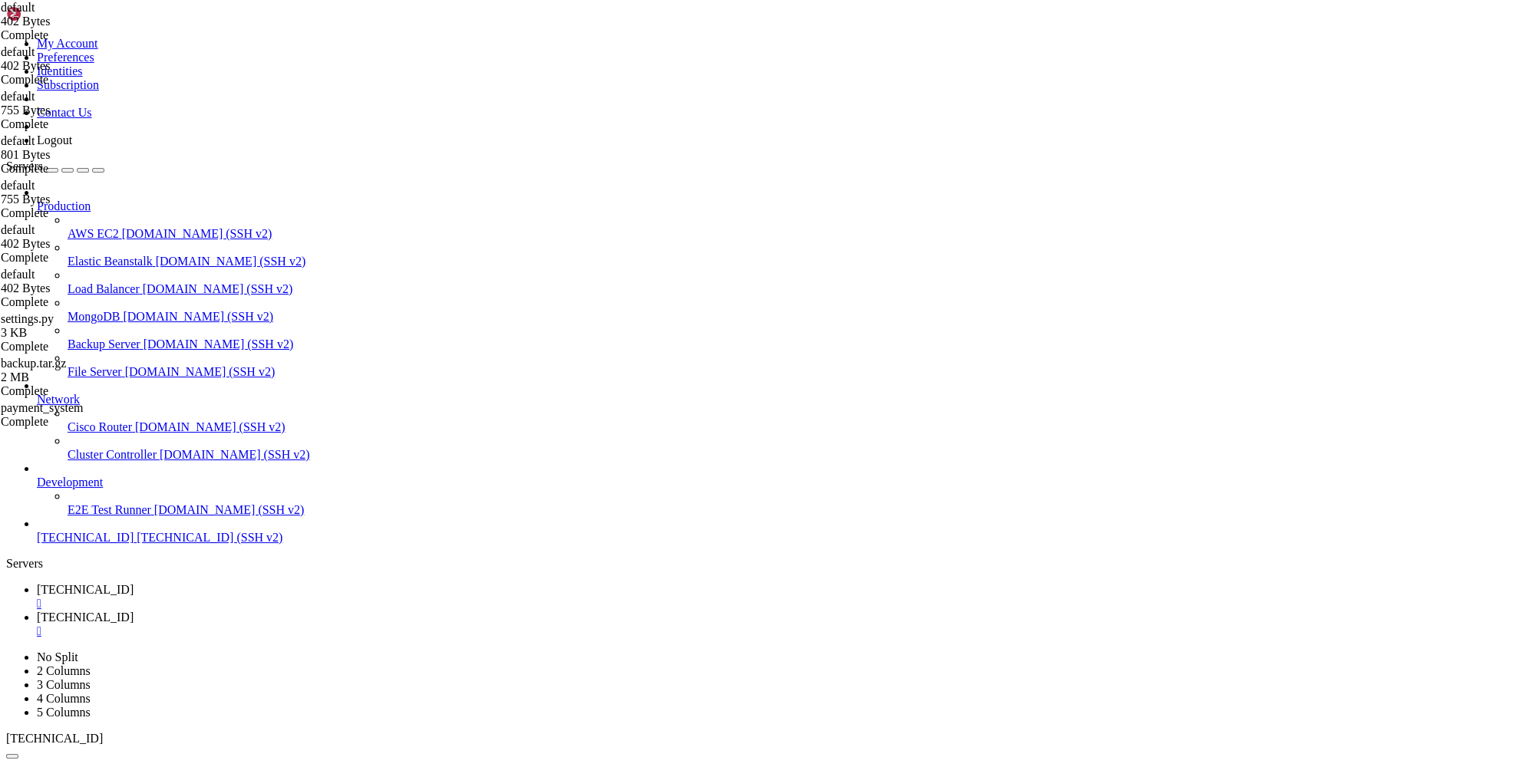
type textarea "} }"
click at [134, 583] on span "[TECHNICAL_ID]" at bounding box center [85, 589] width 97 height 13
drag, startPoint x: 1113, startPoint y: 1539, endPoint x: 13, endPoint y: 1209, distance: 1148.2
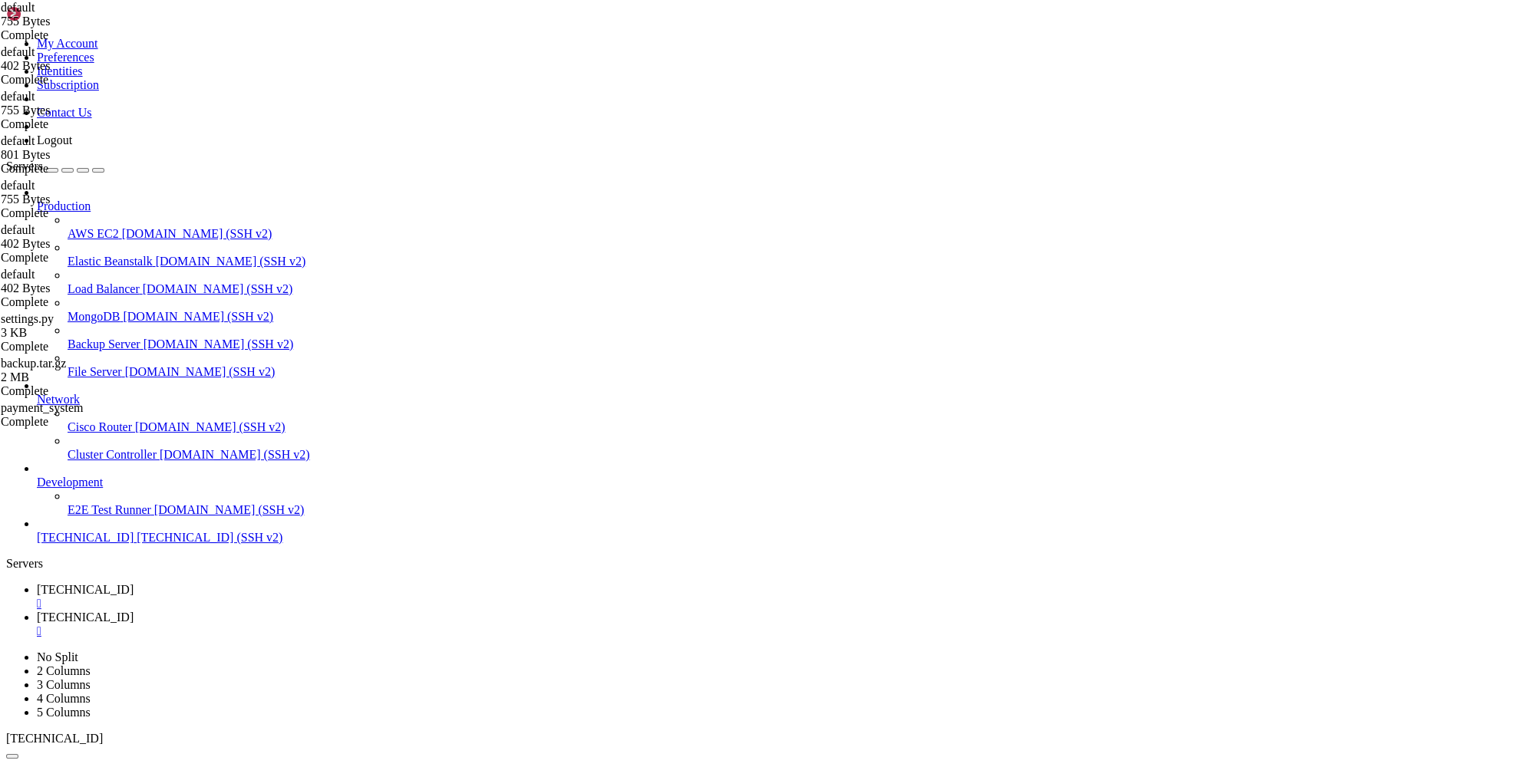
click at [134, 611] on span "[TECHNICAL_ID]" at bounding box center [85, 617] width 97 height 13
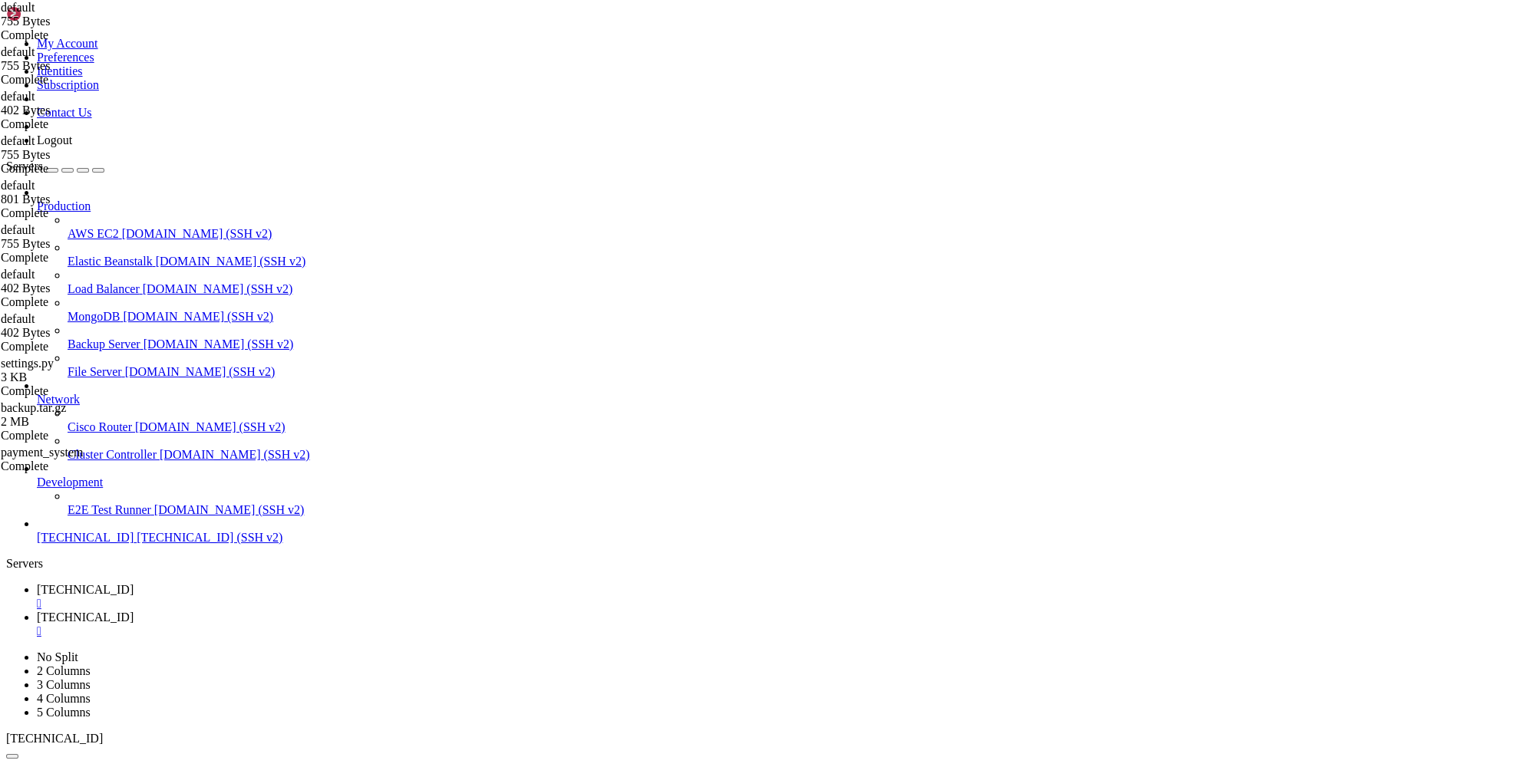
paste textarea
type textarea "}"
click at [237, 583] on link "[TECHNICAL_ID] " at bounding box center [783, 597] width 1492 height 28
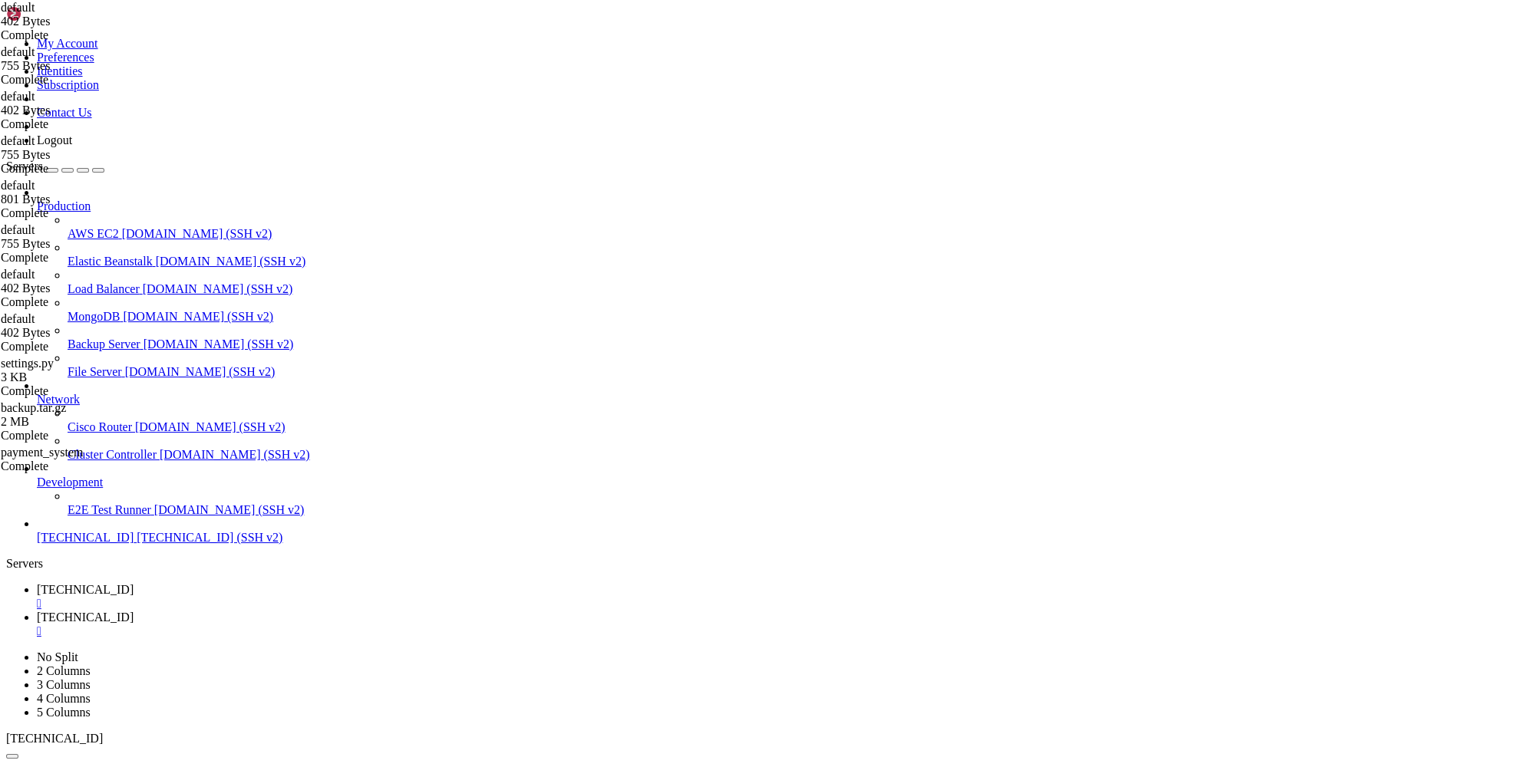
drag, startPoint x: 122, startPoint y: 1166, endPoint x: 404, endPoint y: 1164, distance: 282.4
copy x-row "sudo nginx -t && sudo systemctl reload nginx"
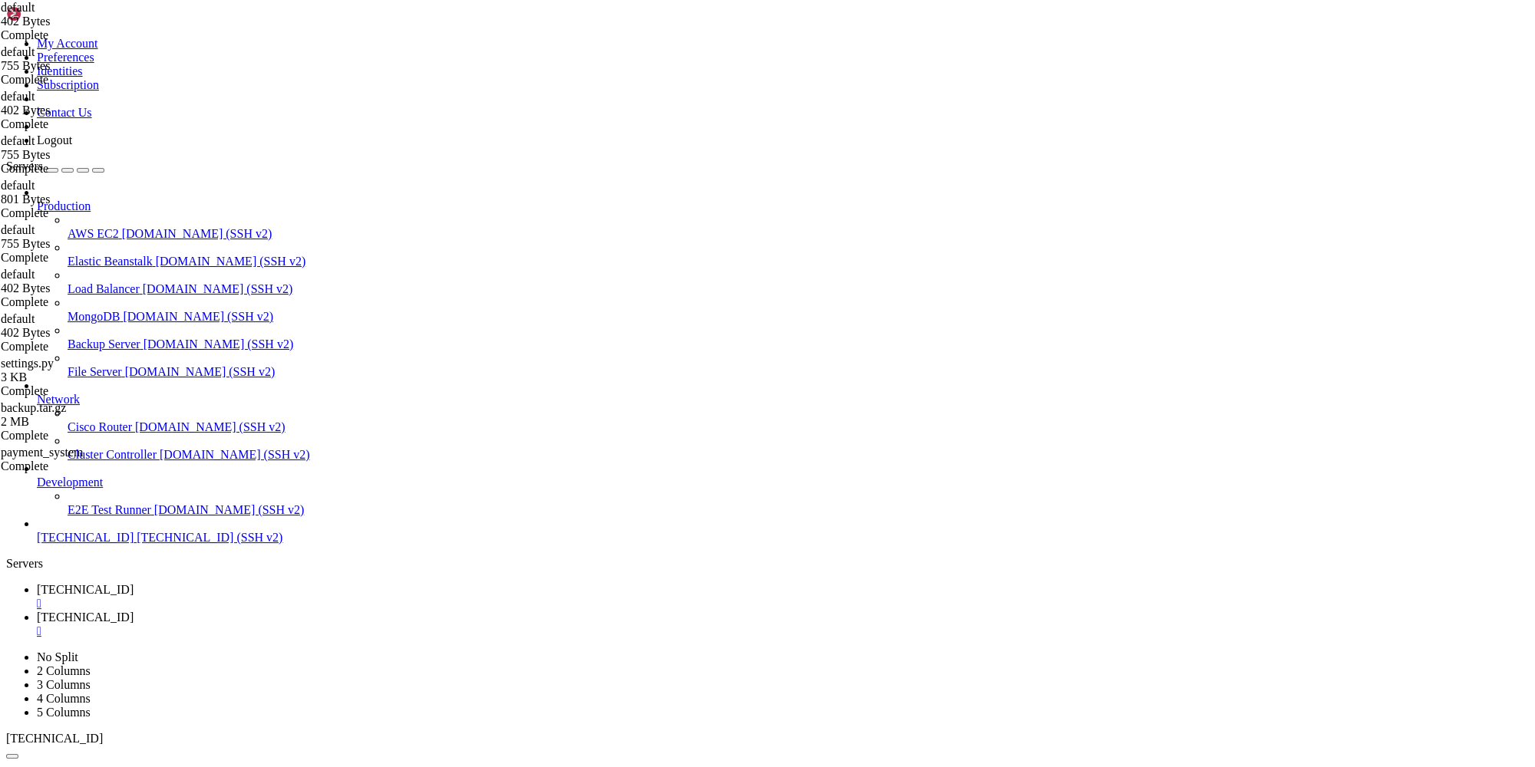
drag, startPoint x: 12, startPoint y: 1293, endPoint x: 272, endPoint y: 1292, distance: 260.2
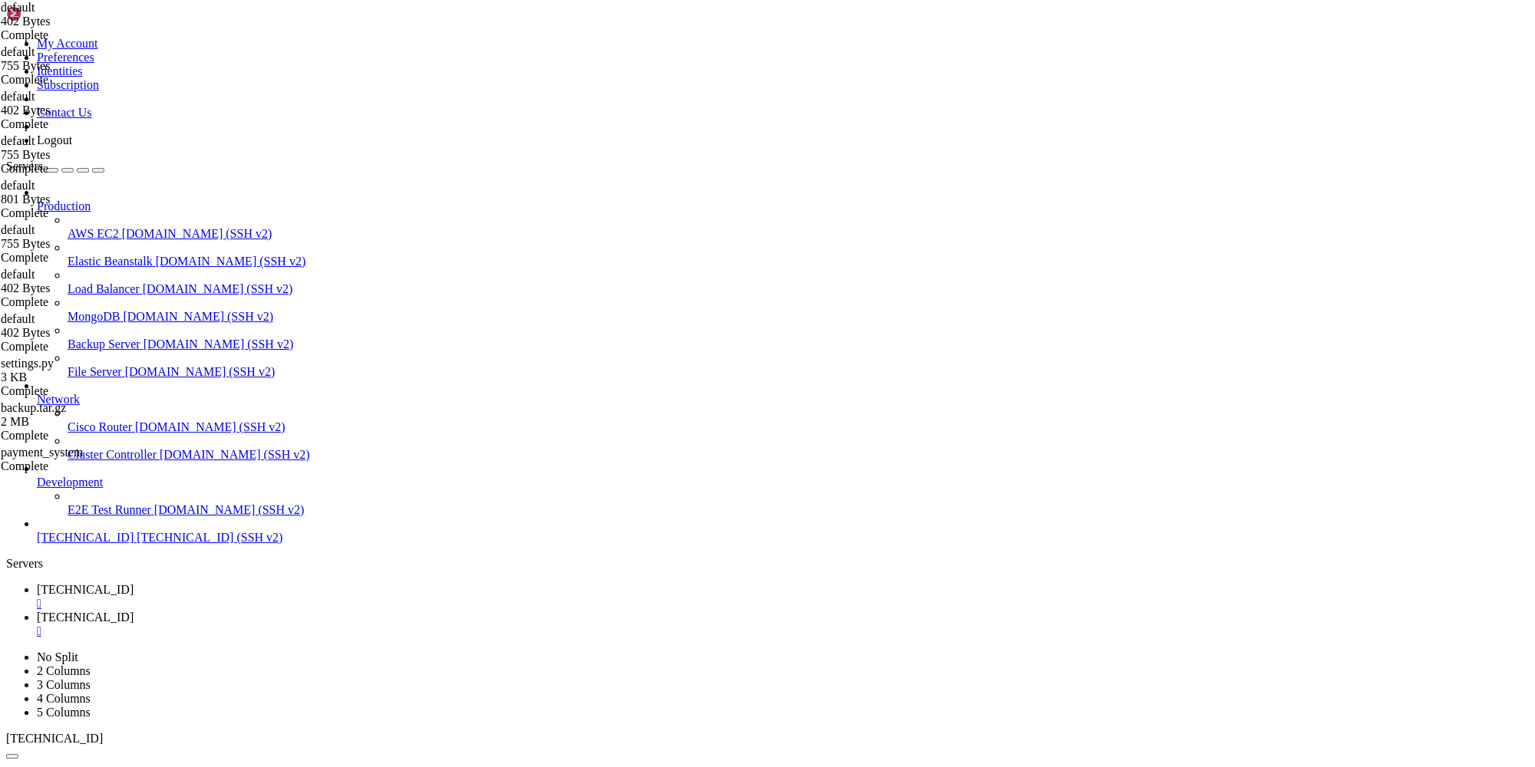
drag, startPoint x: 289, startPoint y: 1292, endPoint x: 14, endPoint y: 1291, distance: 275.5
copy x-row "sudo tail -n 50 /var/log/nginx/access.log"
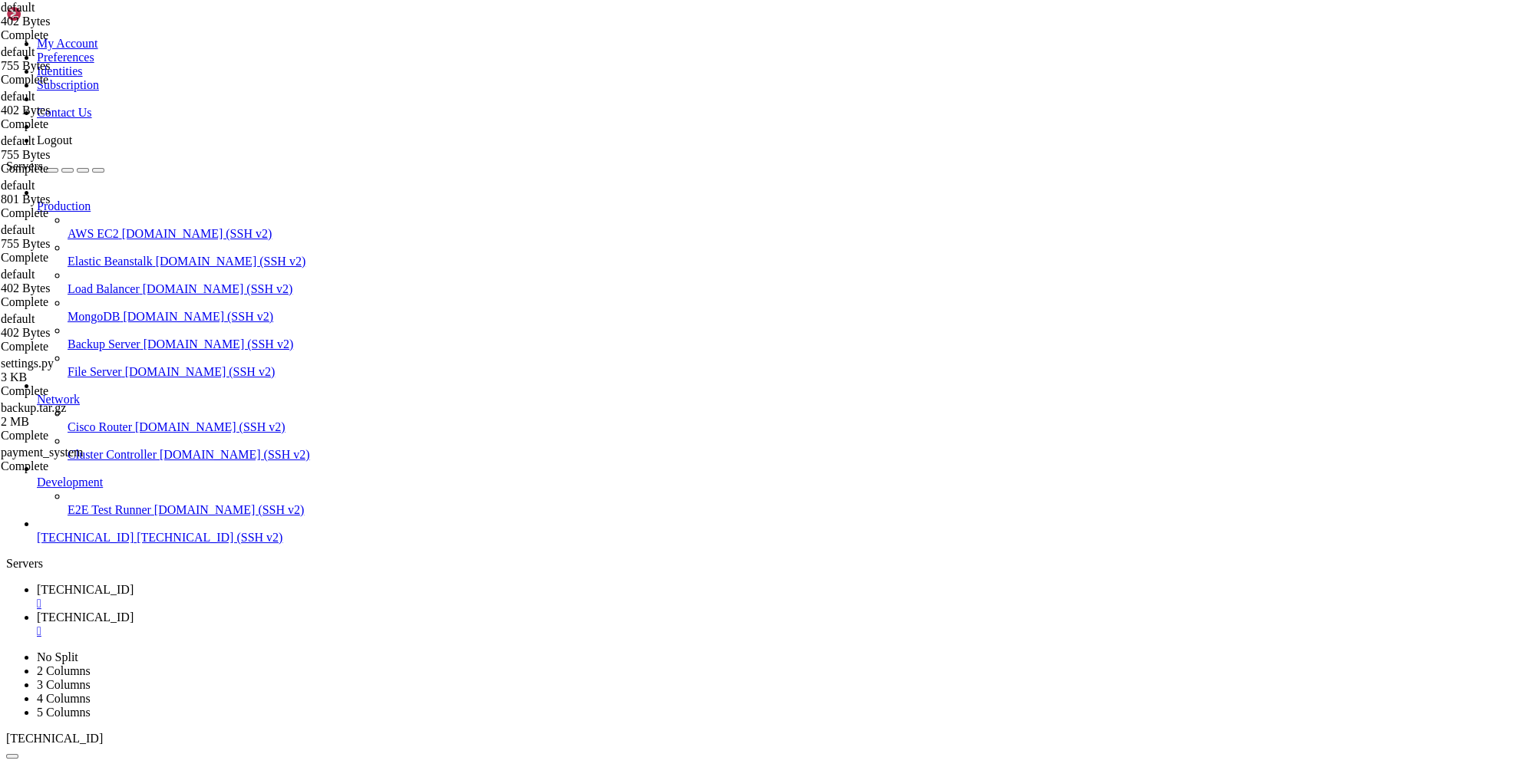
scroll to position [13363, 0]
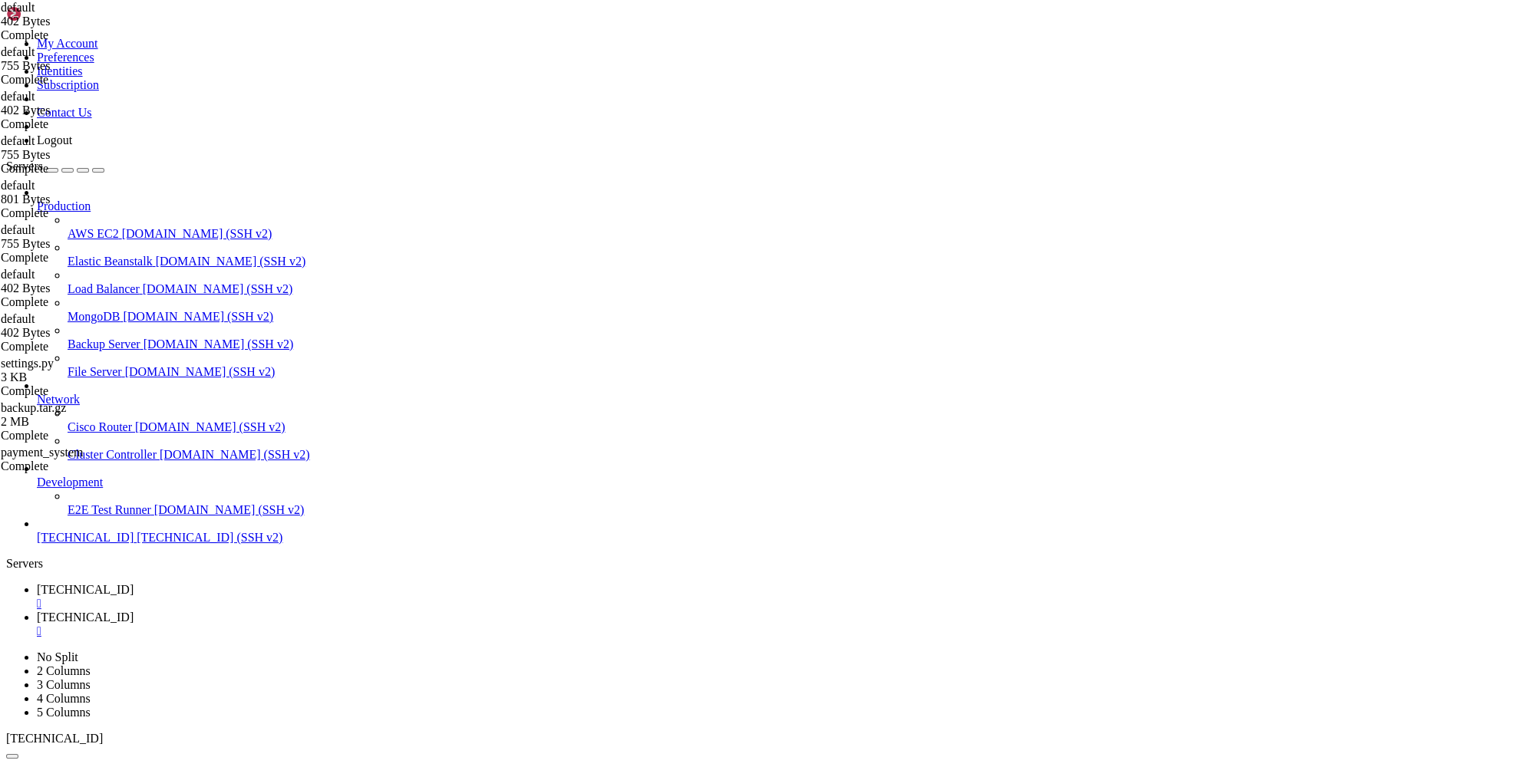
scroll to position [13823, 0]
drag, startPoint x: 125, startPoint y: 1532, endPoint x: 391, endPoint y: 1649, distance: 290.3
copy div "root@hostname:~# dig +short A [DOMAIN_NAME] @[URL] [TECHNICAL_ID]"
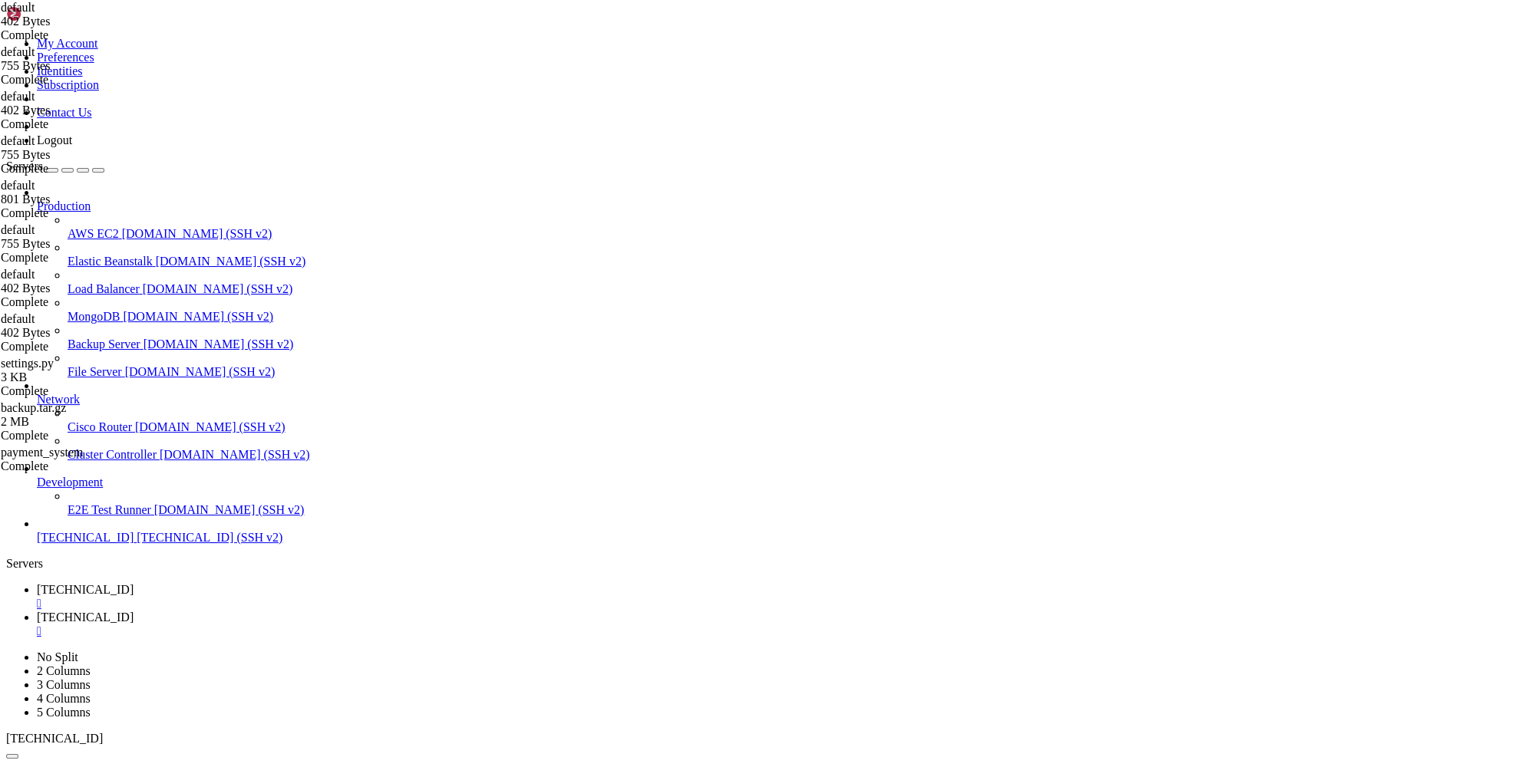
drag, startPoint x: 139, startPoint y: 1547, endPoint x: 15, endPoint y: 1510, distance: 129.9
copy div "root@hostname:~# dig +short A [DOMAIN_NAME] @[URL] [TECHNICAL_ID] root@hostname…"
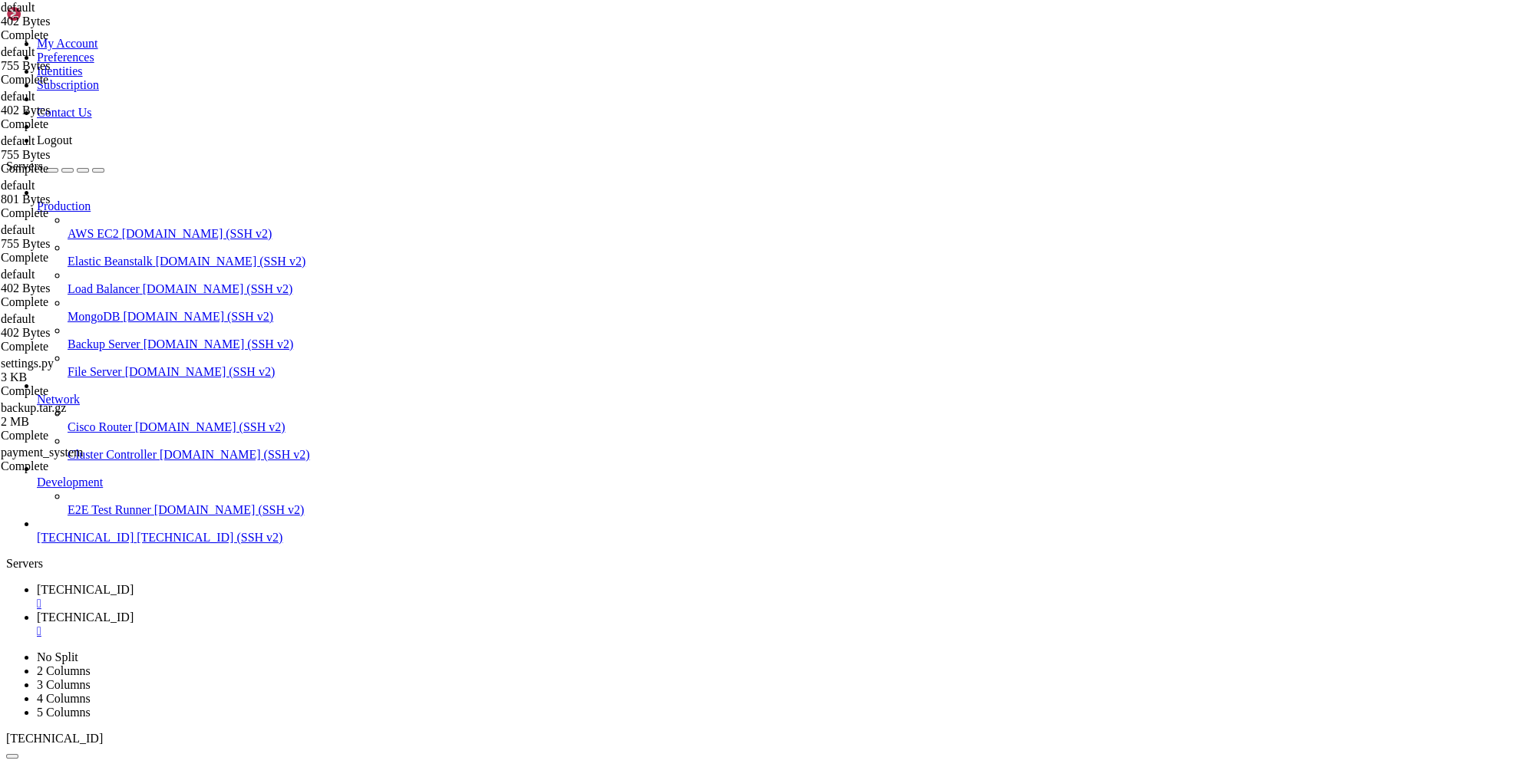
drag, startPoint x: 105, startPoint y: 1528, endPoint x: 14, endPoint y: 1522, distance: 91.5
copy div "root@hostname:~# sudo ufw status verbose sudo: ufw: command not found"
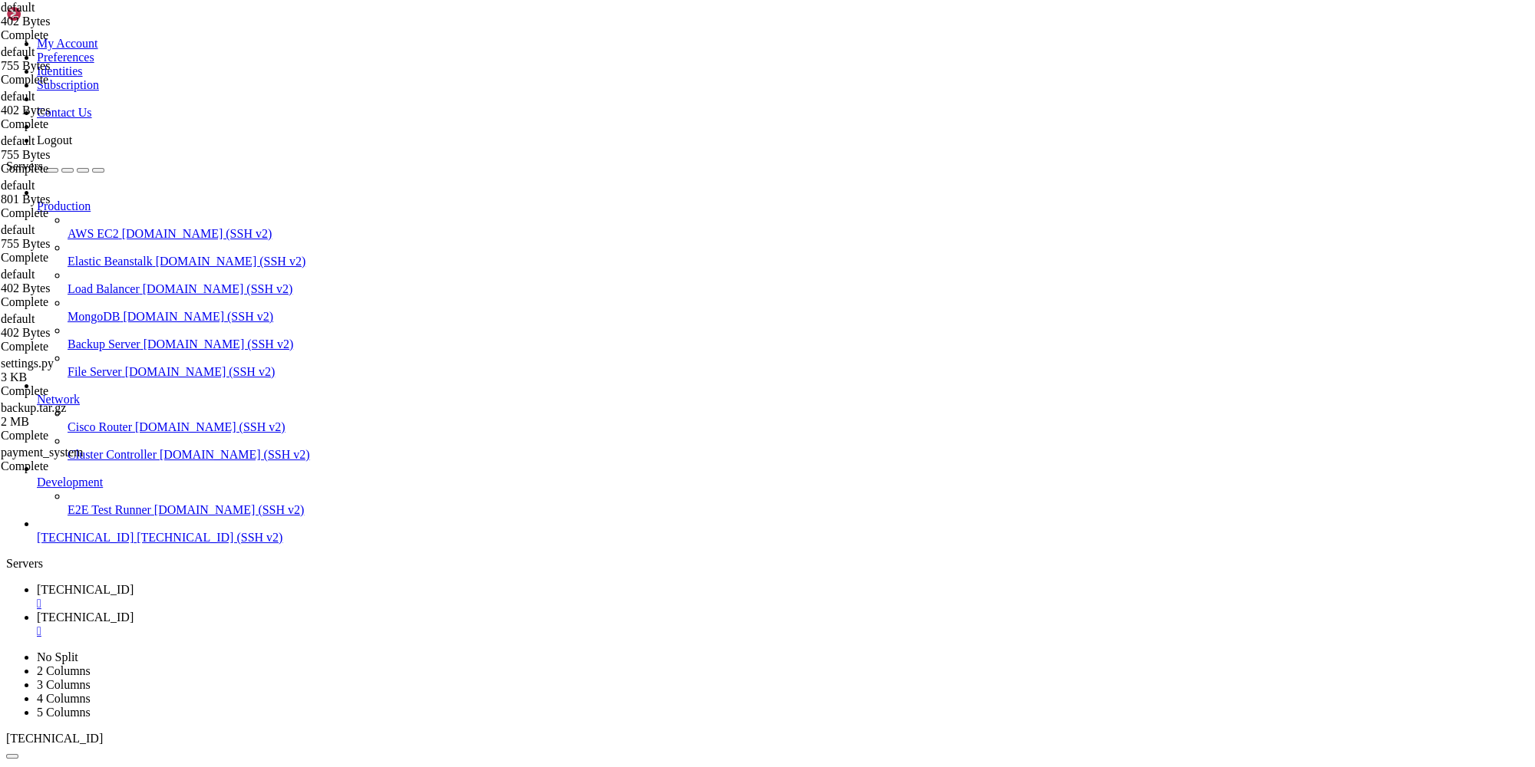
drag, startPoint x: 200, startPoint y: 1525, endPoint x: 13, endPoint y: 1499, distance: 189.1
copy div "root@hostname:~# sudo iptables -L -n -v sudo iptables -S sudo: iptables: comman…"
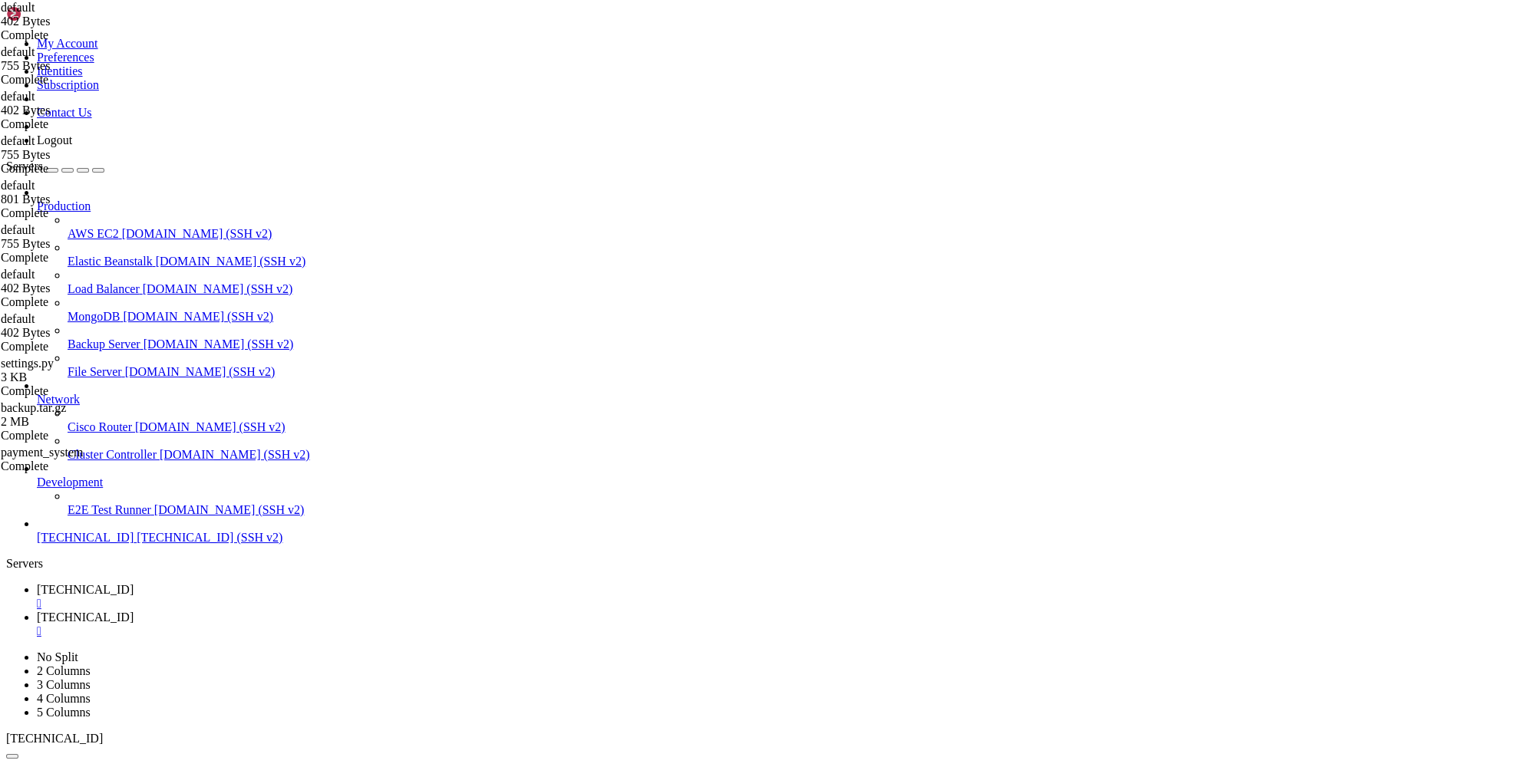
drag, startPoint x: 144, startPoint y: 1529, endPoint x: 10, endPoint y: 1518, distance: 134.0
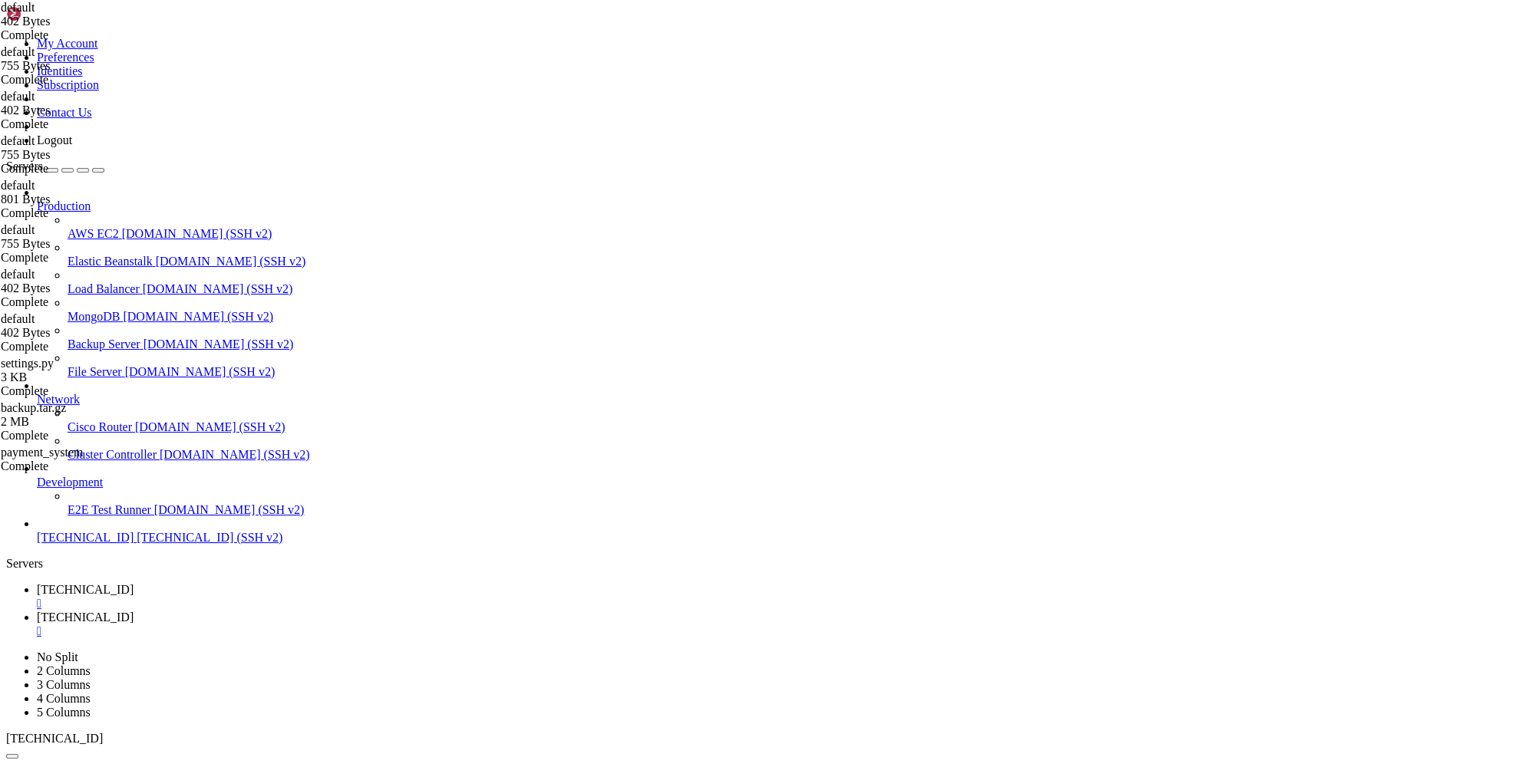
drag, startPoint x: 13, startPoint y: 1523, endPoint x: 257, endPoint y: 1539, distance: 244.6
drag, startPoint x: 82, startPoint y: 1536, endPoint x: 14, endPoint y: 1506, distance: 74.3
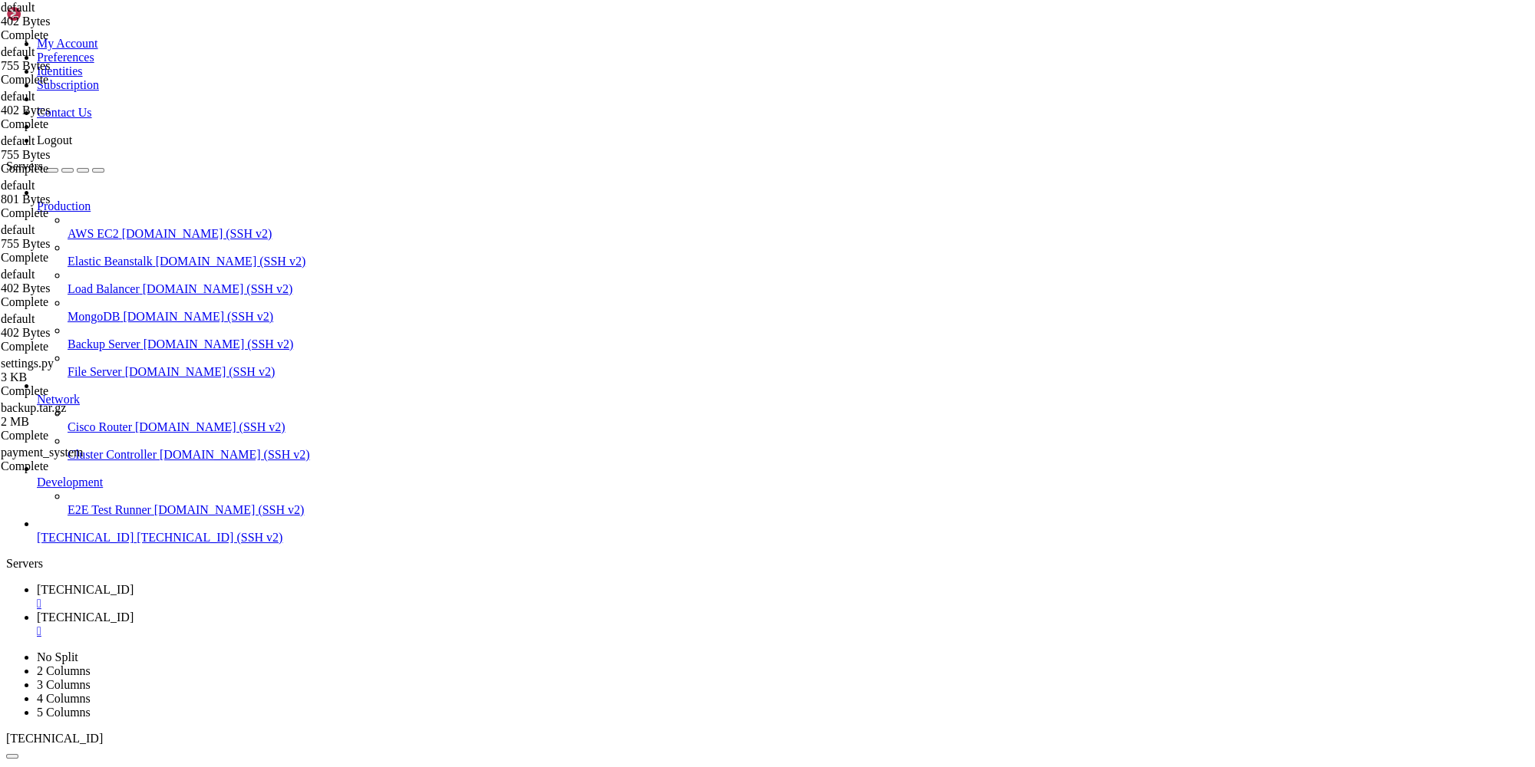
scroll to position [15635, 0]
drag, startPoint x: 298, startPoint y: 1523, endPoint x: 15, endPoint y: 1343, distance: 334.7
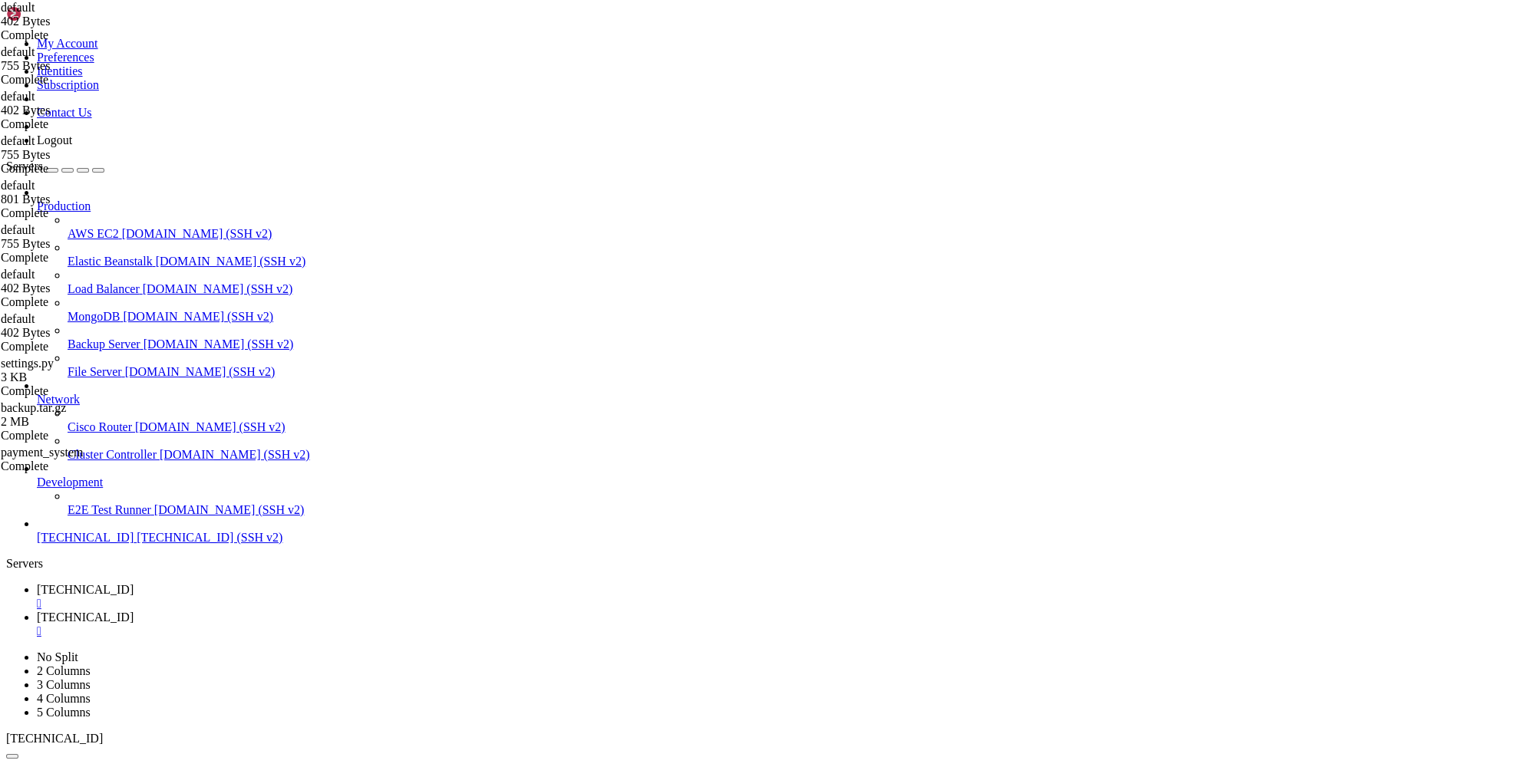
scroll to position [15801, 0]
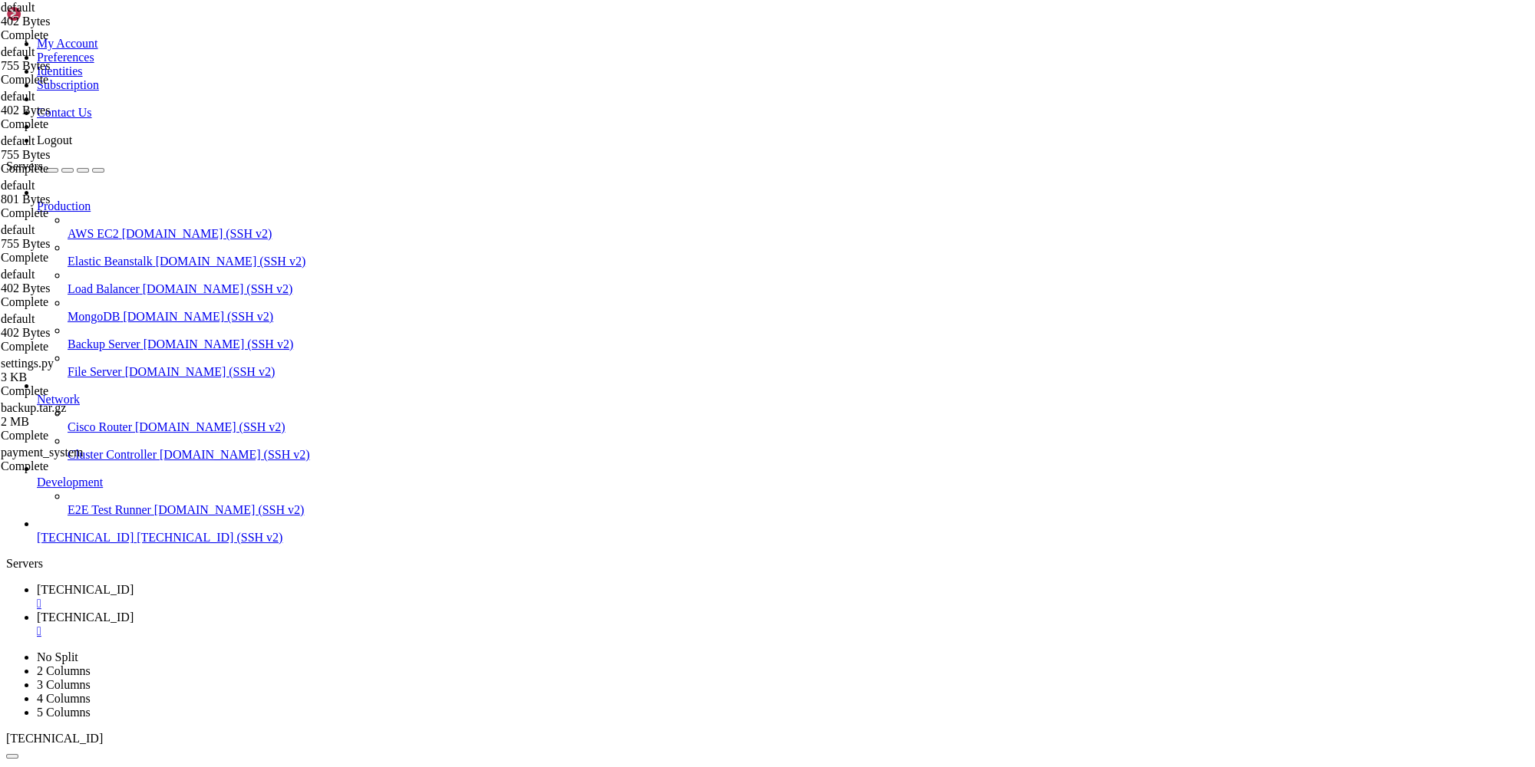
scroll to position [16056, 0]
drag, startPoint x: 592, startPoint y: 1532, endPoint x: 15, endPoint y: 1520, distance: 577.2
drag, startPoint x: 131, startPoint y: 1532, endPoint x: 15, endPoint y: 1482, distance: 126.9
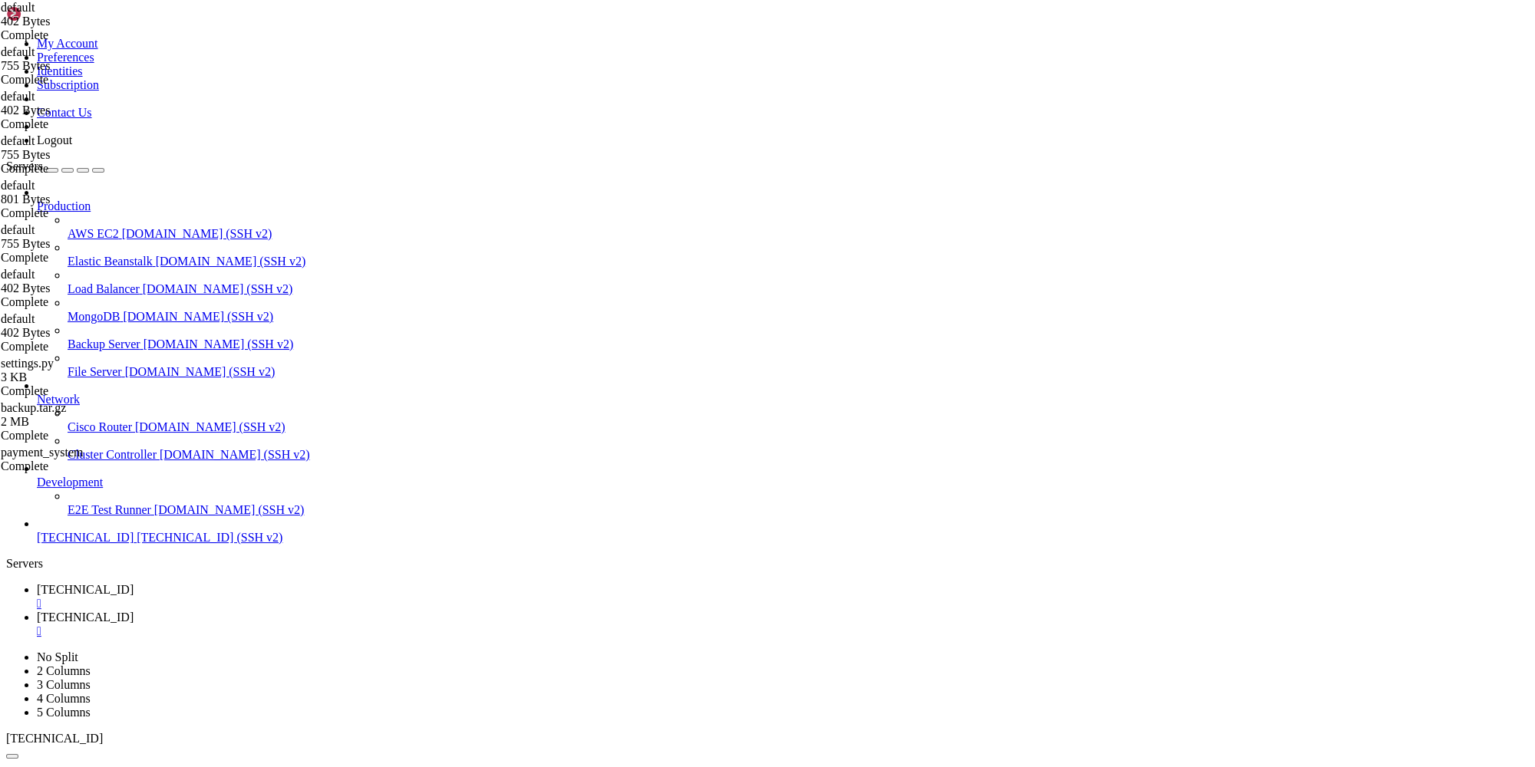
click at [134, 611] on span "[TECHNICAL_ID]" at bounding box center [85, 617] width 97 height 13
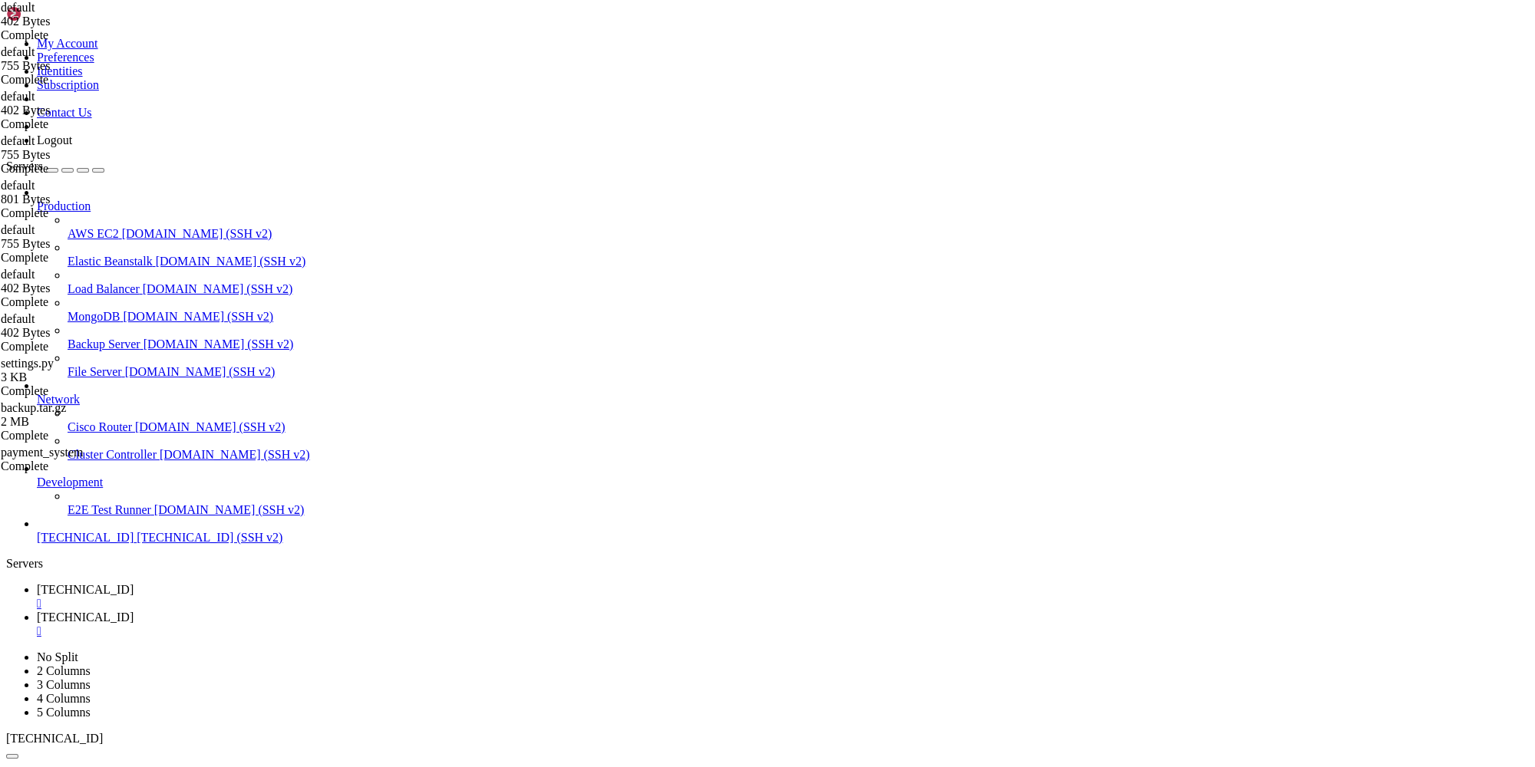
type textarea "} }"
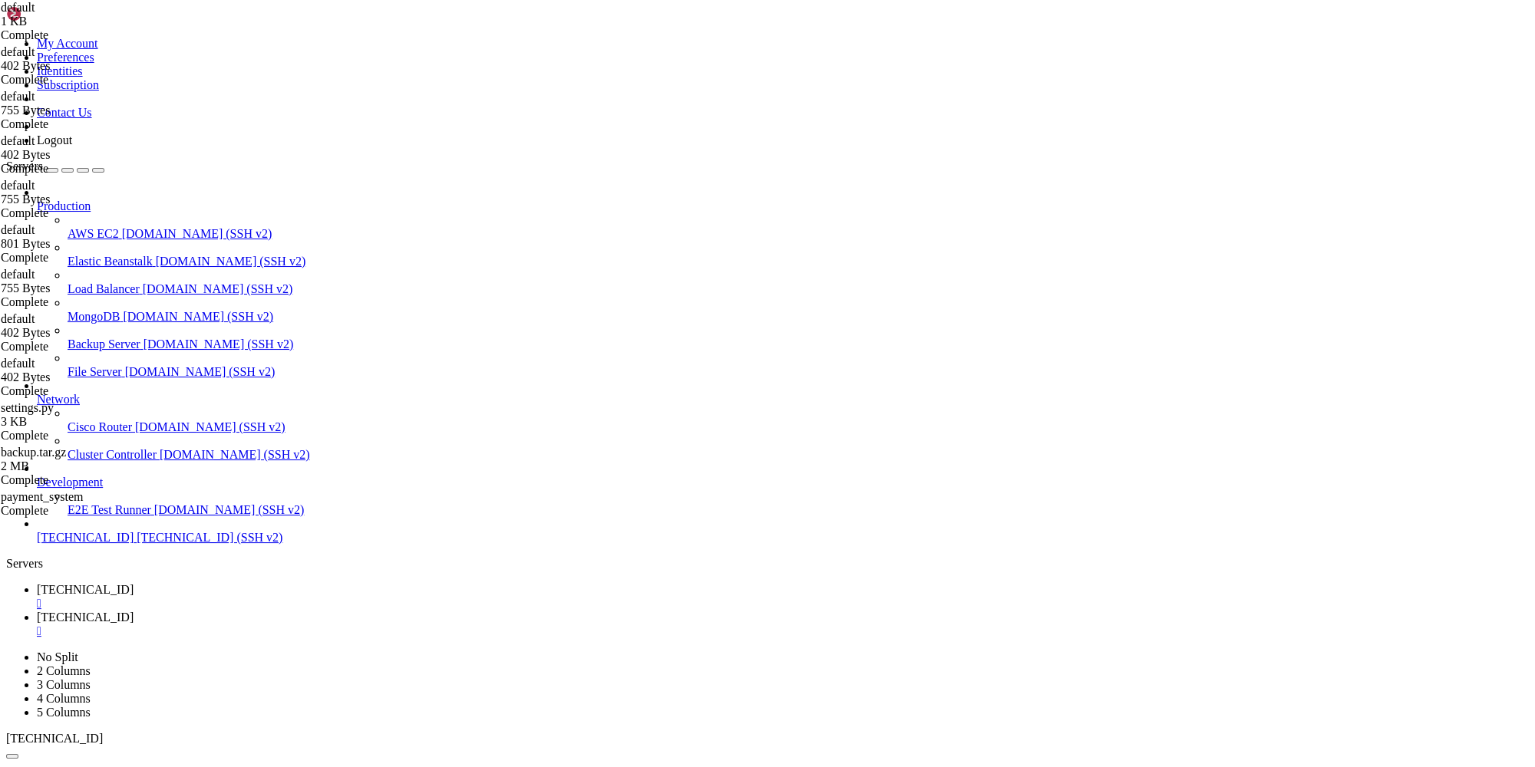
click at [223, 583] on link "[TECHNICAL_ID] " at bounding box center [783, 597] width 1492 height 28
drag, startPoint x: 156, startPoint y: 1206, endPoint x: 459, endPoint y: 1203, distance: 303.2
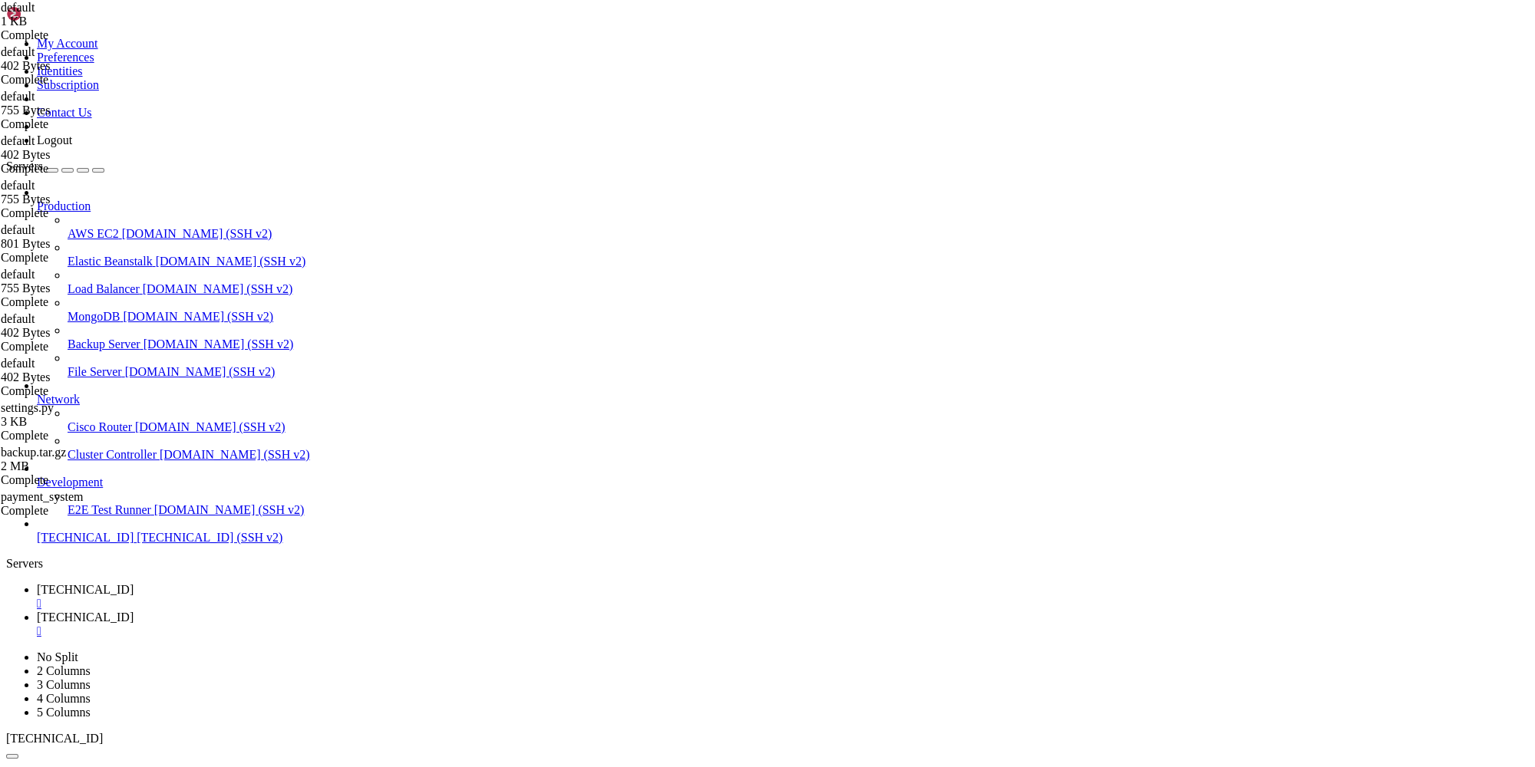
click at [134, 611] on span "[TECHNICAL_ID]" at bounding box center [85, 617] width 97 height 13
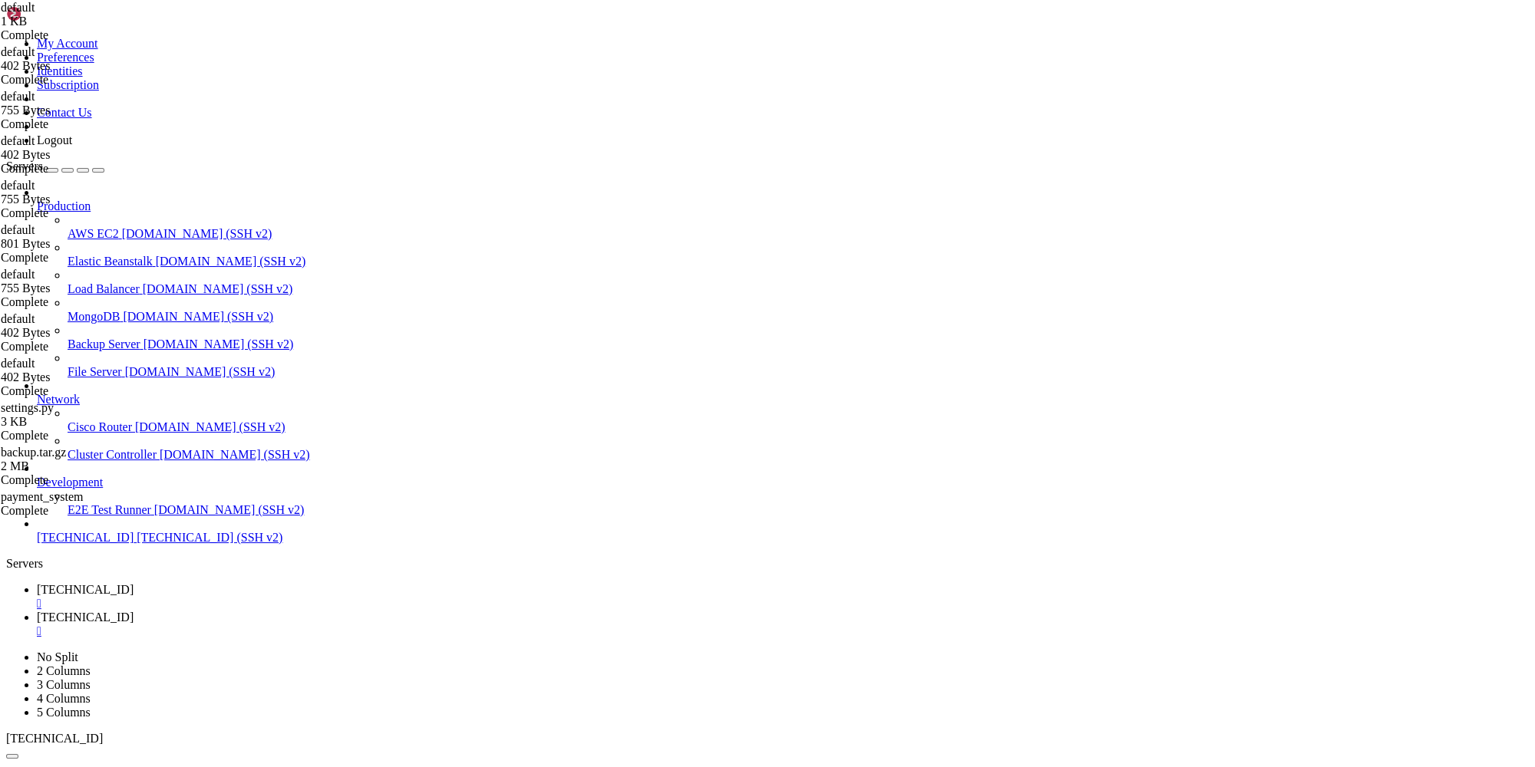
type input "/etc/nginx"
